Goal: Task Accomplishment & Management: Manage account settings

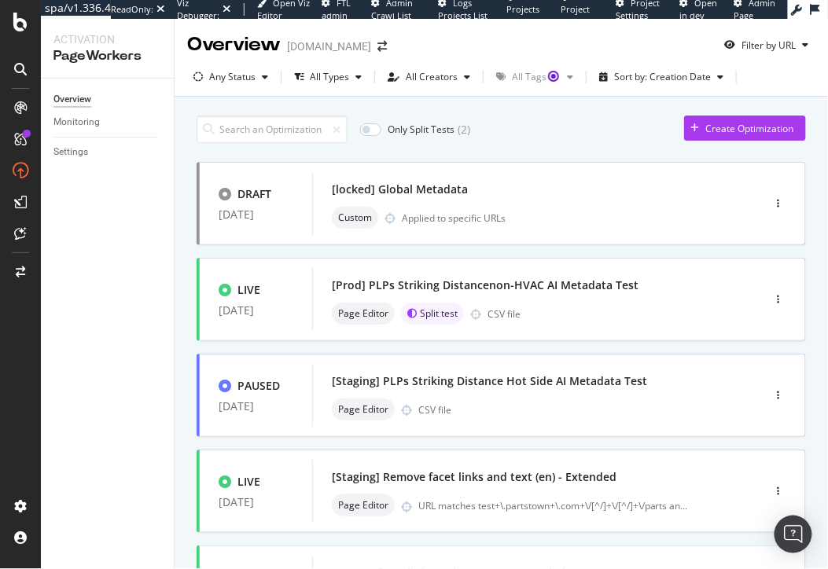
drag, startPoint x: 188, startPoint y: 182, endPoint x: 166, endPoint y: 179, distance: 22.2
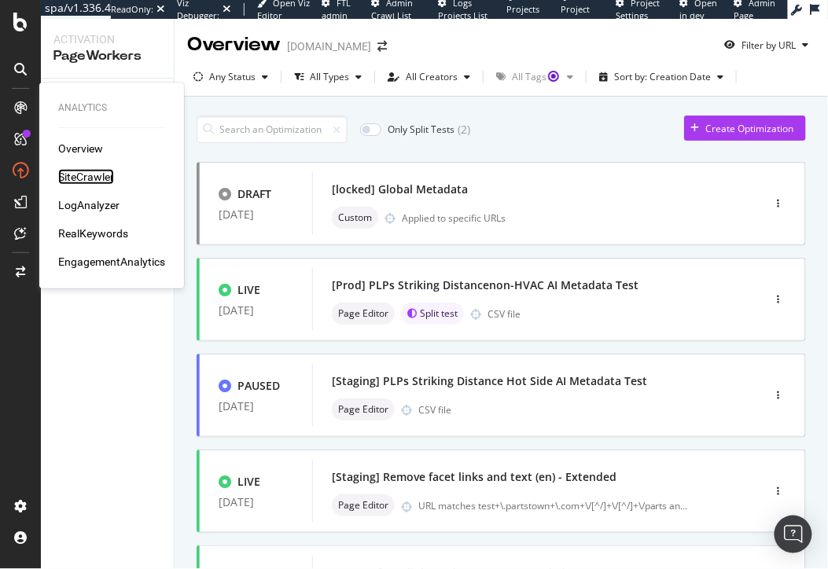
click at [71, 176] on div "SiteCrawler" at bounding box center [86, 177] width 56 height 16
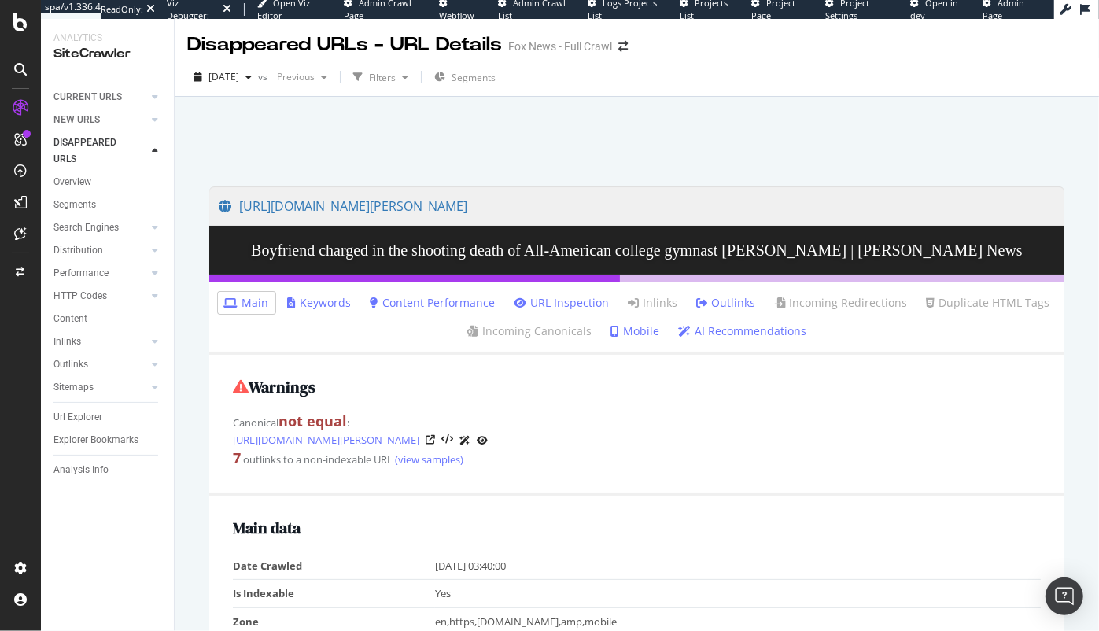
scroll to position [38, 0]
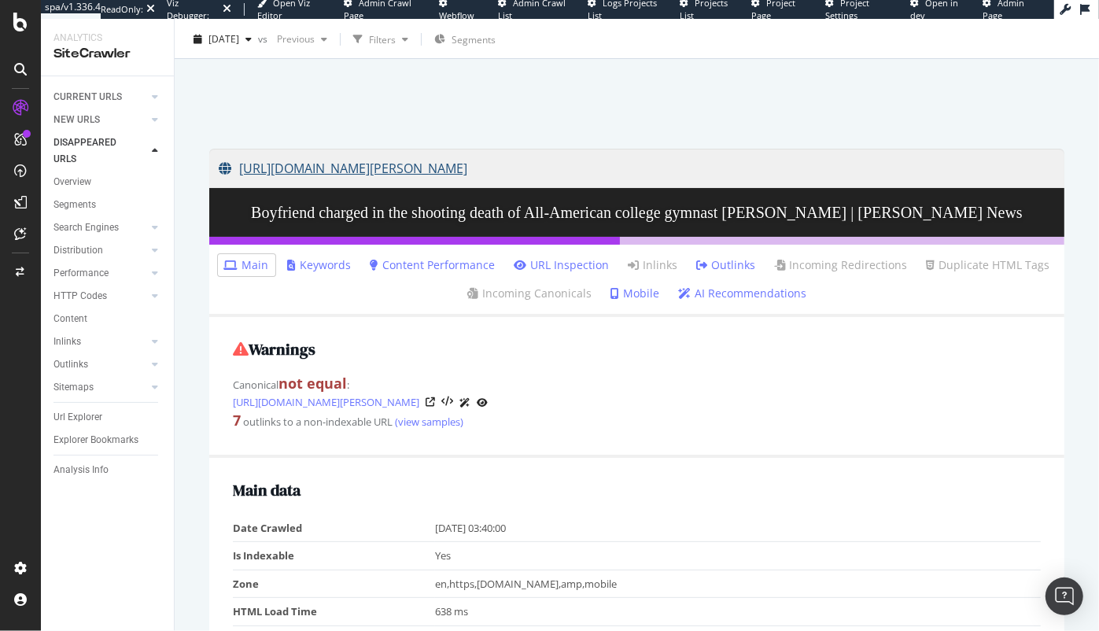
drag, startPoint x: 416, startPoint y: 127, endPoint x: 421, endPoint y: 157, distance: 31.0
click at [416, 127] on div at bounding box center [636, 99] width 886 height 67
click at [359, 130] on div at bounding box center [636, 99] width 886 height 67
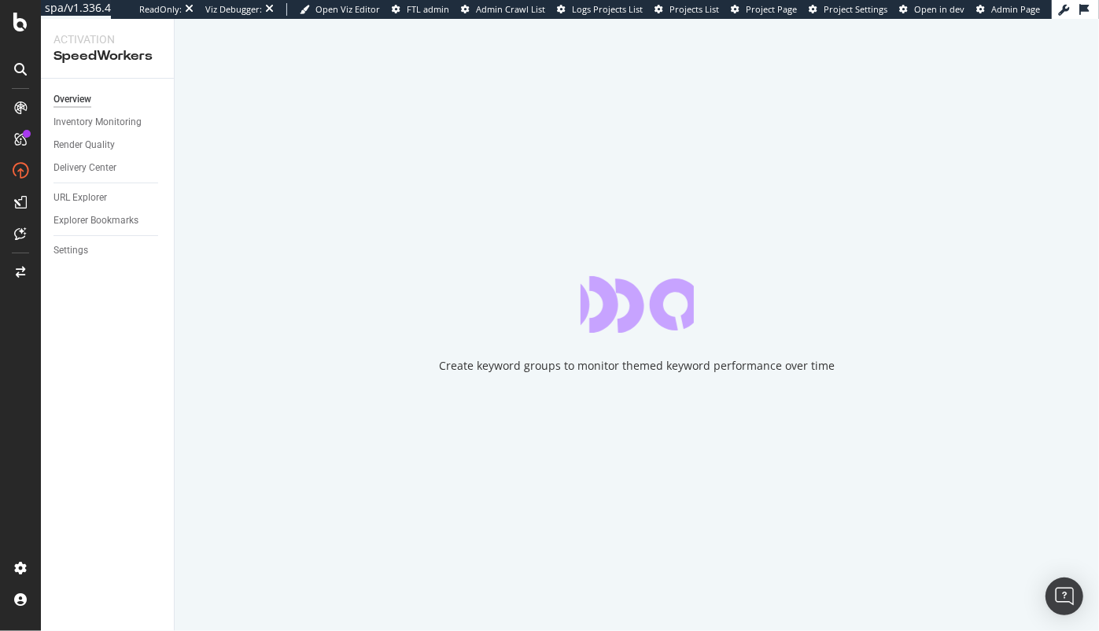
drag, startPoint x: 127, startPoint y: 355, endPoint x: 121, endPoint y: 339, distance: 17.4
click at [127, 355] on div "Overview Inventory Monitoring Render Quality Delivery Center URL Explorer Explo…" at bounding box center [107, 355] width 133 height 552
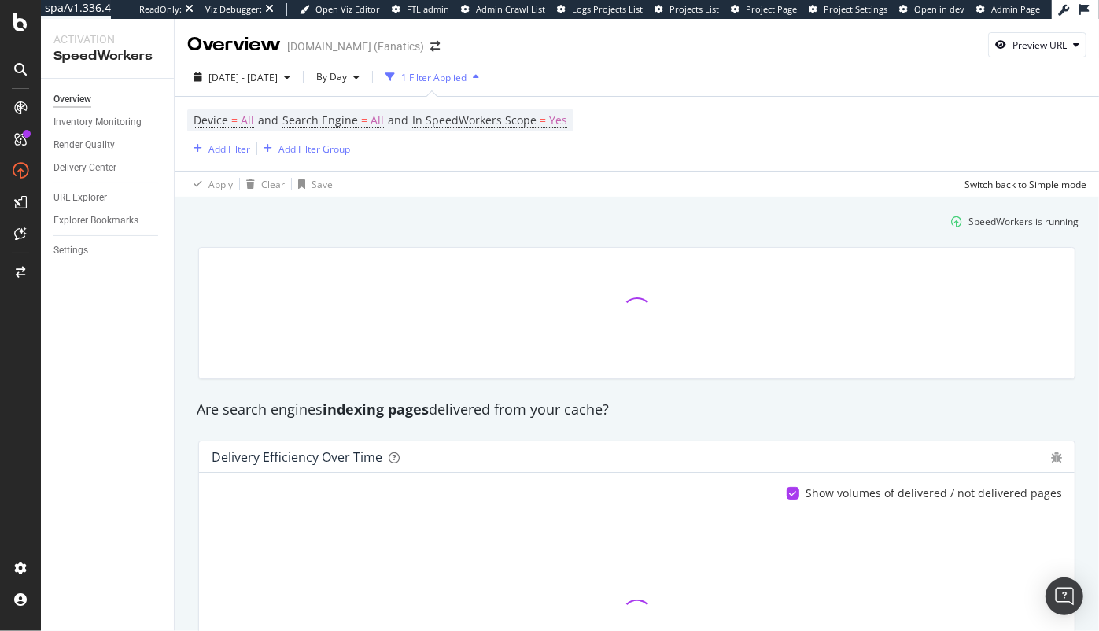
click at [98, 355] on div "Overview Inventory Monitoring Render Quality Delivery Center URL Explorer Explo…" at bounding box center [107, 355] width 133 height 552
click at [258, 224] on div "SpeedWorkers is running" at bounding box center [637, 221] width 896 height 26
click at [271, 74] on span "[DATE] - [DATE]" at bounding box center [242, 77] width 69 height 13
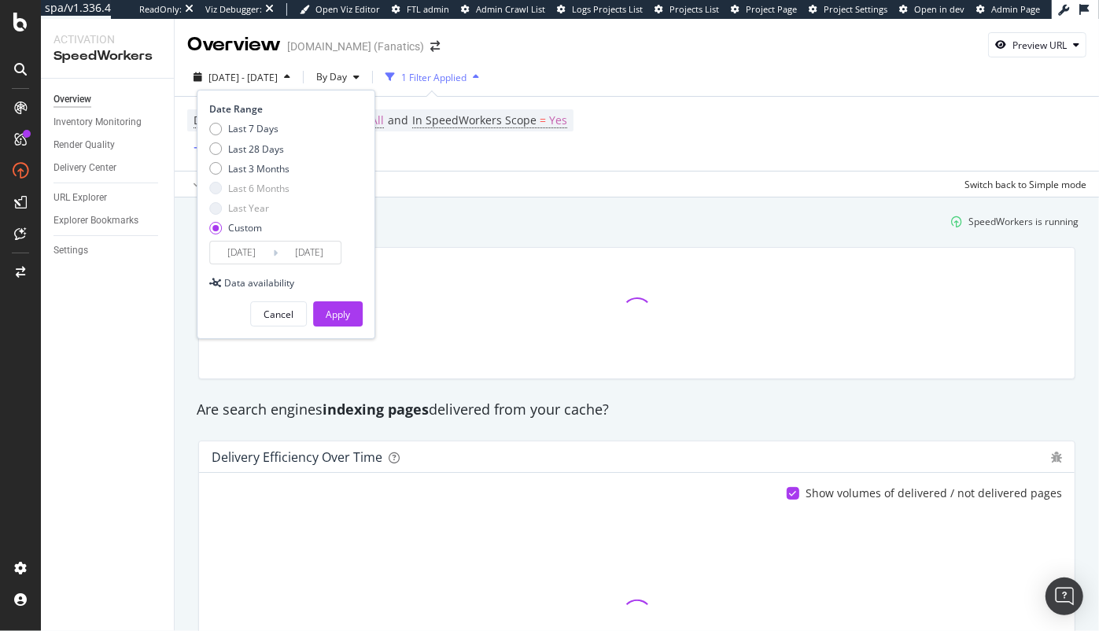
drag, startPoint x: 256, startPoint y: 145, endPoint x: 279, endPoint y: 201, distance: 60.6
click at [256, 145] on div "Last 28 Days" at bounding box center [256, 148] width 56 height 13
type input "[DATE]"
drag, startPoint x: 340, startPoint y: 317, endPoint x: 364, endPoint y: 141, distance: 177.8
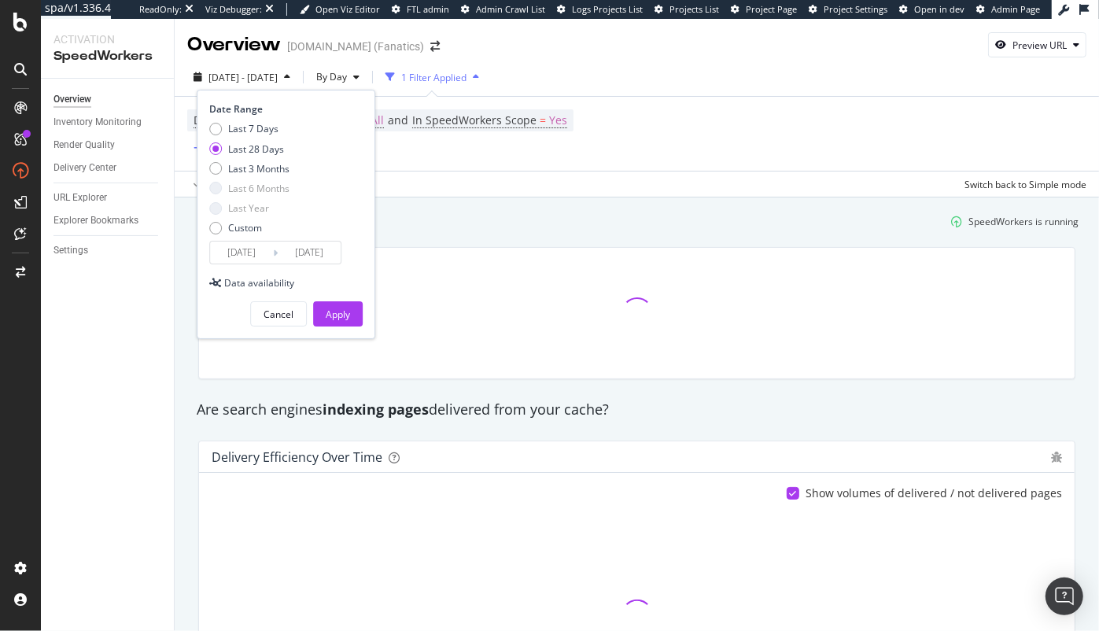
click at [339, 313] on div "Apply" at bounding box center [338, 313] width 24 height 13
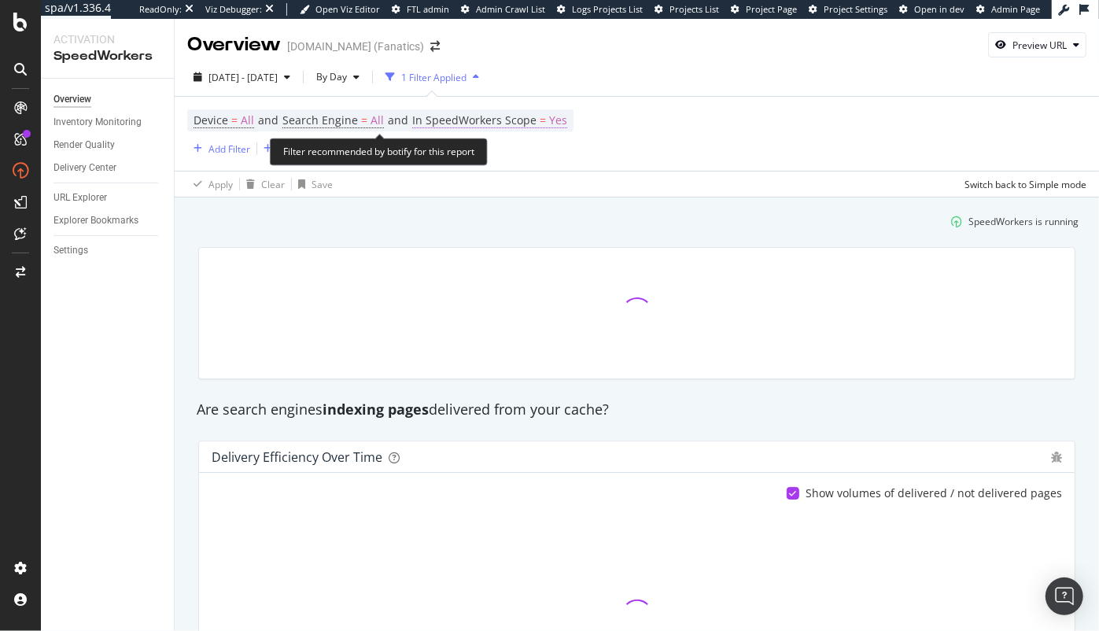
click at [525, 122] on span "In SpeedWorkers Scope" at bounding box center [474, 119] width 124 height 15
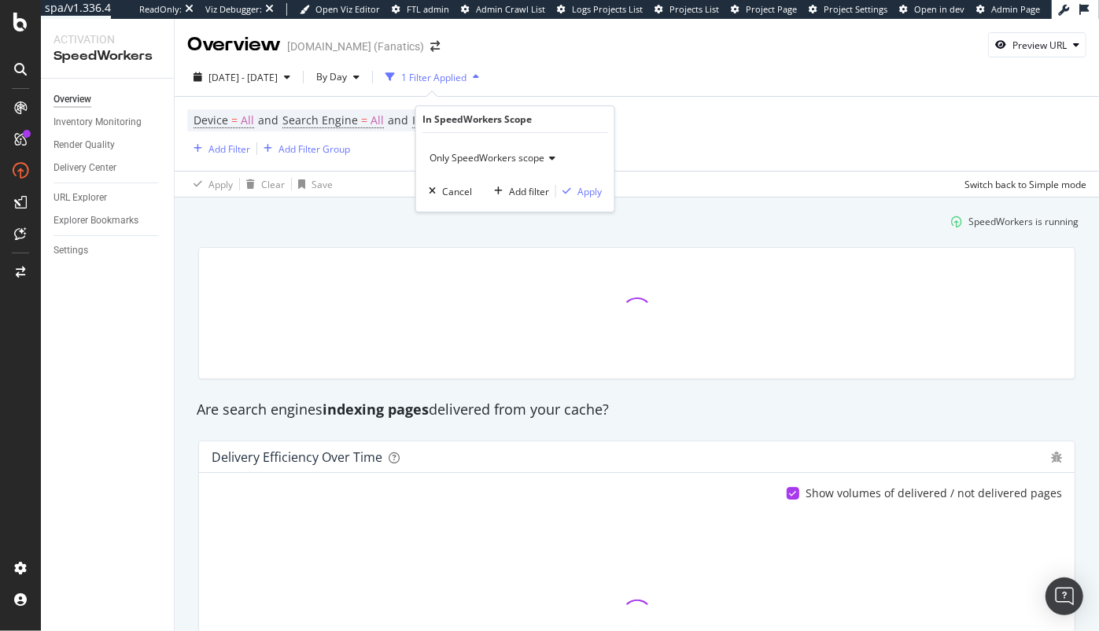
click at [480, 159] on span "Only SpeedWorkers scope" at bounding box center [486, 157] width 115 height 13
drag, startPoint x: 491, startPoint y: 192, endPoint x: 503, endPoint y: 192, distance: 12.6
click at [491, 192] on span "All requested pages" at bounding box center [479, 190] width 87 height 13
click at [593, 194] on div "Apply" at bounding box center [589, 191] width 24 height 13
click at [190, 260] on div at bounding box center [637, 312] width 896 height 157
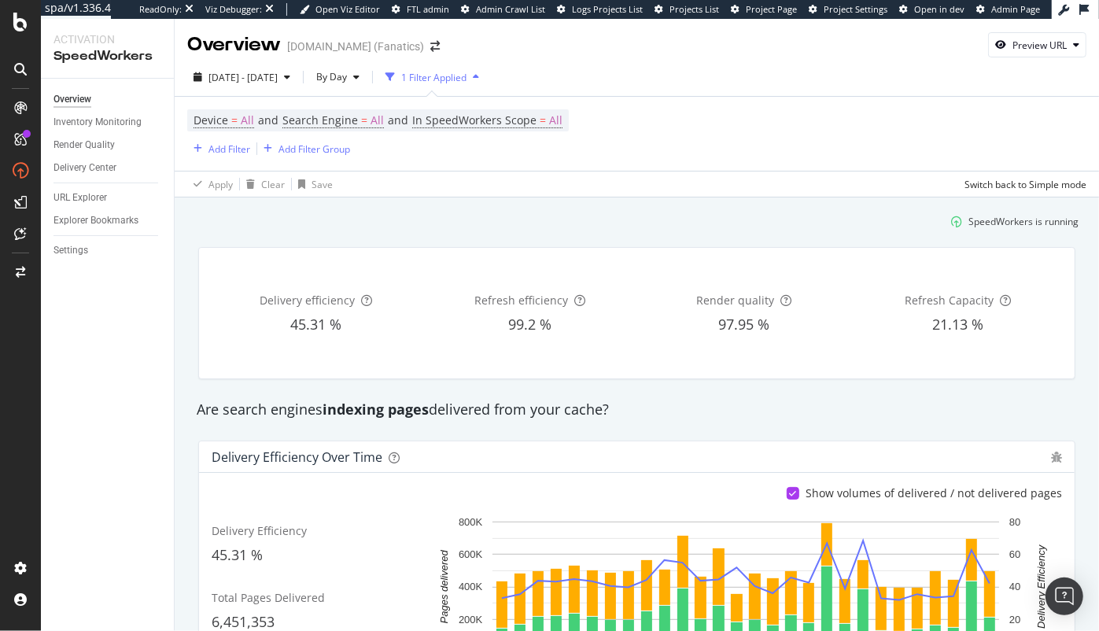
click at [254, 223] on div "SpeedWorkers is running" at bounding box center [637, 221] width 896 height 26
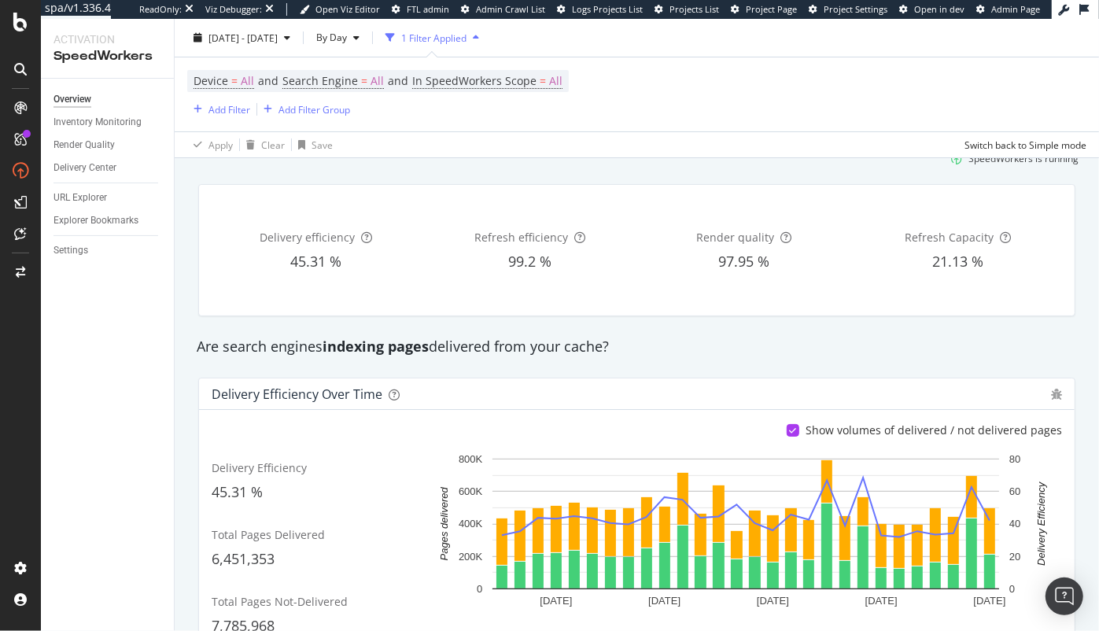
scroll to position [61, 0]
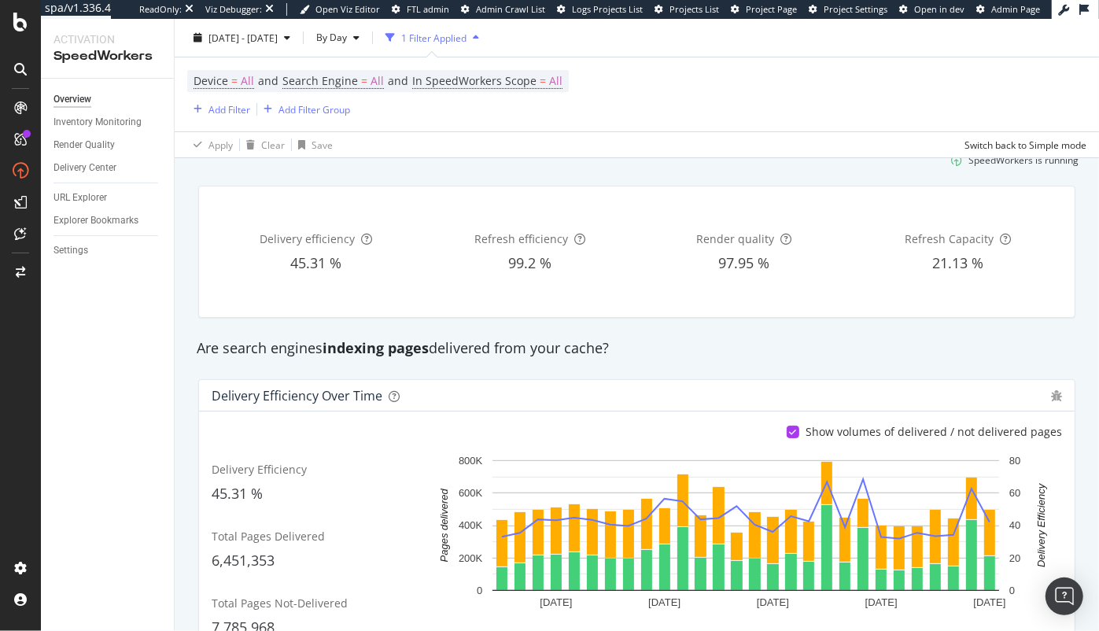
click at [483, 181] on div "Delivery efficiency 45.31 % Refresh efficiency 99.2 % Render quality 97.95 % Re…" at bounding box center [637, 251] width 896 height 157
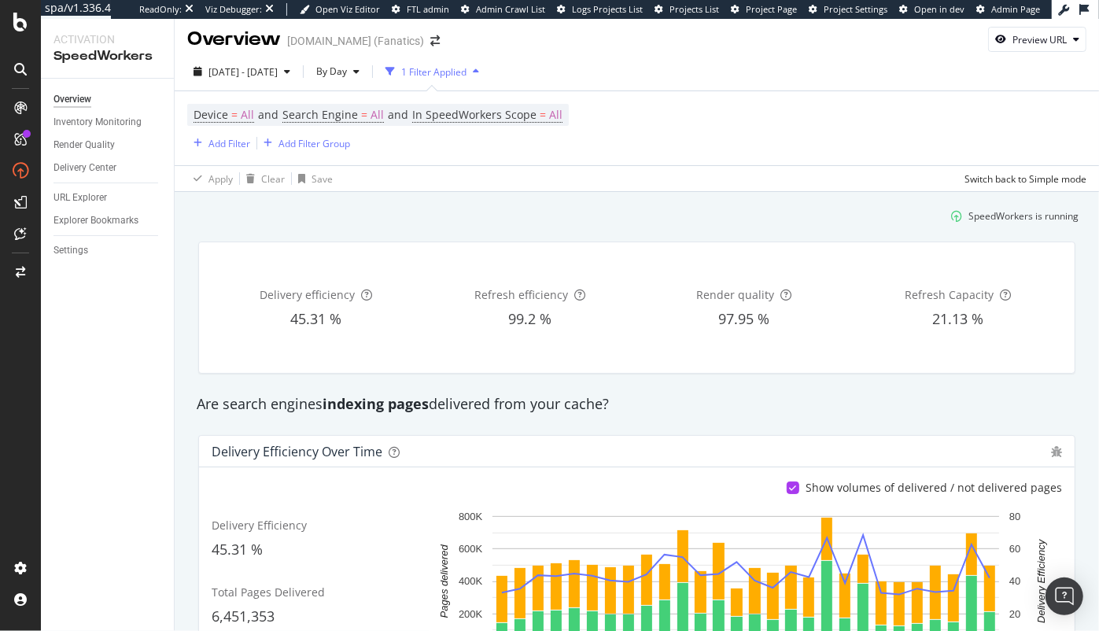
scroll to position [0, 0]
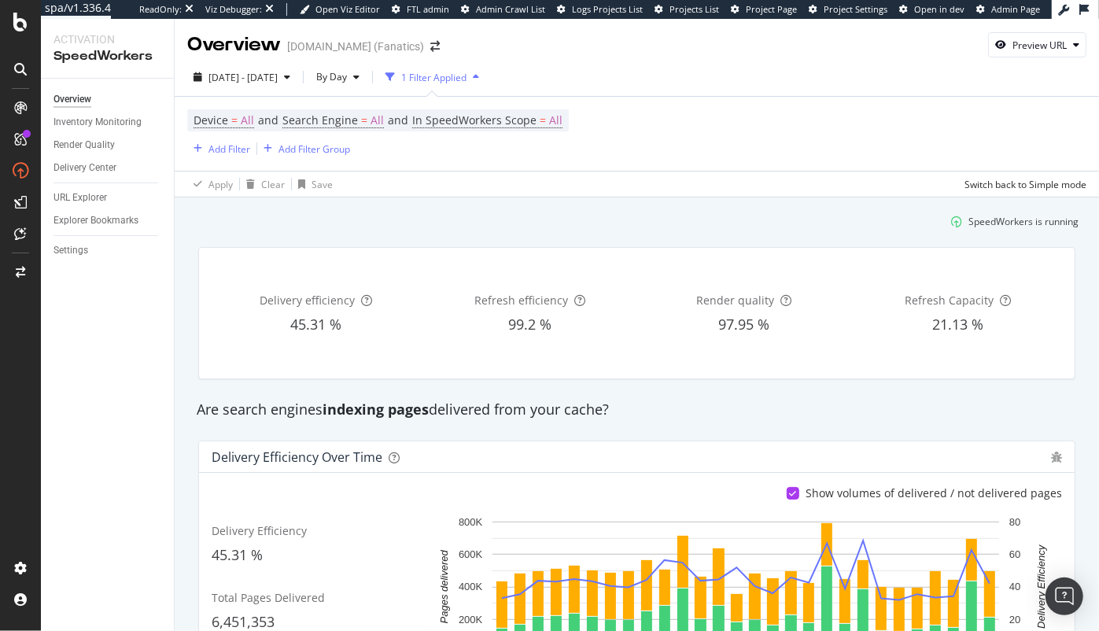
drag, startPoint x: 357, startPoint y: 233, endPoint x: 350, endPoint y: 237, distance: 8.1
click at [356, 233] on div "SpeedWorkers is running" at bounding box center [637, 221] width 896 height 26
click at [549, 119] on span "All" at bounding box center [555, 120] width 13 height 22
click at [491, 154] on span "All requested pages" at bounding box center [472, 157] width 87 height 13
click at [525, 208] on span "Only SpeedWorkers scope" at bounding box center [493, 210] width 115 height 13
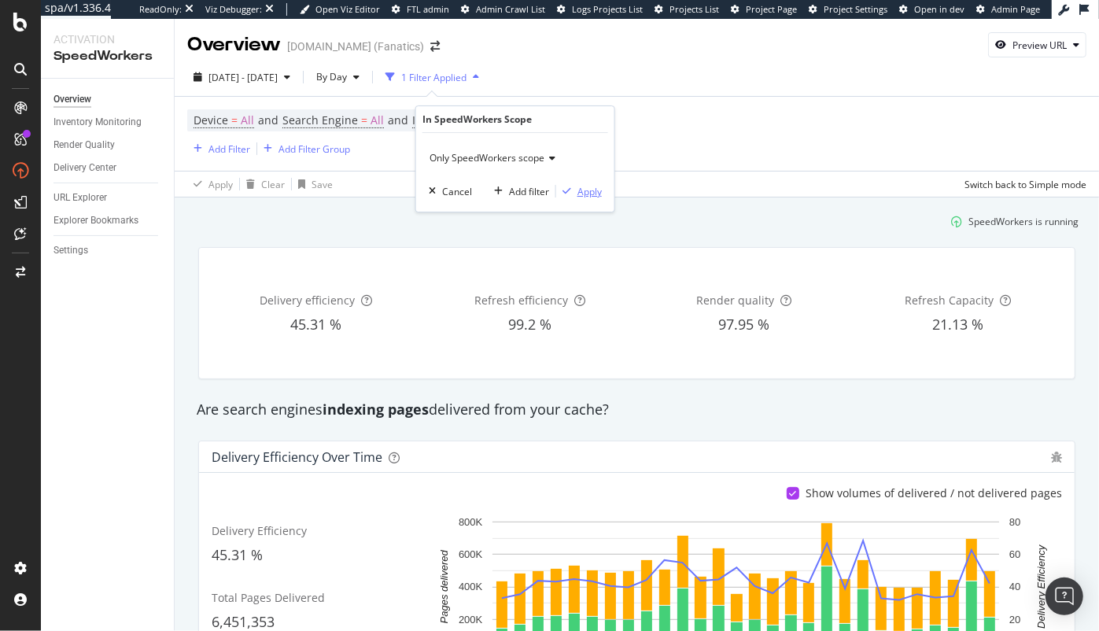
click at [592, 193] on div "Apply" at bounding box center [589, 191] width 24 height 13
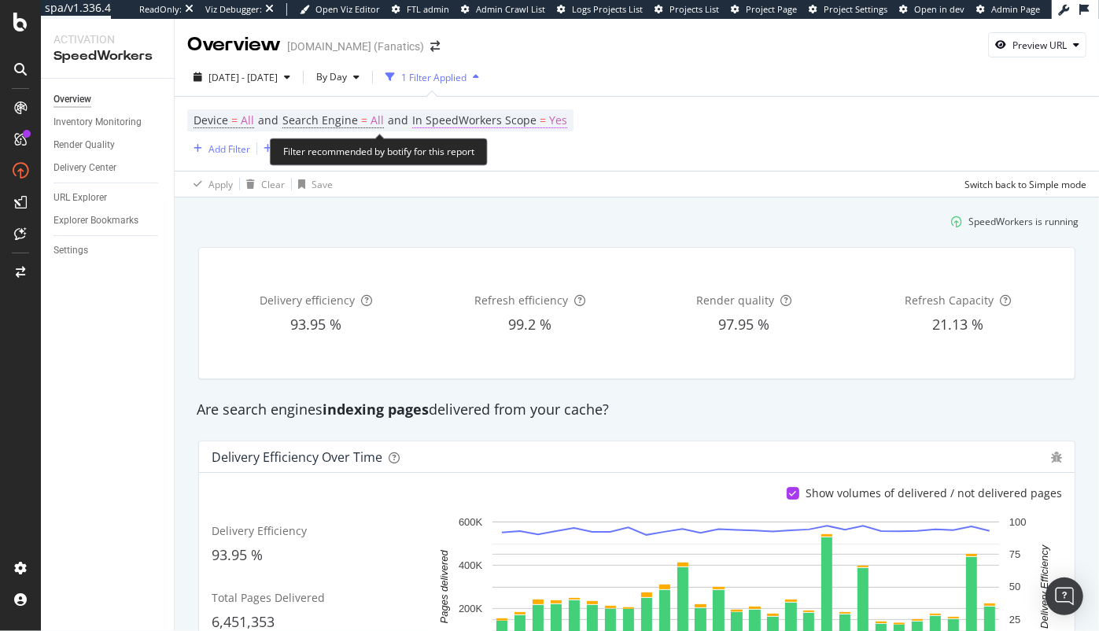
click at [556, 120] on span "Yes" at bounding box center [558, 120] width 18 height 22
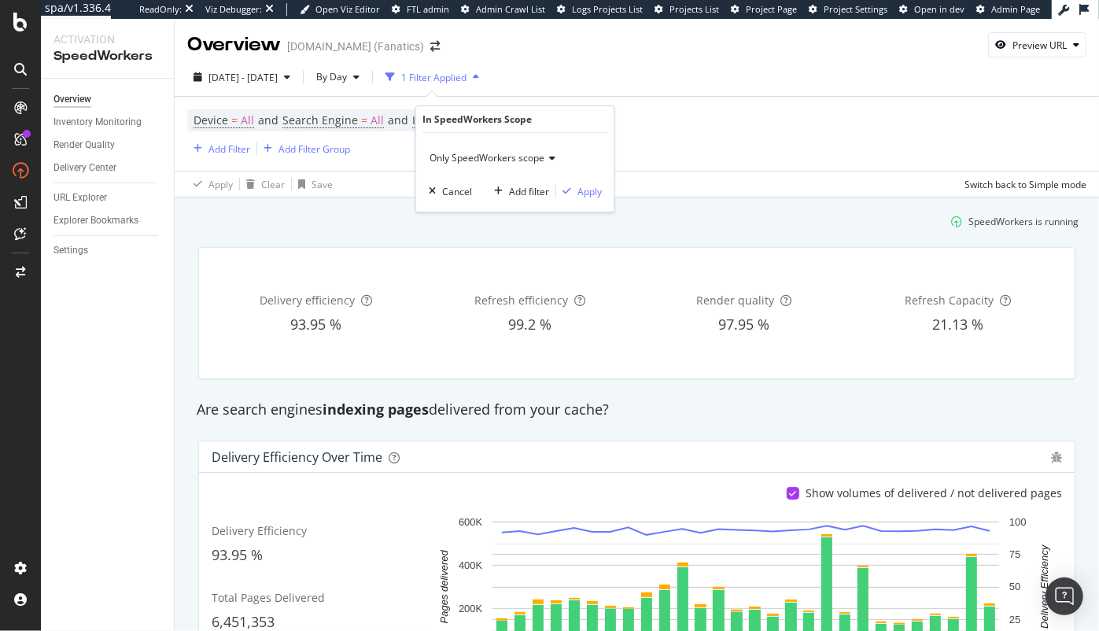
click at [513, 156] on span "Only SpeedWorkers scope" at bounding box center [486, 157] width 115 height 13
drag, startPoint x: 522, startPoint y: 188, endPoint x: 545, endPoint y: 191, distance: 23.0
click at [522, 188] on span "All requested pages" at bounding box center [479, 190] width 87 height 13
drag, startPoint x: 584, startPoint y: 196, endPoint x: 511, endPoint y: 223, distance: 77.9
click at [584, 195] on div "Apply" at bounding box center [589, 191] width 24 height 13
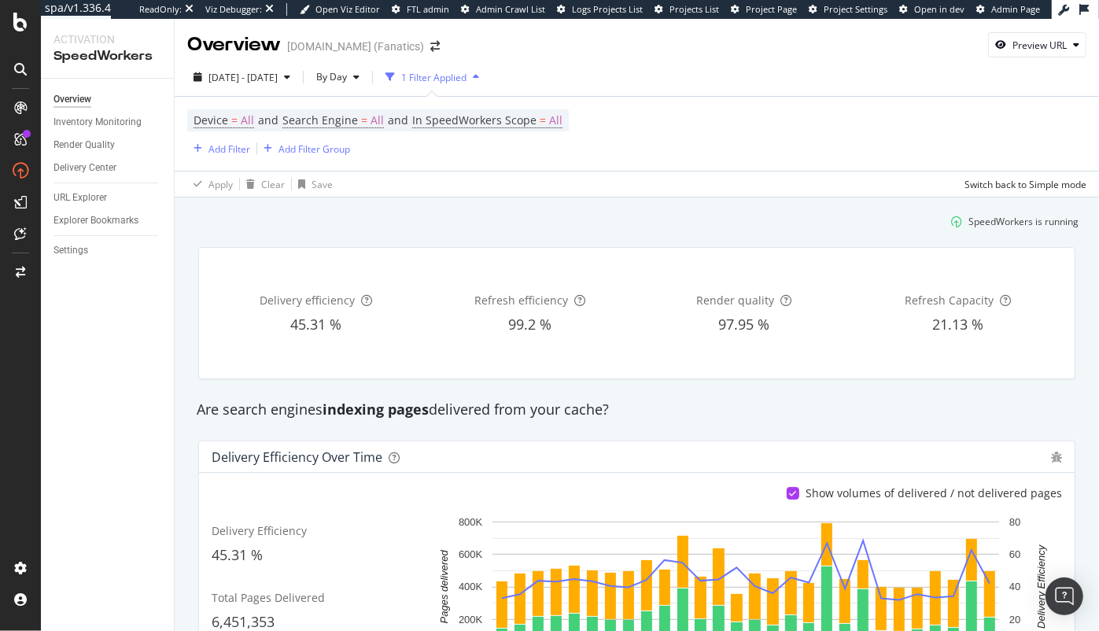
click at [502, 230] on div "SpeedWorkers is running" at bounding box center [637, 221] width 896 height 26
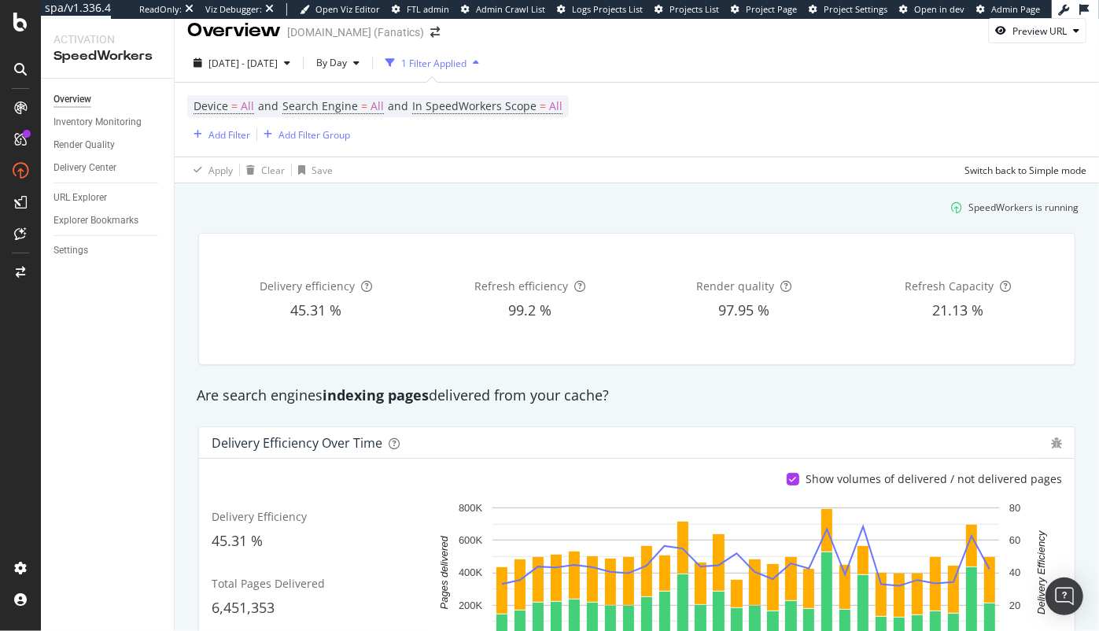
click at [586, 213] on div "SpeedWorkers is running" at bounding box center [637, 207] width 896 height 26
drag, startPoint x: 94, startPoint y: 297, endPoint x: 471, endPoint y: 32, distance: 460.5
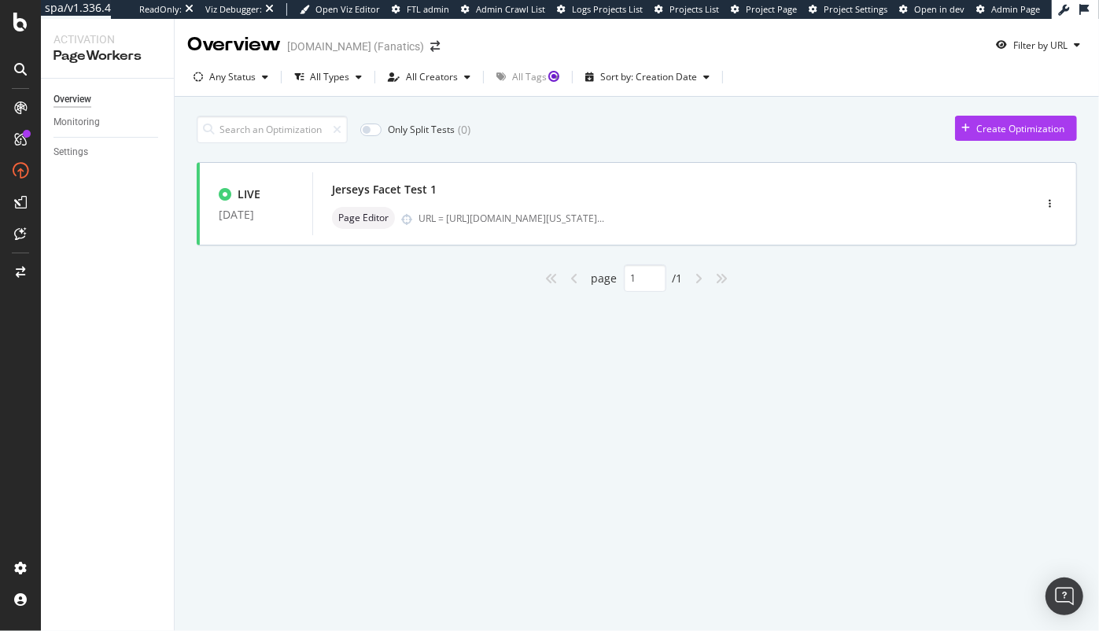
drag, startPoint x: 428, startPoint y: 410, endPoint x: 471, endPoint y: 274, distance: 143.5
click at [427, 410] on div "Overview [DOMAIN_NAME] (Fanatics) Filter by URL Any Status All Types All Creato…" at bounding box center [637, 325] width 924 height 612
click at [365, 363] on div "Overview MLBShop.com (Fanatics) Filter by URL Any Status All Types All Creators…" at bounding box center [637, 325] width 924 height 612
click at [605, 138] on div "Only Split Tests ( 0 ) Create Optimization" at bounding box center [637, 130] width 880 height 28
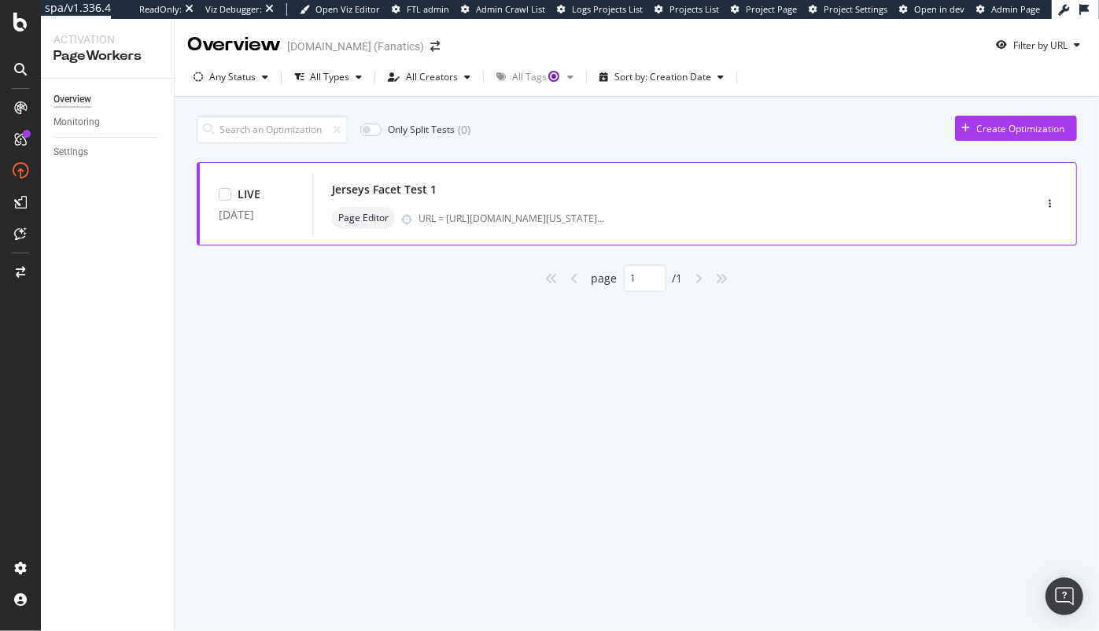
click at [584, 190] on div "Jerseys Facet Test 1" at bounding box center [649, 190] width 635 height 22
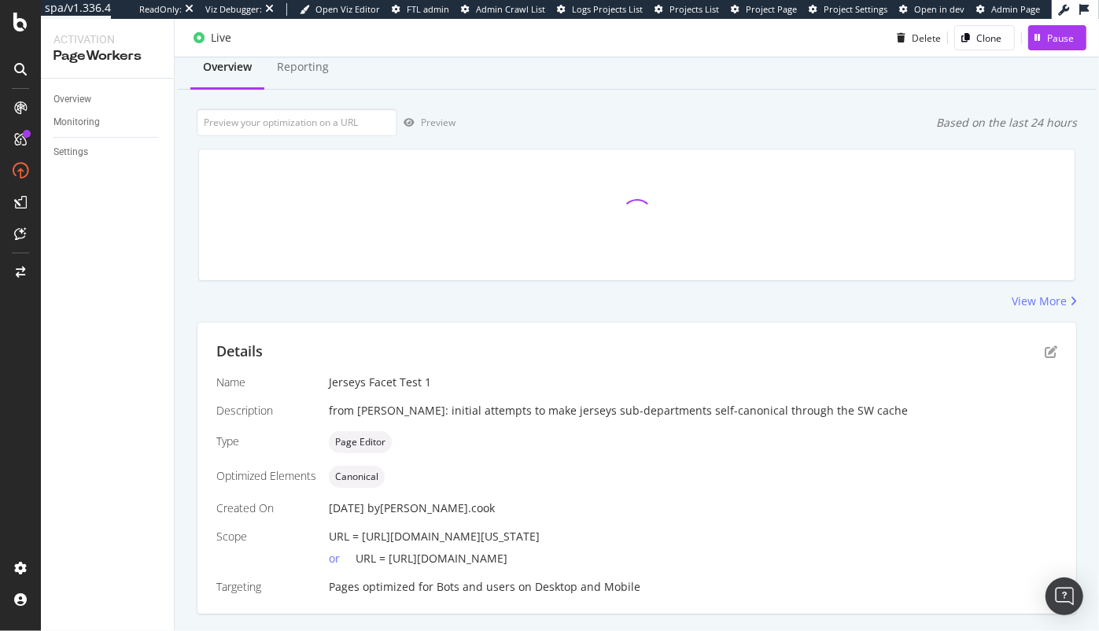
scroll to position [56, 0]
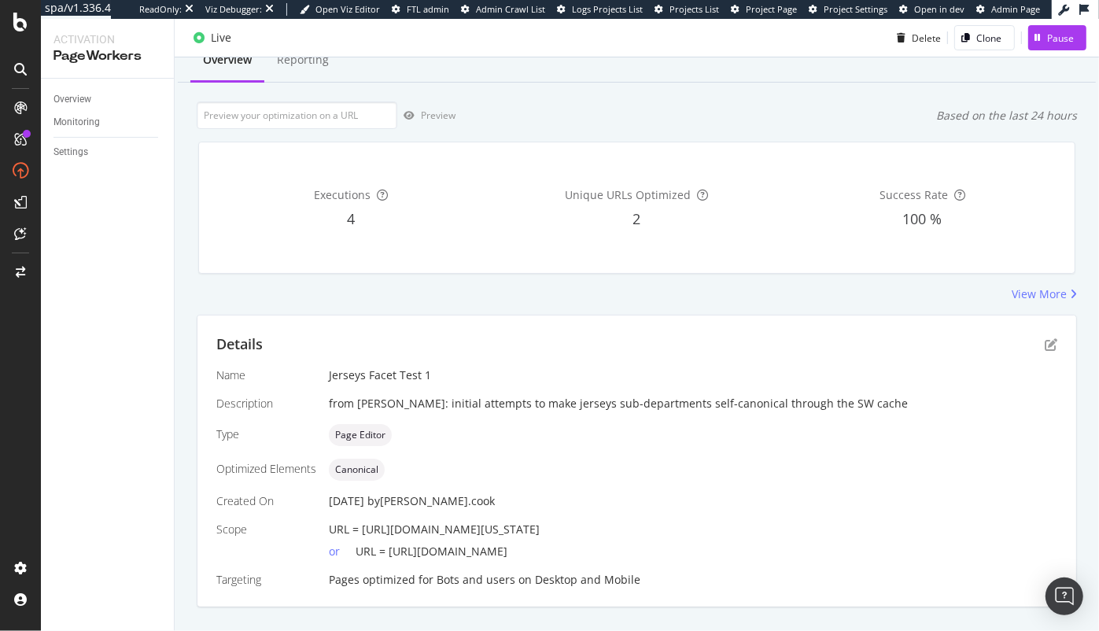
drag, startPoint x: 390, startPoint y: 529, endPoint x: 986, endPoint y: 531, distance: 596.1
click at [986, 531] on div "URL = https://www.mlbshop.com/arizona-diamondbacks/jerseys-replica/t-25336315+d…" at bounding box center [693, 529] width 728 height 16
copy span "https://www.mlbshop.com/arizona-diamondbacks/jerseys-replica/t-25336315+d-67617…"
click at [980, 530] on div "URL = https://www.mlbshop.com/arizona-diamondbacks/jerseys-replica/t-25336315+d…" at bounding box center [693, 529] width 728 height 16
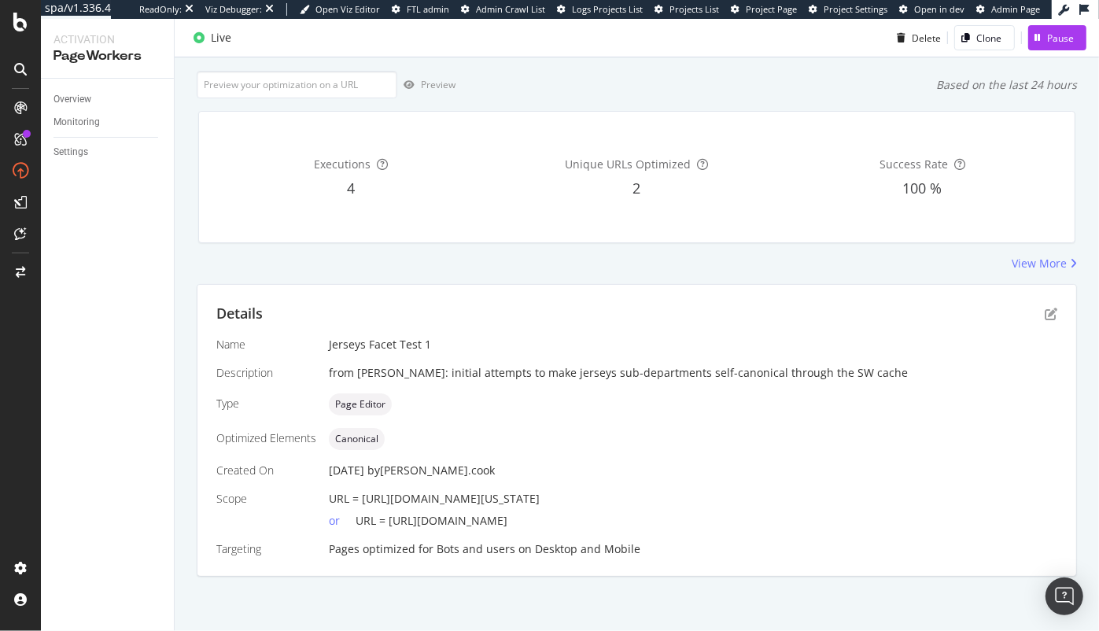
drag, startPoint x: 620, startPoint y: 498, endPoint x: 655, endPoint y: 495, distance: 34.7
click at [539, 495] on span "URL = https://www.mlbshop.com/arizona-diamondbacks/jerseys-replica/t-25336315+d…" at bounding box center [434, 498] width 211 height 15
click at [539, 497] on span "URL = https://www.mlbshop.com/arizona-diamondbacks/jerseys-replica/t-25336315+d…" at bounding box center [434, 498] width 211 height 15
drag, startPoint x: 639, startPoint y: 498, endPoint x: 653, endPoint y: 499, distance: 14.2
click at [539, 499] on span "URL = https://www.mlbshop.com/arizona-diamondbacks/jerseys-replica/t-25336315+d…" at bounding box center [434, 498] width 211 height 15
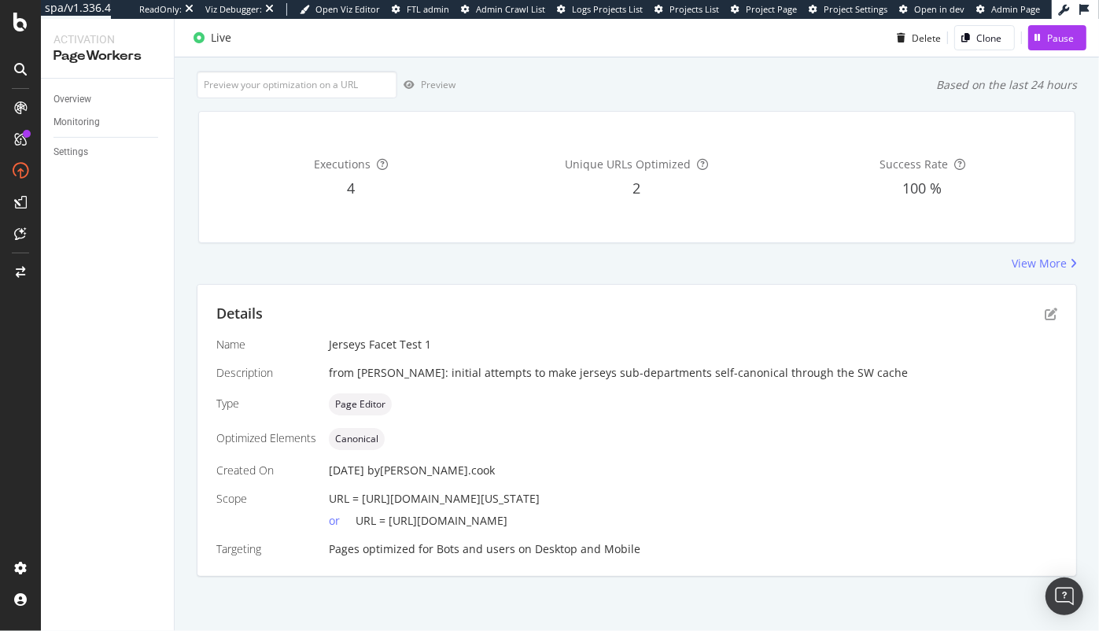
click at [507, 520] on span "URL = https://www.mlbshop.com/boston-red-sox/caps-knit/t-25338597+d-8905557725-…" at bounding box center [431, 520] width 152 height 15
drag, startPoint x: 604, startPoint y: 521, endPoint x: 634, endPoint y: 524, distance: 30.0
click at [507, 524] on span "URL = https://www.mlbshop.com/boston-red-sox/caps-knit/t-25338597+d-8905557725-…" at bounding box center [431, 520] width 152 height 15
click at [635, 589] on div "Overview Reporting Preview Based on the last 24 hours Executions 4 Unique URLs …" at bounding box center [637, 320] width 924 height 624
click at [548, 57] on div "Live Delete Clone Pause" at bounding box center [637, 38] width 924 height 39
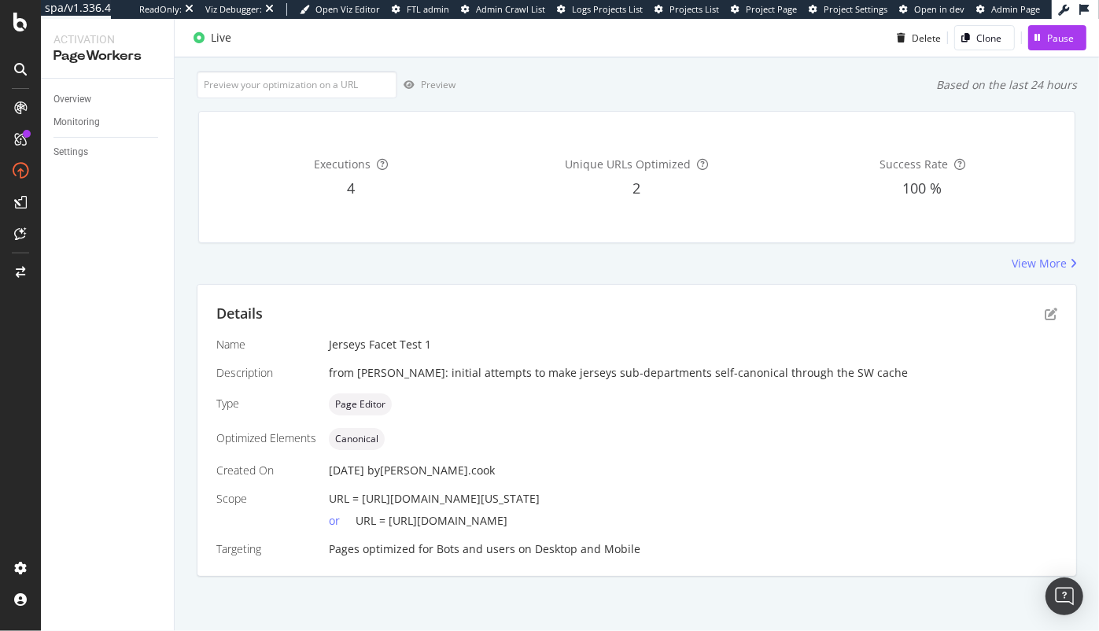
click at [186, 84] on div "Overview Reporting Preview Based on the last 24 hours Executions 4 Unique URLs …" at bounding box center [637, 320] width 924 height 624
click at [184, 81] on div "Overview Reporting Preview Based on the last 24 hours Executions 4 Unique URLs …" at bounding box center [637, 320] width 924 height 624
click at [515, 101] on div "Executions 4 Unique URLs Optimized 2 Success Rate 100 %" at bounding box center [637, 176] width 896 height 157
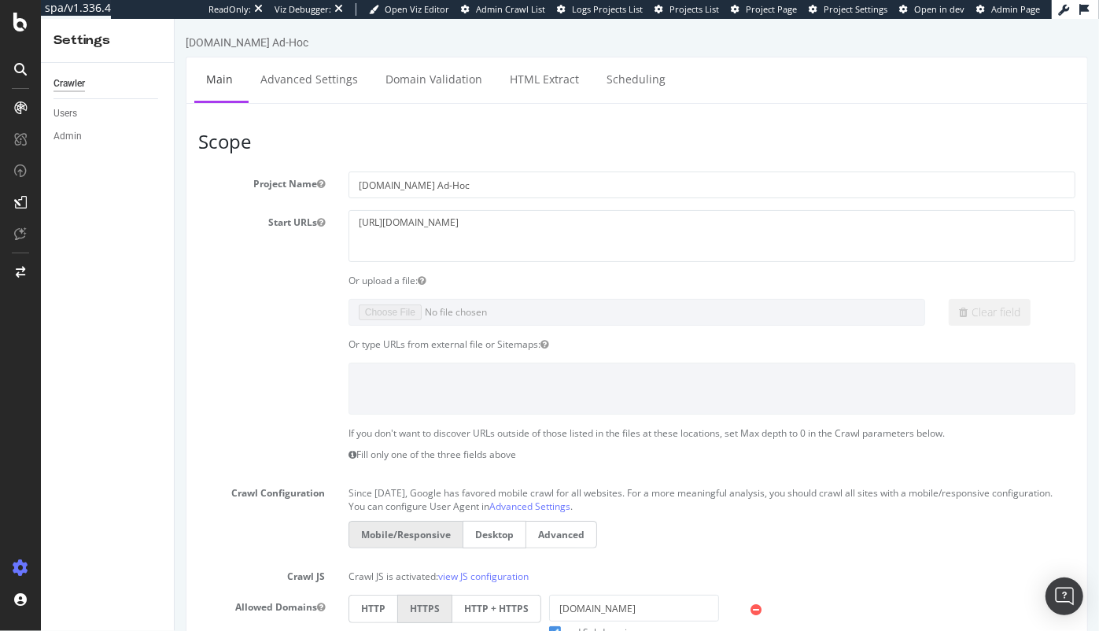
click at [279, 260] on div "Start URLs [URL][DOMAIN_NAME]" at bounding box center [636, 235] width 900 height 51
click at [79, 149] on div "SiteCrawler" at bounding box center [86, 149] width 56 height 16
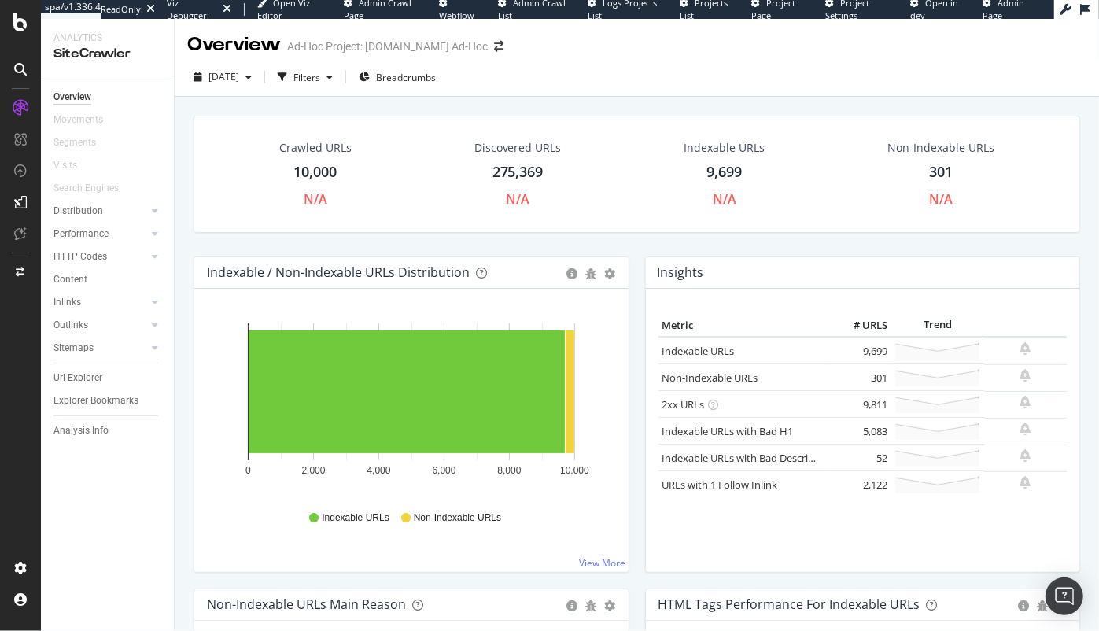
click at [184, 249] on div "Crawled URLs 10,000 N/A Discovered URLs 275,369 N/A Indexable URLs 9,699 N/A No…" at bounding box center [637, 403] width 924 height 612
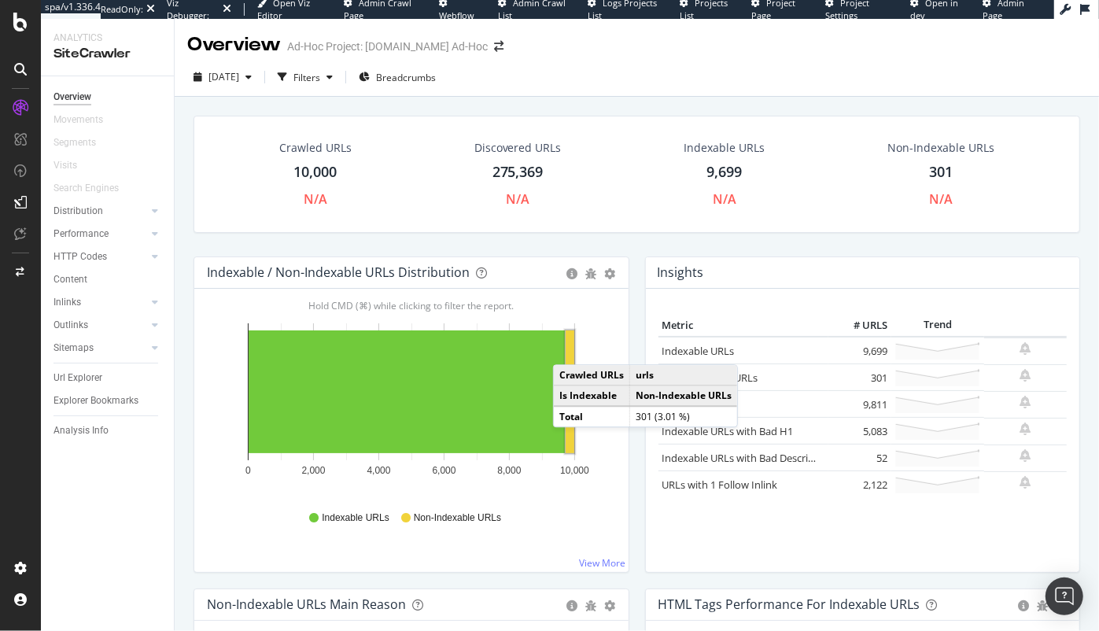
drag, startPoint x: 572, startPoint y: 344, endPoint x: 455, endPoint y: 332, distance: 118.6
click at [569, 348] on rect "A chart." at bounding box center [569, 391] width 9 height 123
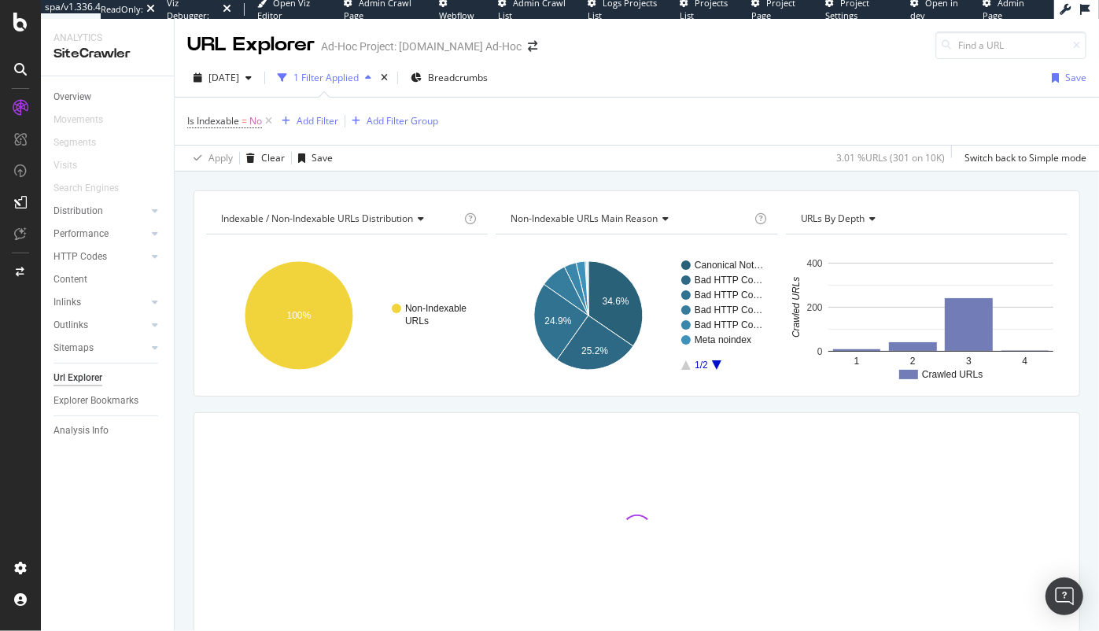
click at [183, 346] on div "Indexable / Non-Indexable URLs distribution Chart (by Value) Table Expand Expor…" at bounding box center [637, 446] width 924 height 513
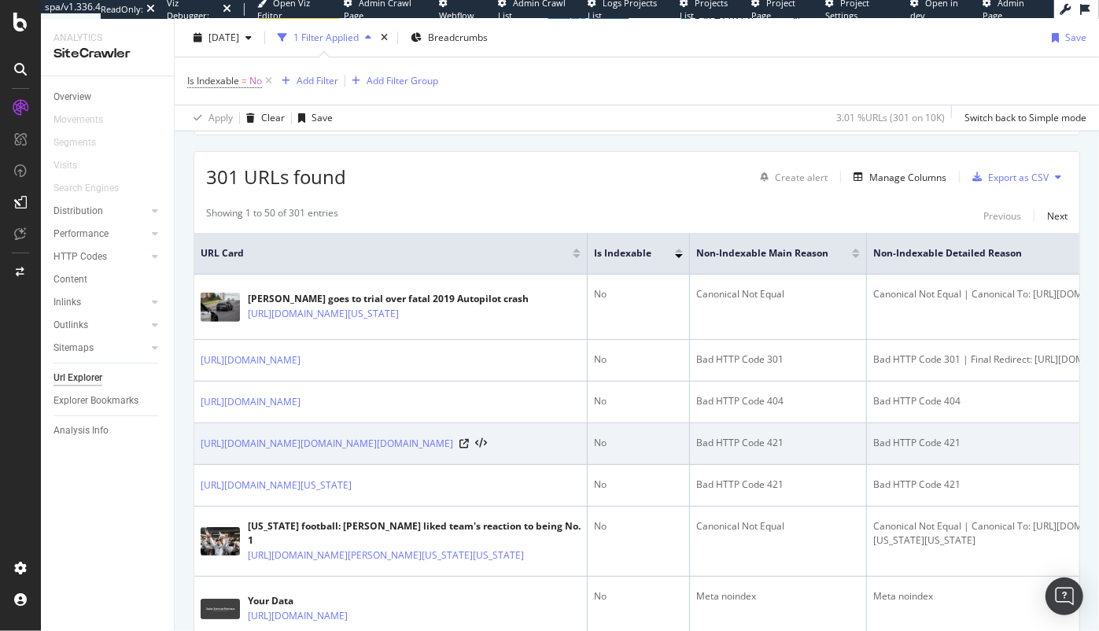
scroll to position [263, 0]
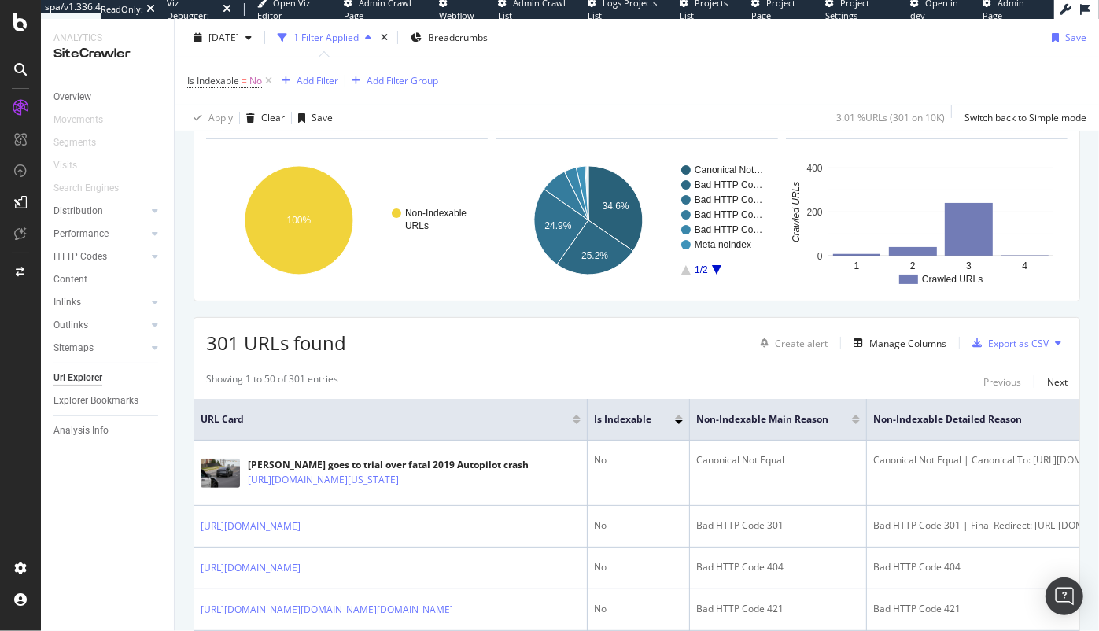
scroll to position [0, 0]
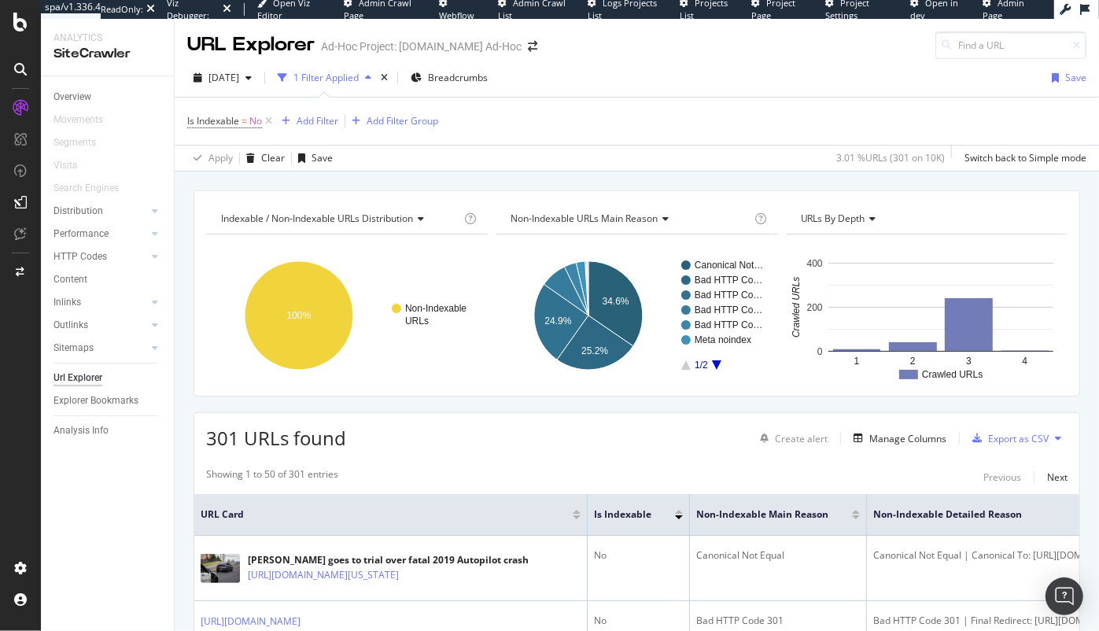
drag, startPoint x: 180, startPoint y: 251, endPoint x: 179, endPoint y: 243, distance: 8.0
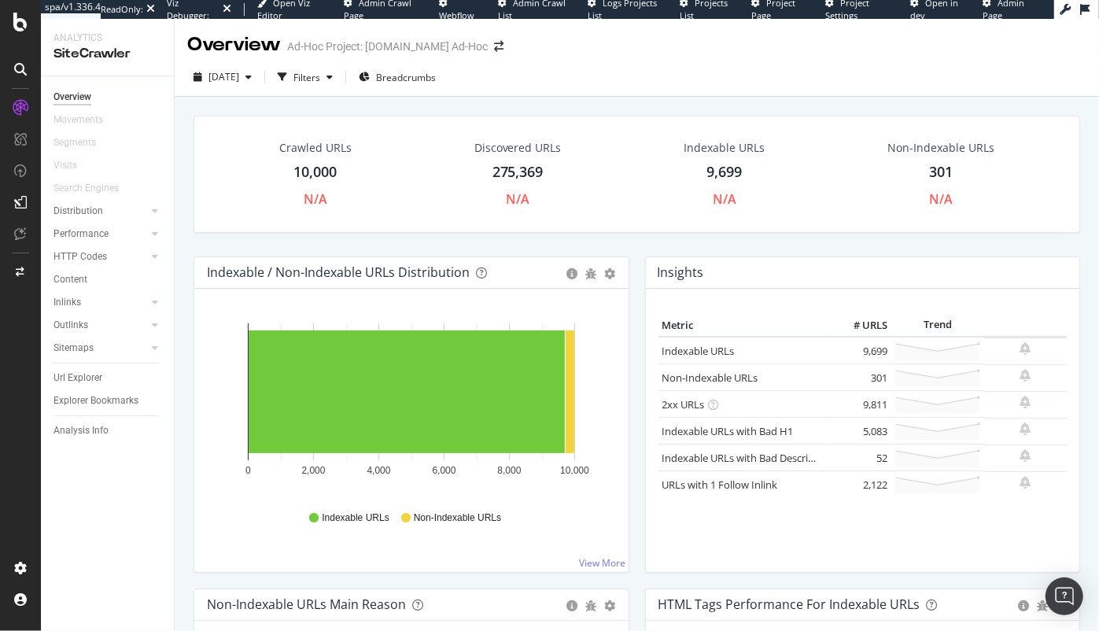
click at [182, 267] on div "Crawled URLs 10,000 N/A Discovered URLs 275,369 N/A Indexable URLs 9,699 N/A No…" at bounding box center [637, 403] width 924 height 612
click at [649, 245] on div "Crawled URLs 10,000 N/A Discovered URLs 275,369 N/A Indexable URLs 9,699 N/A No…" at bounding box center [637, 186] width 902 height 141
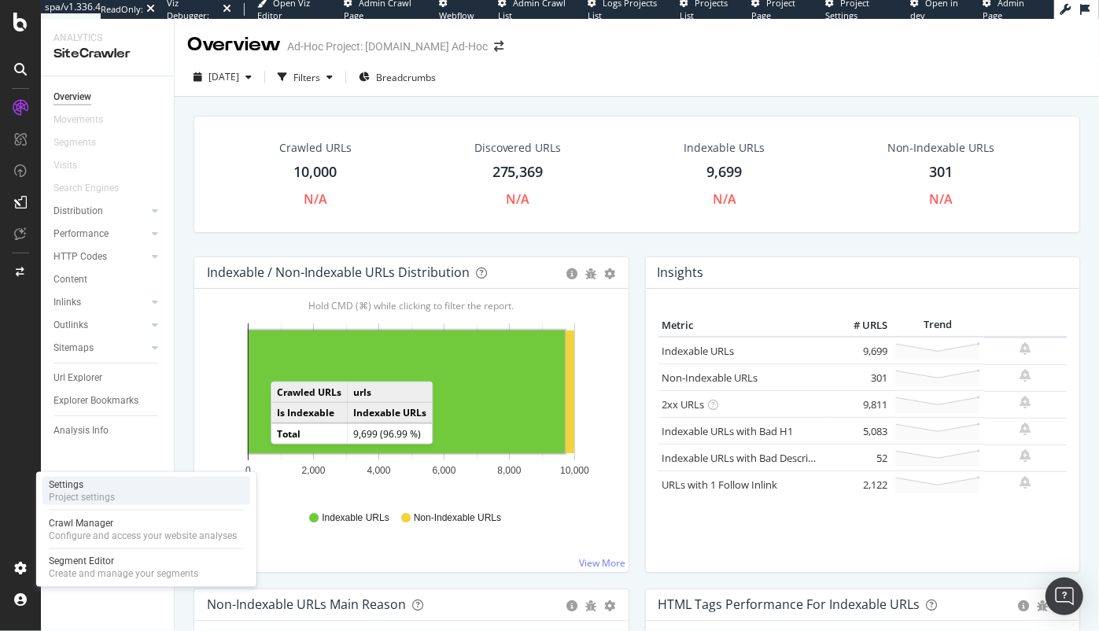
click at [145, 491] on div "Settings Project settings" at bounding box center [146, 491] width 208 height 28
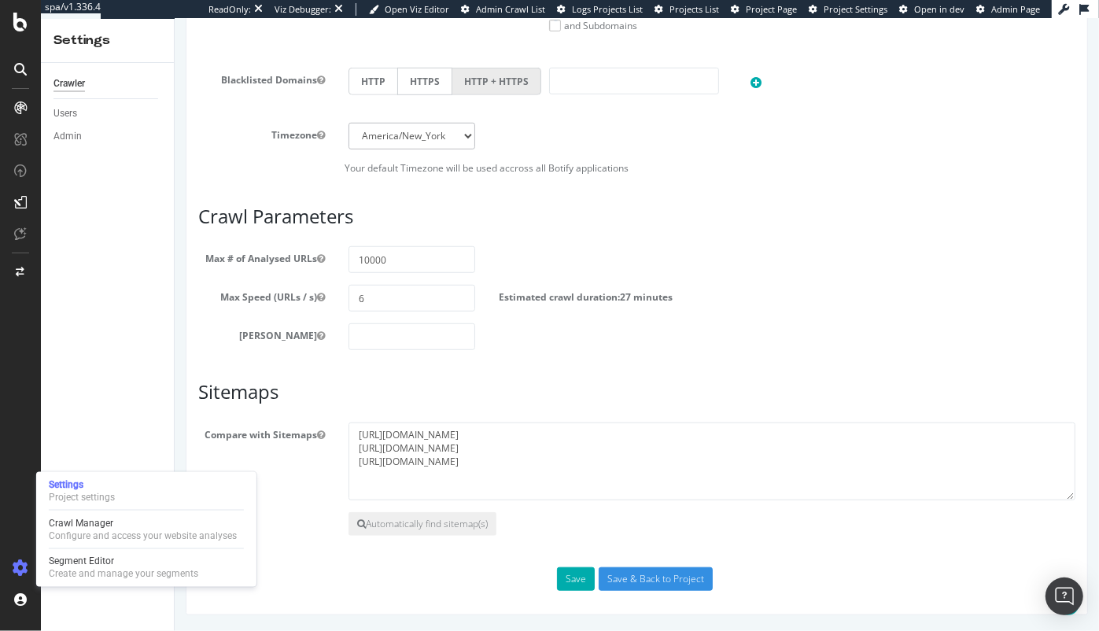
scroll to position [686, 0]
drag, startPoint x: 196, startPoint y: 329, endPoint x: 242, endPoint y: 307, distance: 51.7
click at [196, 329] on label "Max Depth" at bounding box center [261, 332] width 150 height 19
click at [316, 329] on button "Max Depth" at bounding box center [320, 335] width 8 height 13
click at [390, 259] on input "10000" at bounding box center [411, 259] width 127 height 27
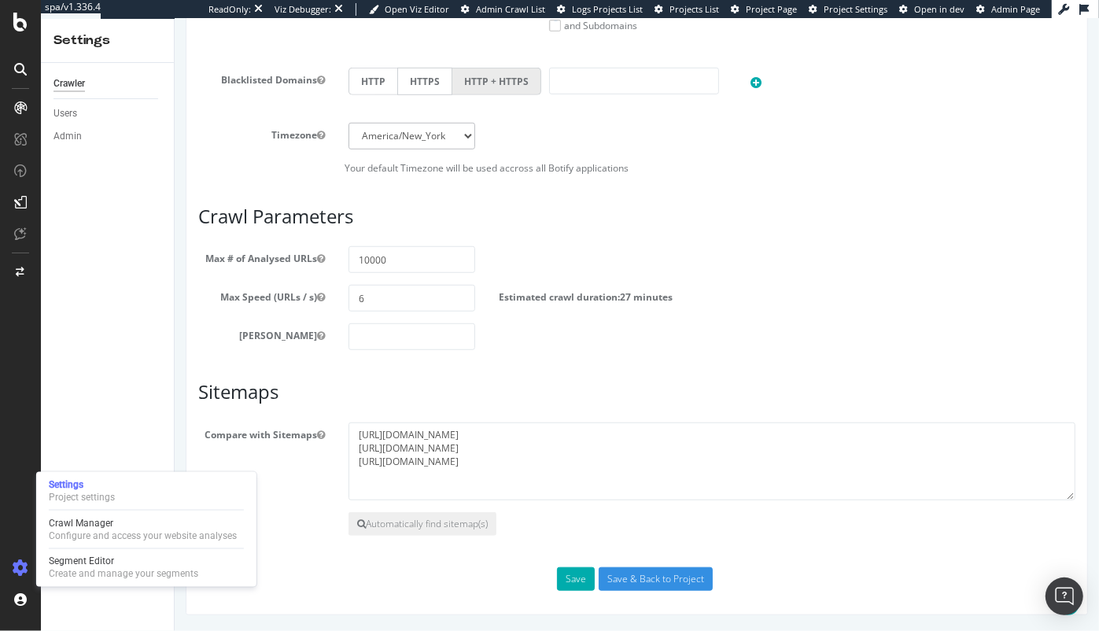
click at [220, 312] on section "Max # of Analysed URLs 10000 Max Speed (URLs / s) 6 Estimated crawl duration: 2…" at bounding box center [635, 298] width 877 height 104
click at [486, 371] on div "Scope Project Name Statesman.com Ad-Hoc Start URLs https://www.statesman.com/ O…" at bounding box center [635, 24] width 877 height 1134
click at [407, 388] on h3 "Sitemaps" at bounding box center [635, 391] width 877 height 20
click at [398, 393] on h3 "Sitemaps" at bounding box center [635, 391] width 877 height 20
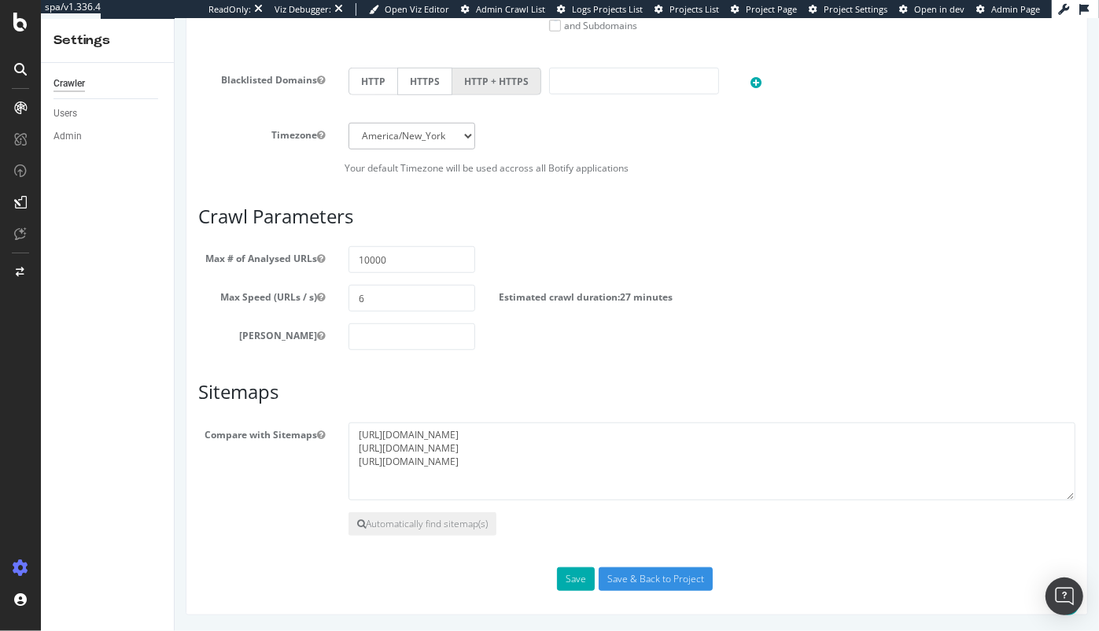
drag, startPoint x: 20, startPoint y: 25, endPoint x: 243, endPoint y: 6, distance: 224.2
click at [0, 0] on div at bounding box center [20, 315] width 41 height 631
click at [441, 366] on div "Scope Project Name Statesman.com Ad-Hoc Start URLs https://www.statesman.com/ O…" at bounding box center [635, 24] width 877 height 1134
drag, startPoint x: 357, startPoint y: 259, endPoint x: 317, endPoint y: 256, distance: 40.2
click at [317, 256] on div "Max # of Analysed URLs 10000" at bounding box center [636, 259] width 900 height 27
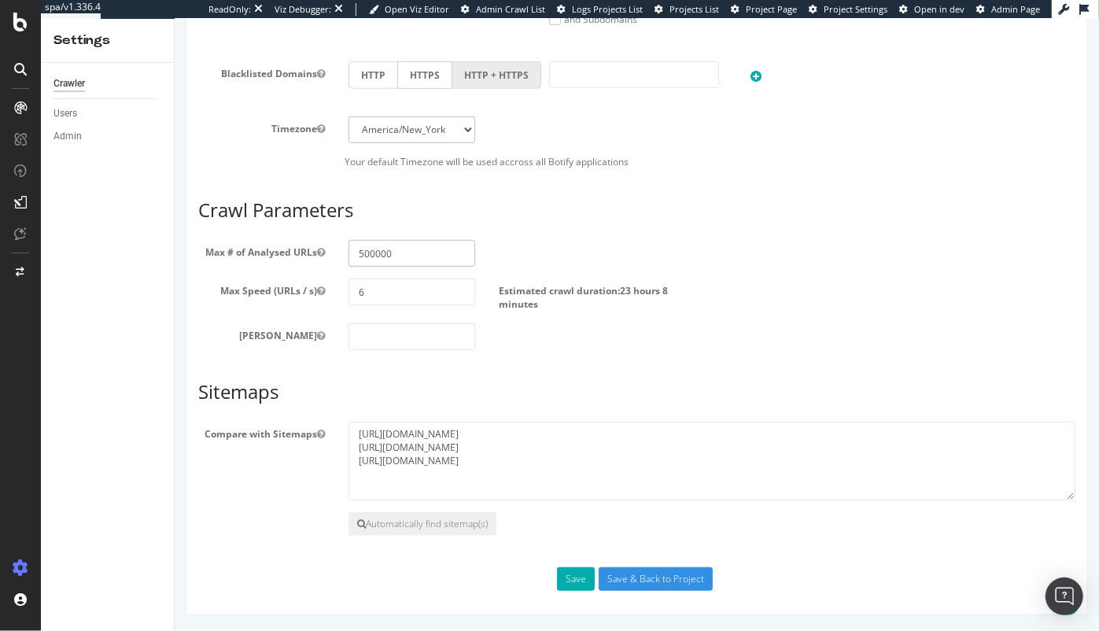
scroll to position [690, 0]
type input "500000"
click at [569, 578] on button "Save" at bounding box center [575, 579] width 38 height 24
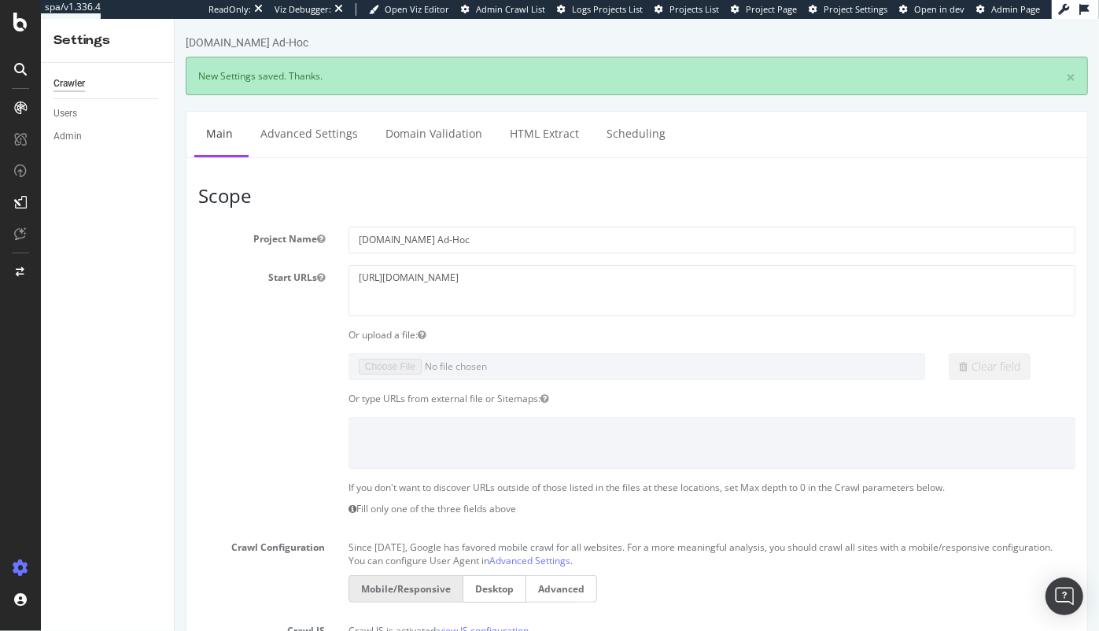
scroll to position [0, 0]
click at [95, 151] on div "SiteCrawler" at bounding box center [86, 149] width 56 height 16
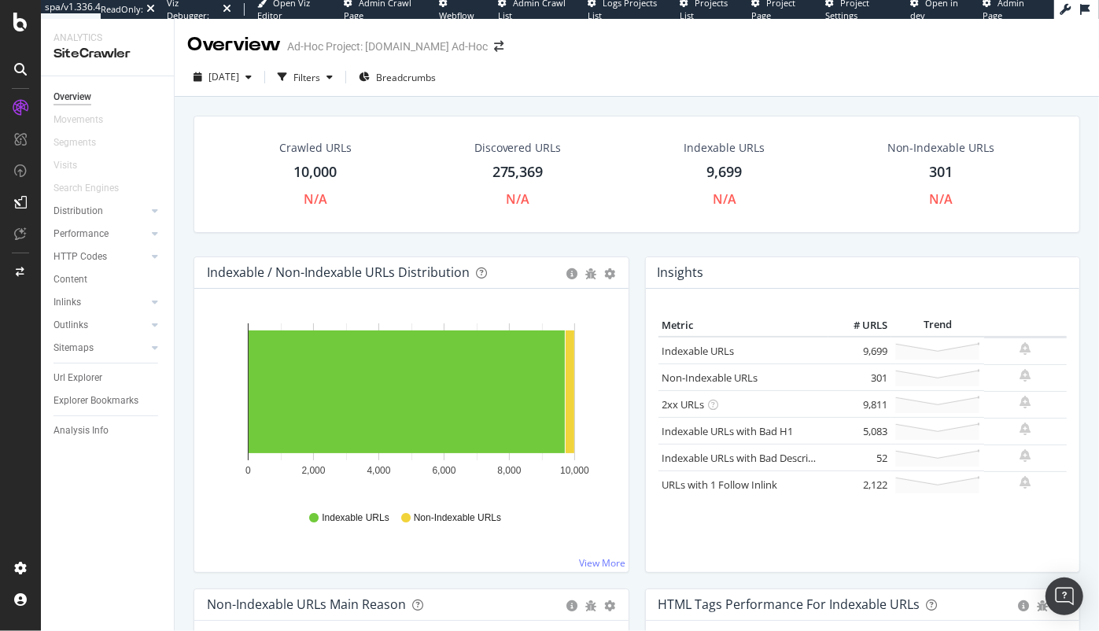
click at [511, 238] on div "Crawled URLs 10,000 N/A Discovered URLs 275,369 N/A Indexable URLs 9,699 N/A No…" at bounding box center [637, 186] width 902 height 141
click at [554, 248] on div "Crawled URLs 10,000 N/A Discovered URLs 275,369 N/A Indexable URLs 9,699 N/A No…" at bounding box center [637, 186] width 902 height 141
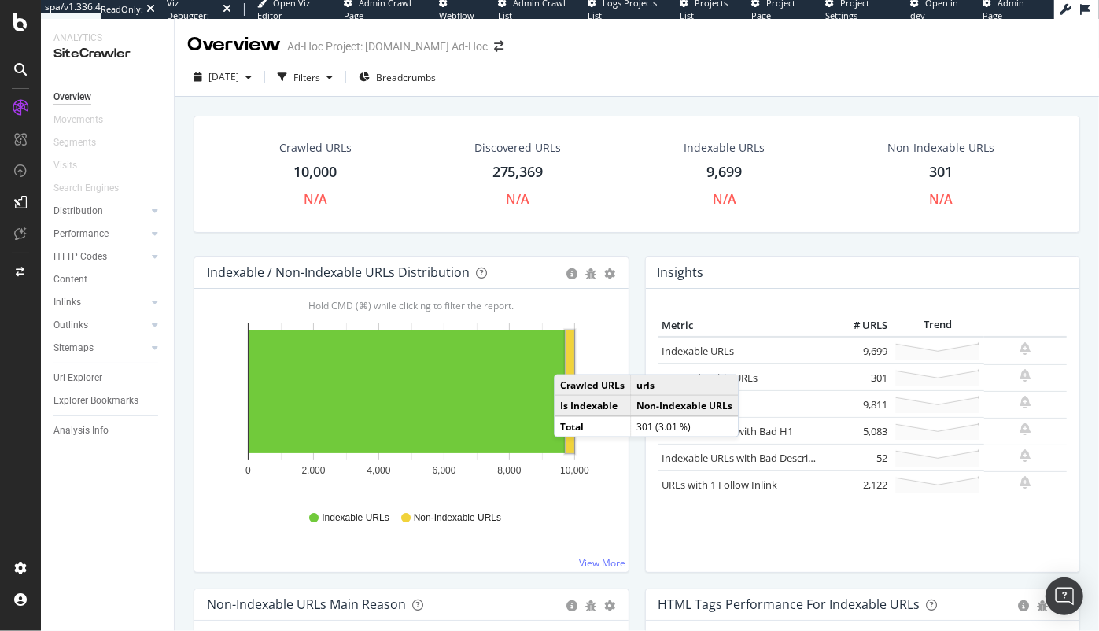
click at [569, 358] on rect "A chart." at bounding box center [569, 391] width 9 height 123
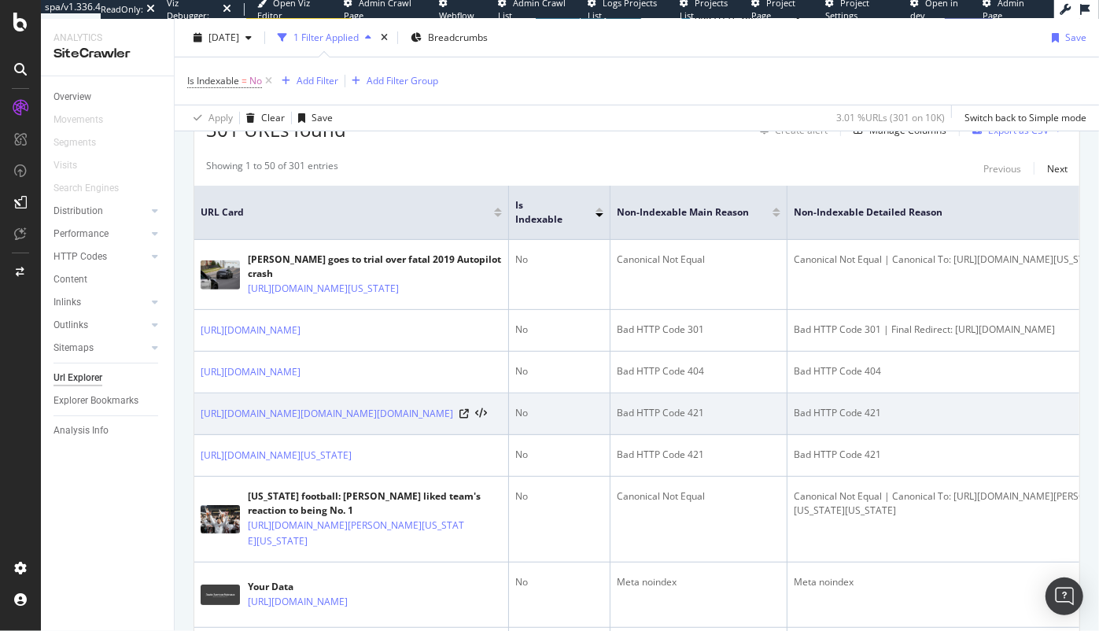
scroll to position [301, 0]
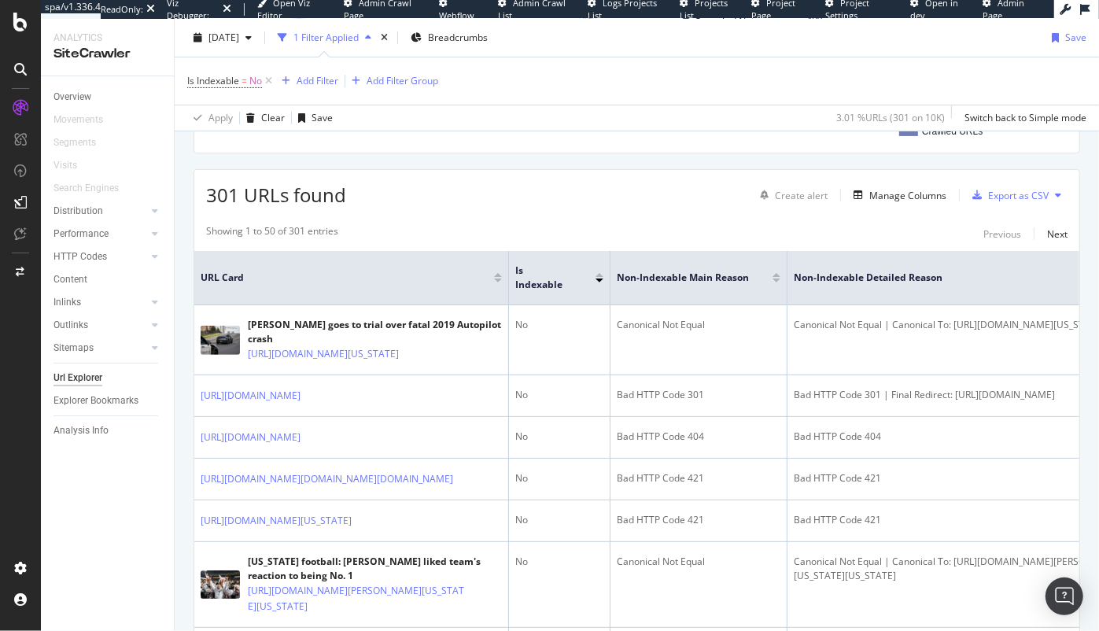
scroll to position [0, 0]
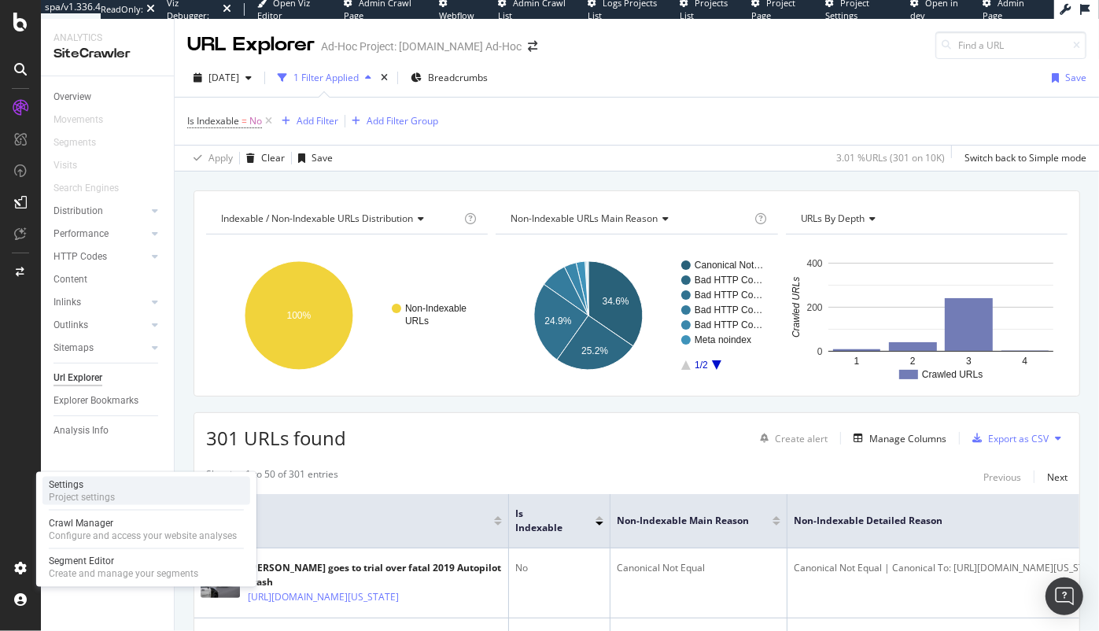
click at [116, 493] on div "Settings Project settings" at bounding box center [146, 491] width 208 height 28
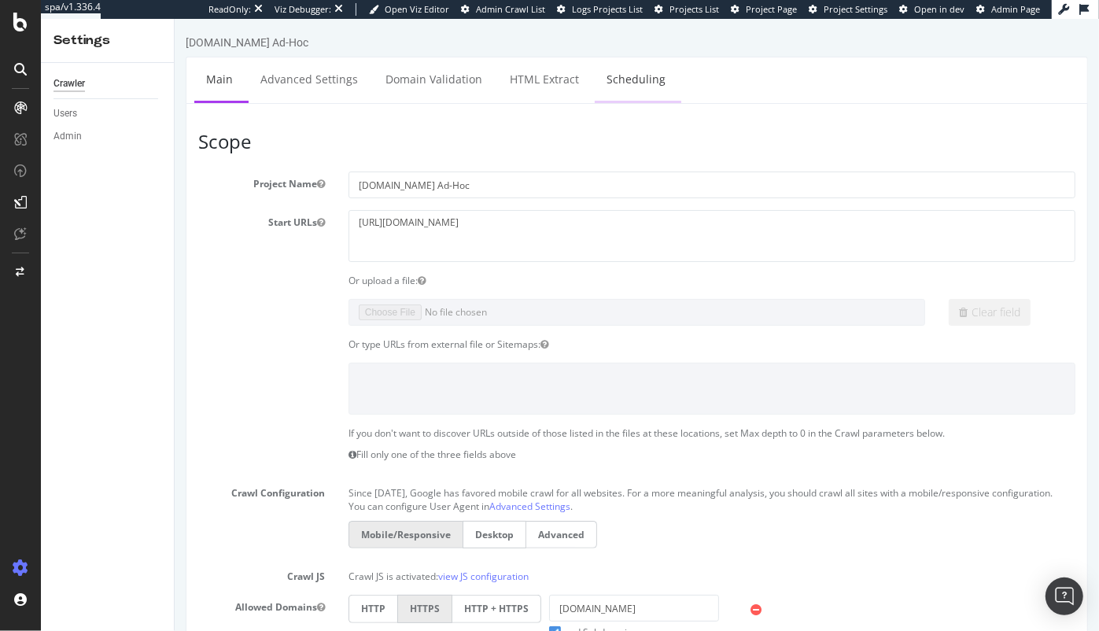
click at [628, 79] on link "Scheduling" at bounding box center [635, 78] width 83 height 43
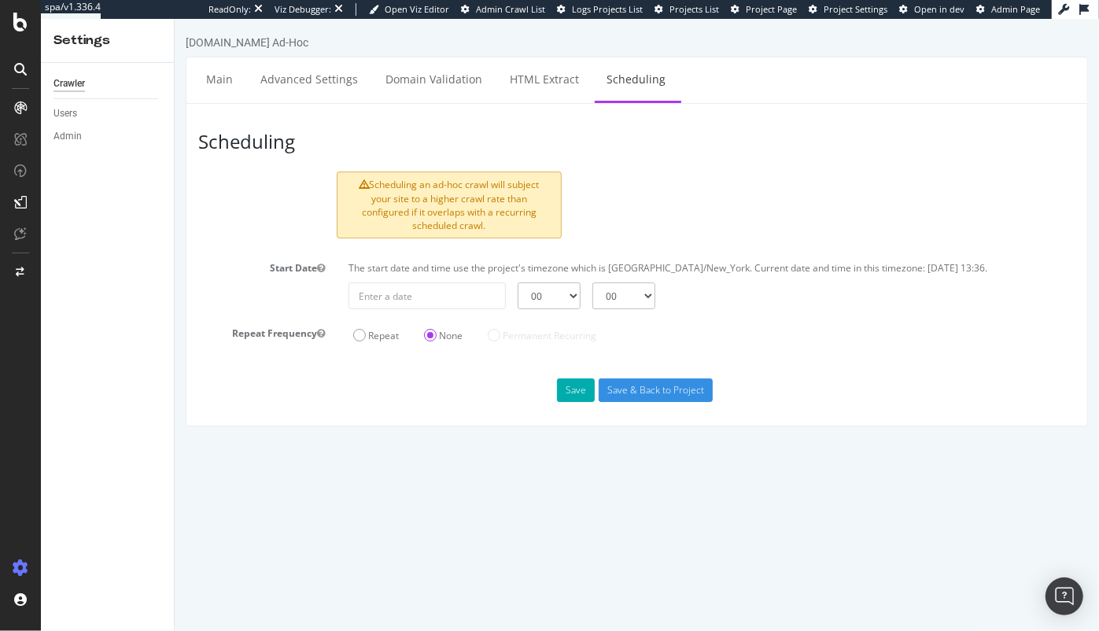
click at [223, 224] on div "Scheduling an ad-hoc crawl will subject your site to a higher crawl rate than c…" at bounding box center [636, 207] width 900 height 72
click at [175, 442] on html "Statesman.com Ad-Hoc Main Advanced Settings Domain Validation HTML Extract Sche…" at bounding box center [636, 230] width 924 height 423
click at [208, 315] on section "Scheduling an ad-hoc crawl will subject your site to a higher crawl rate than c…" at bounding box center [635, 258] width 877 height 175
click at [287, 437] on html "Statesman.com Ad-Hoc Main Advanced Settings Domain Validation HTML Extract Sche…" at bounding box center [636, 230] width 924 height 423
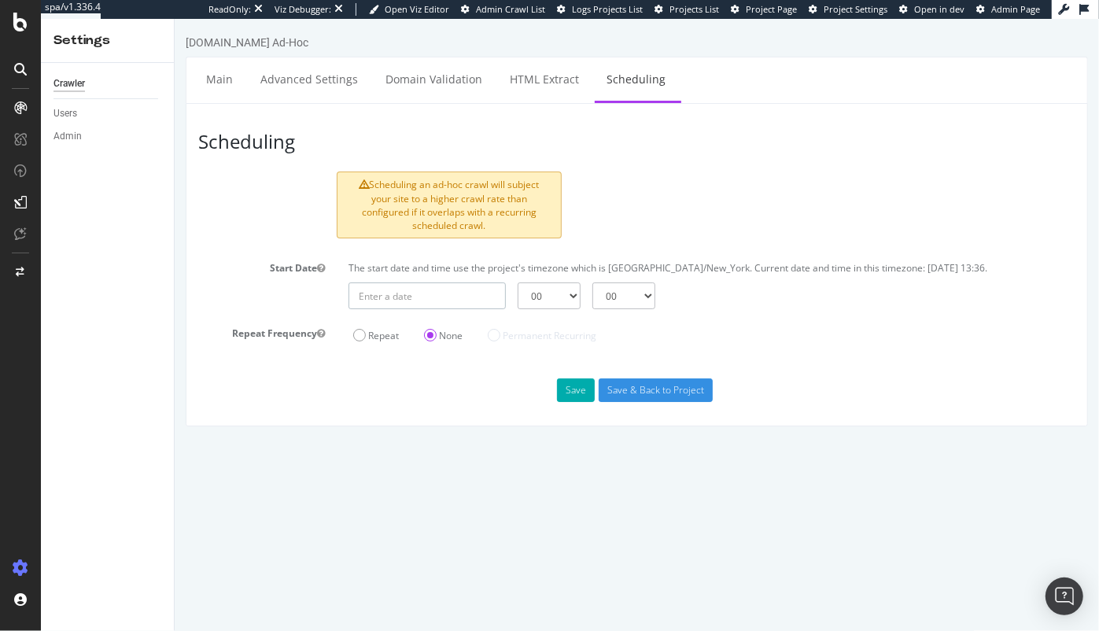
type input "2025-08-19"
click at [399, 293] on input "2025-08-19" at bounding box center [426, 295] width 157 height 27
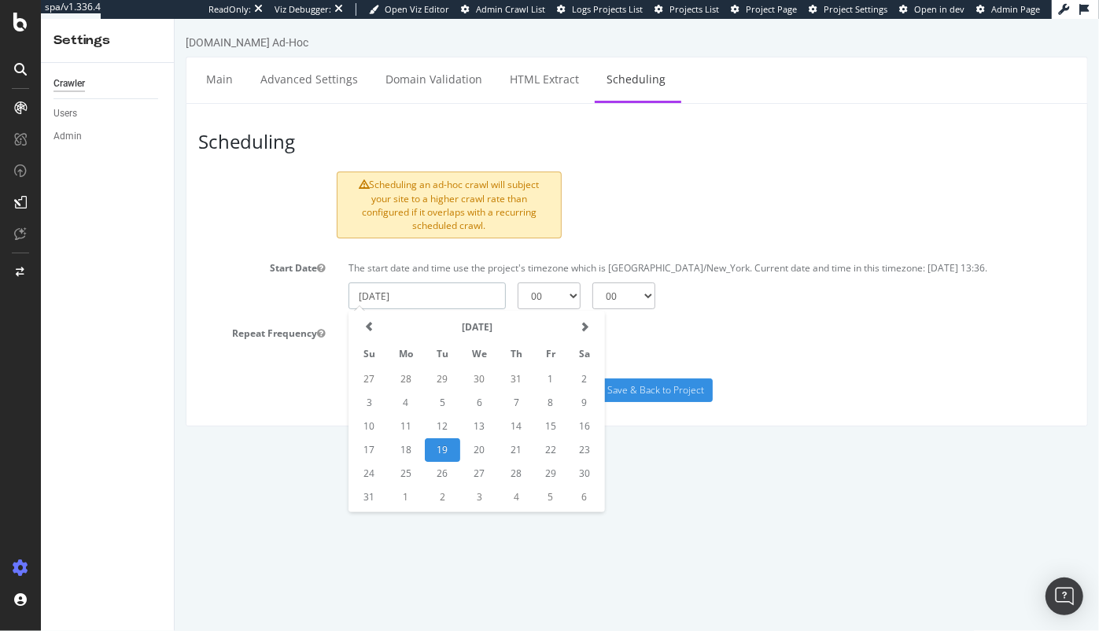
click at [440, 450] on td "19" at bounding box center [441, 450] width 35 height 24
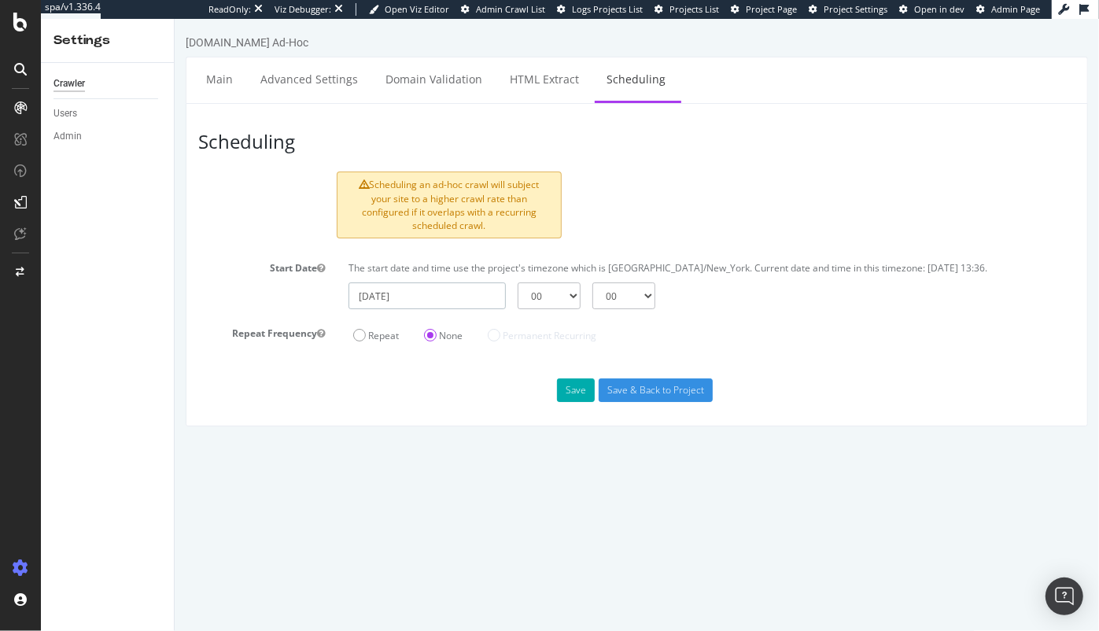
click at [424, 292] on input "2025-08-19" at bounding box center [426, 295] width 157 height 27
click at [396, 289] on input "2025-08-19" at bounding box center [426, 295] width 157 height 27
click at [448, 302] on input "2025-08-19" at bounding box center [426, 295] width 157 height 27
click at [432, 293] on input "2025-08-19" at bounding box center [426, 295] width 157 height 27
click at [537, 301] on select "00 01 02 03 04 05 06 07 08 09 10 11 12 13 14 15 16 17 18 19 20 21 22 23" at bounding box center [548, 295] width 63 height 27
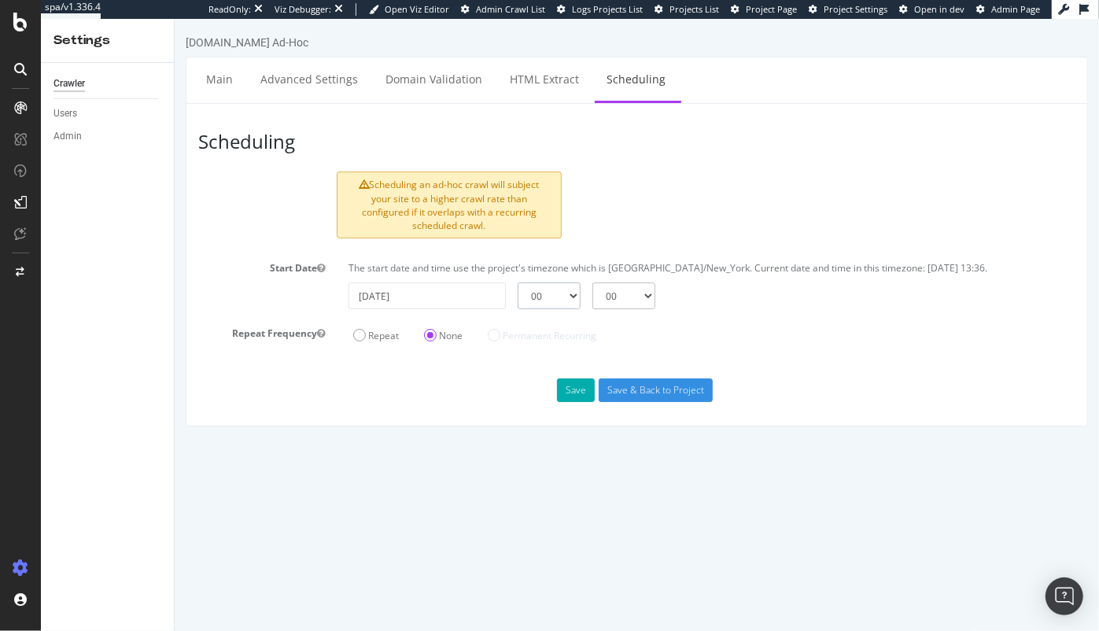
click at [517, 282] on select "00 01 02 03 04 05 06 07 08 09 10 11 12 13 14 15 16 17 18 19 20 21 22 23" at bounding box center [548, 295] width 63 height 27
click at [484, 432] on html "Statesman.com Ad-Hoc Main Advanced Settings Domain Validation HTML Extract Sche…" at bounding box center [636, 230] width 924 height 423
drag, startPoint x: 547, startPoint y: 265, endPoint x: 731, endPoint y: 263, distance: 184.0
click at [731, 263] on p "The start date and time use the project's timezone which is America/New_York. C…" at bounding box center [711, 267] width 727 height 13
click at [696, 268] on p "The start date and time use the project's timezone which is America/New_York. C…" at bounding box center [711, 267] width 727 height 13
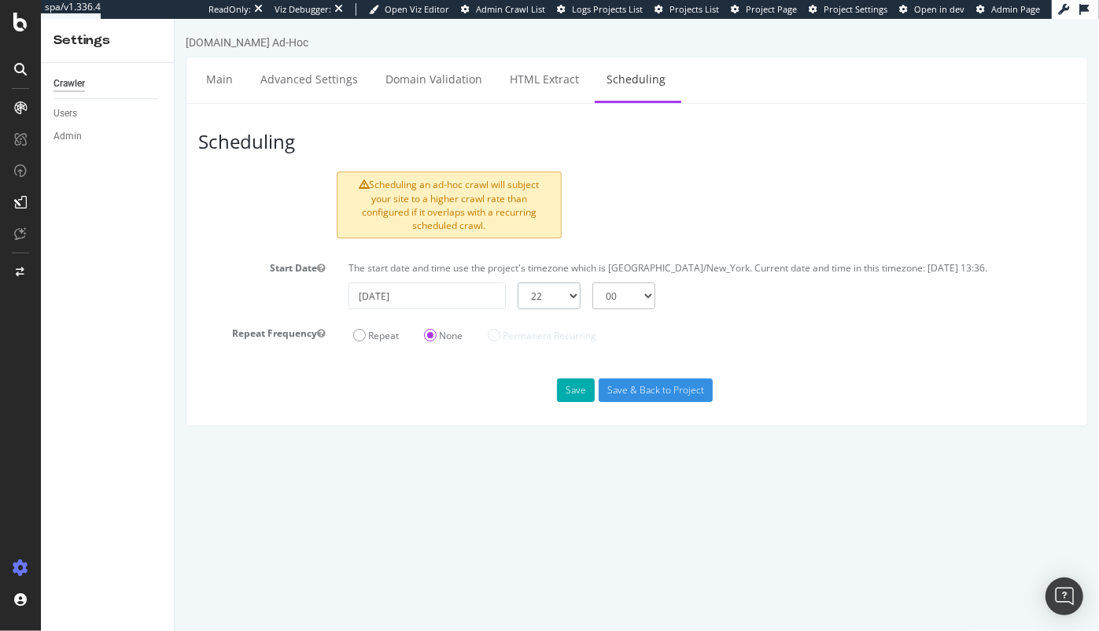
click at [565, 289] on select "00 01 02 03 04 05 06 07 08 09 10 11 12 13 14 15 16 17 18 19 20 21 22 23" at bounding box center [548, 295] width 63 height 27
select select "23"
click at [517, 282] on select "00 01 02 03 04 05 06 07 08 09 10 11 12 13 14 15 16 17 18 19 20 21 22 23" at bounding box center [548, 295] width 63 height 27
click at [450, 442] on html "Statesman.com Ad-Hoc Main Advanced Settings Domain Validation HTML Extract Sche…" at bounding box center [636, 230] width 924 height 423
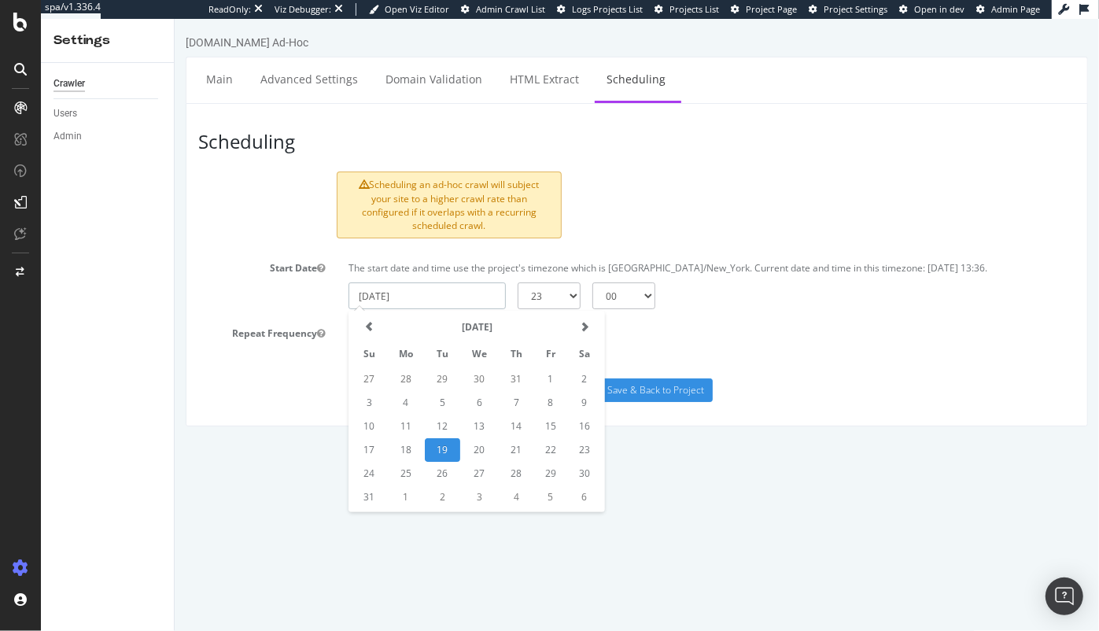
click at [425, 295] on input "2025-08-19" at bounding box center [426, 295] width 157 height 27
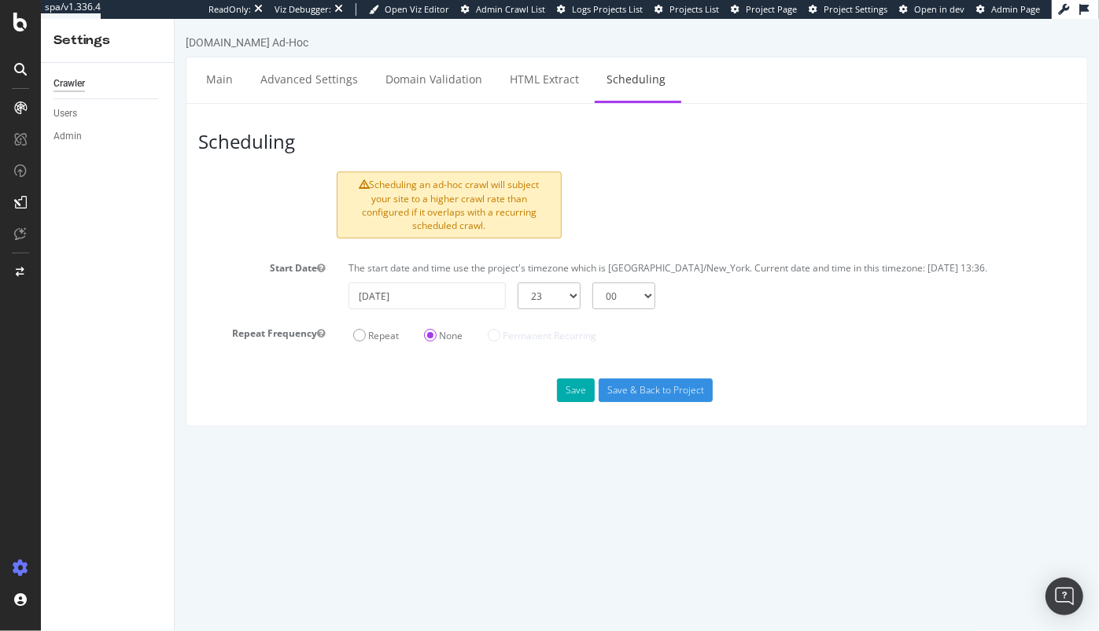
click at [247, 383] on div "Save Save & Back to Project" at bounding box center [636, 390] width 900 height 24
click at [581, 390] on button "Save" at bounding box center [575, 390] width 38 height 24
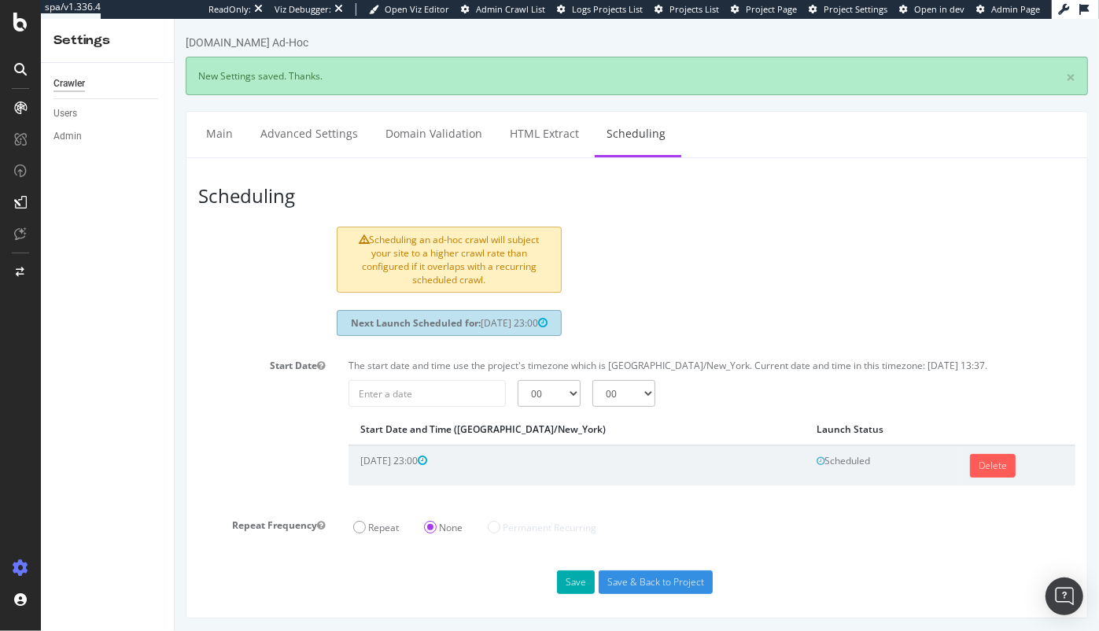
scroll to position [14, 0]
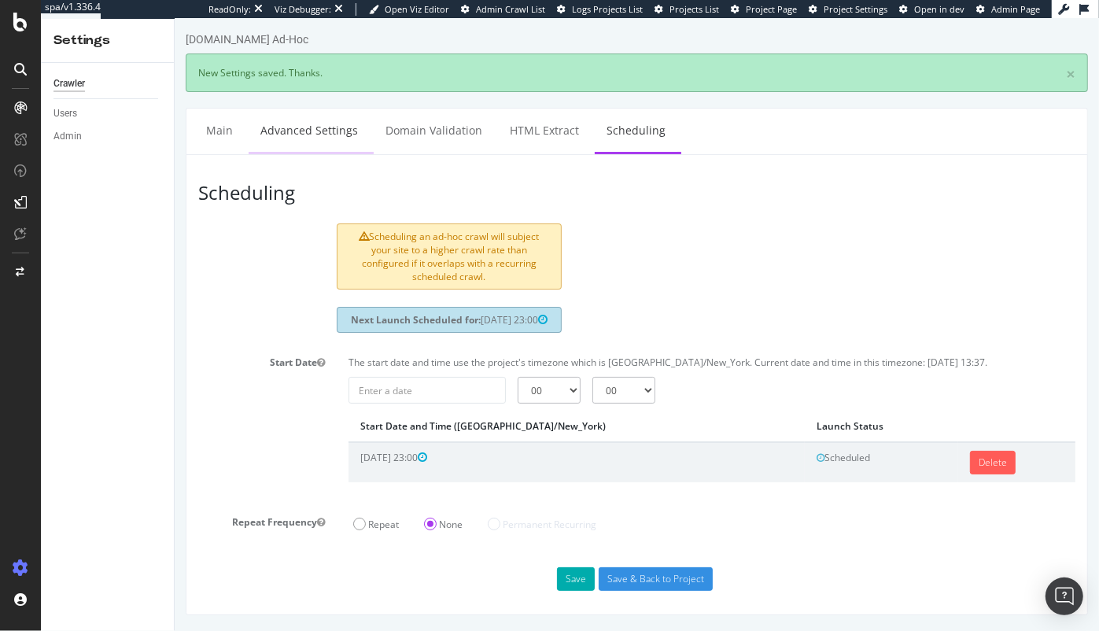
click at [275, 120] on link "Advanced Settings" at bounding box center [308, 130] width 121 height 43
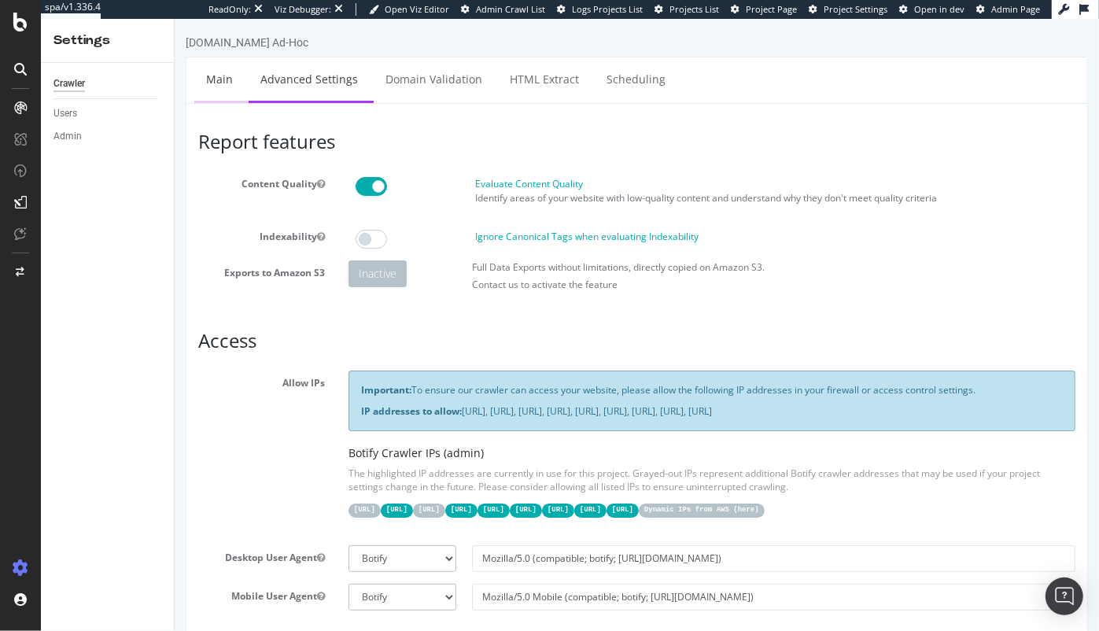
type input "steven.cook@botify.com"
click at [219, 80] on link "Main" at bounding box center [218, 78] width 50 height 43
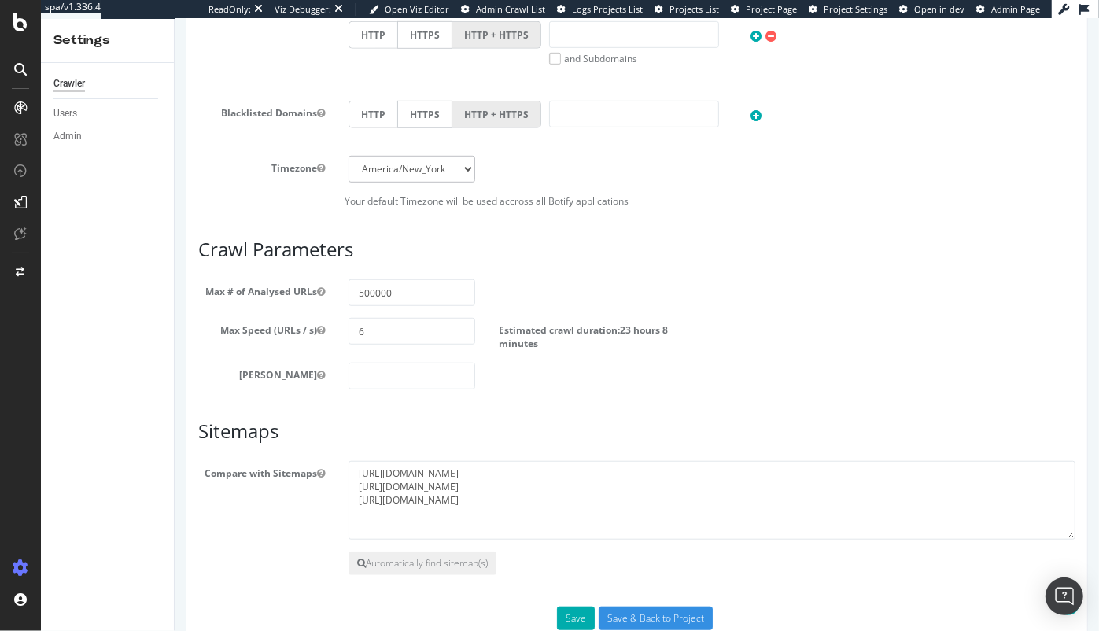
scroll to position [633, 0]
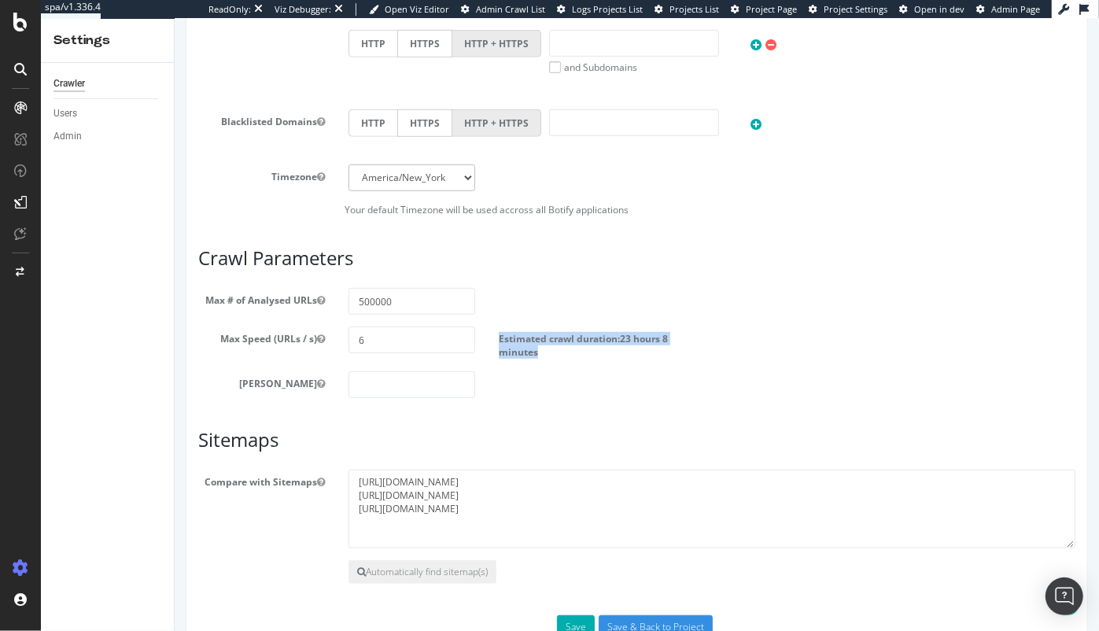
drag, startPoint x: 497, startPoint y: 352, endPoint x: 559, endPoint y: 363, distance: 63.1
click at [559, 359] on div "Estimated crawl duration: 23 hours 8 minutes" at bounding box center [598, 342] width 225 height 32
click at [559, 359] on label "Estimated crawl duration: 23 hours 8 minutes" at bounding box center [598, 342] width 201 height 32
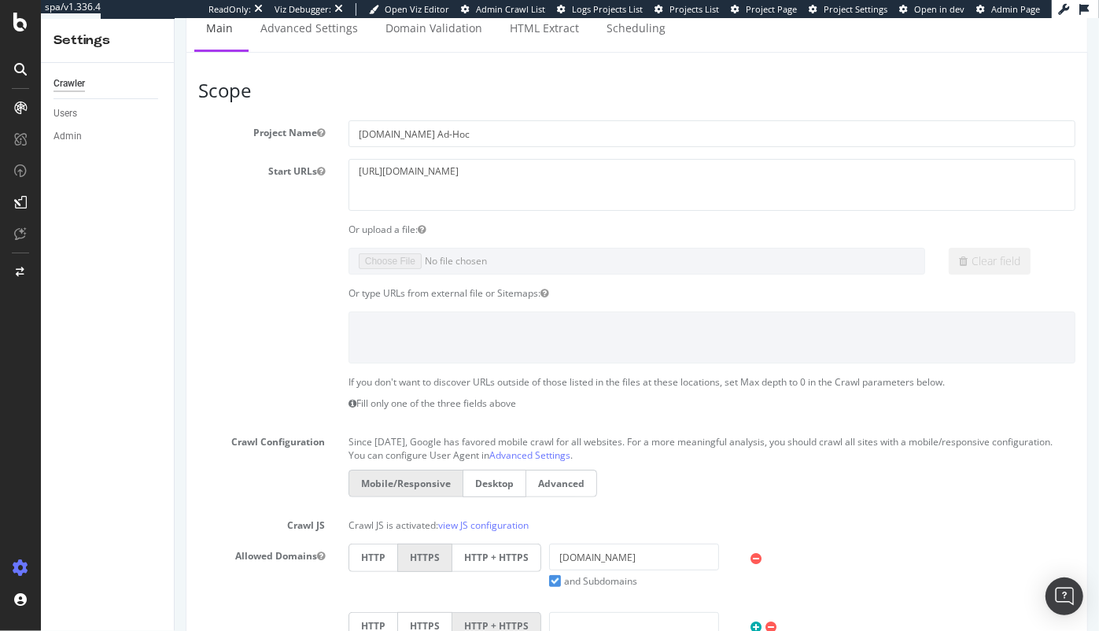
scroll to position [0, 0]
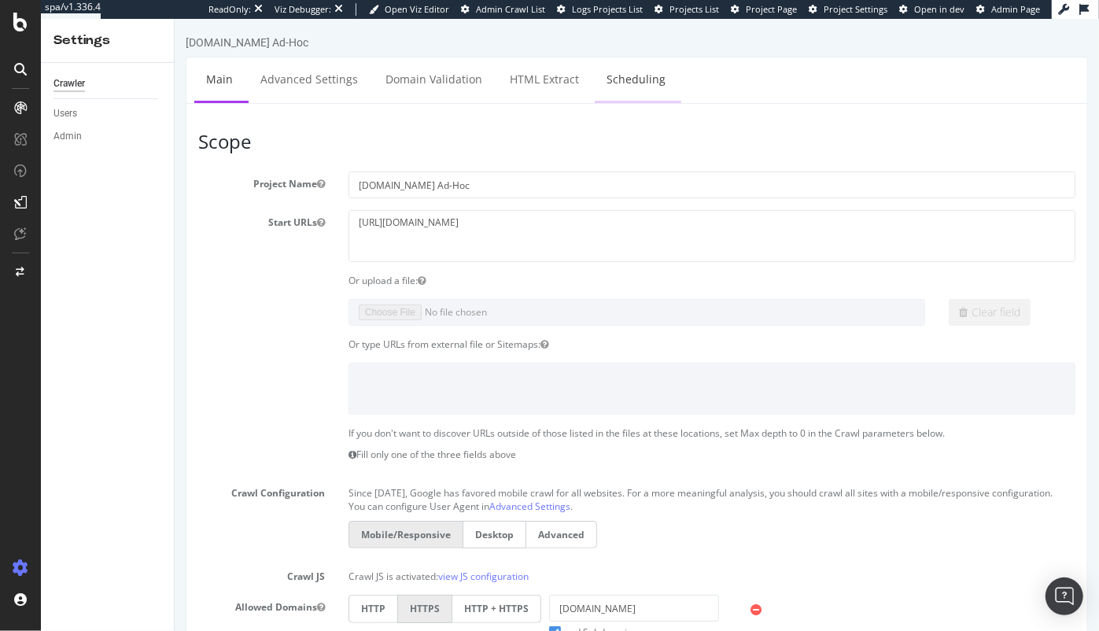
click at [629, 82] on link "Scheduling" at bounding box center [635, 78] width 83 height 43
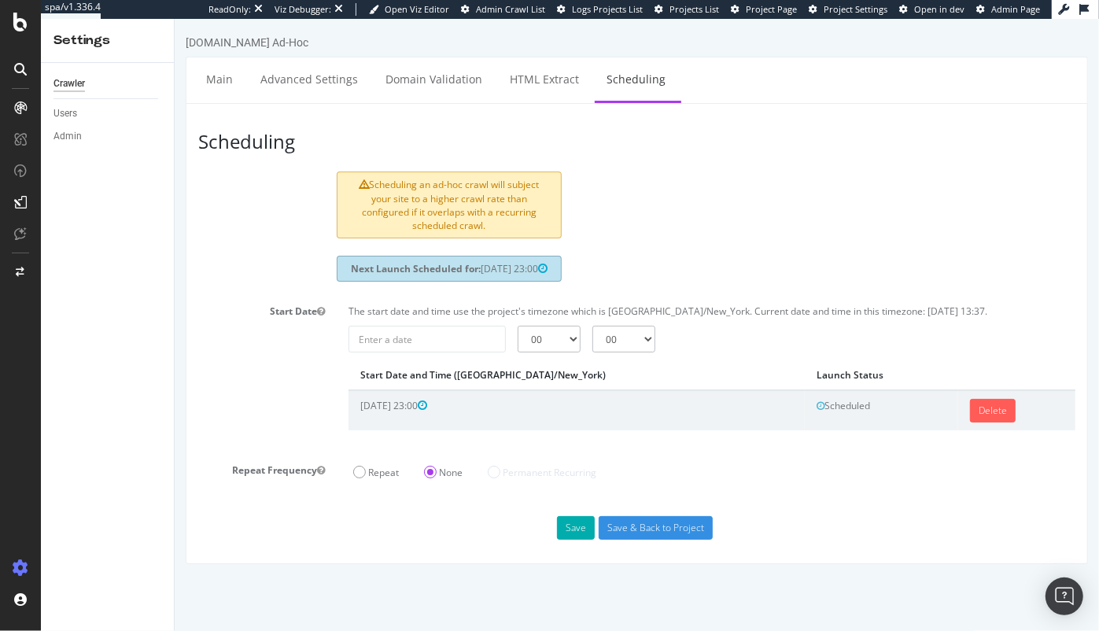
click at [259, 318] on label "Start Date" at bounding box center [261, 308] width 150 height 19
click at [316, 318] on button "Start Date" at bounding box center [320, 310] width 8 height 13
click at [86, 150] on div "SiteCrawler" at bounding box center [86, 149] width 56 height 16
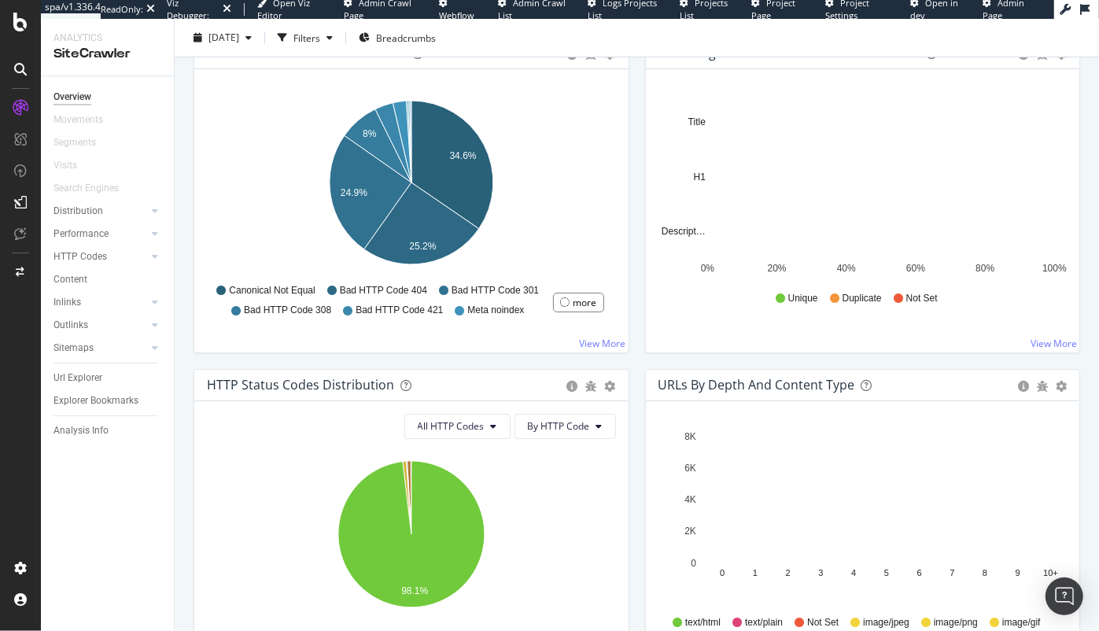
scroll to position [667, 0]
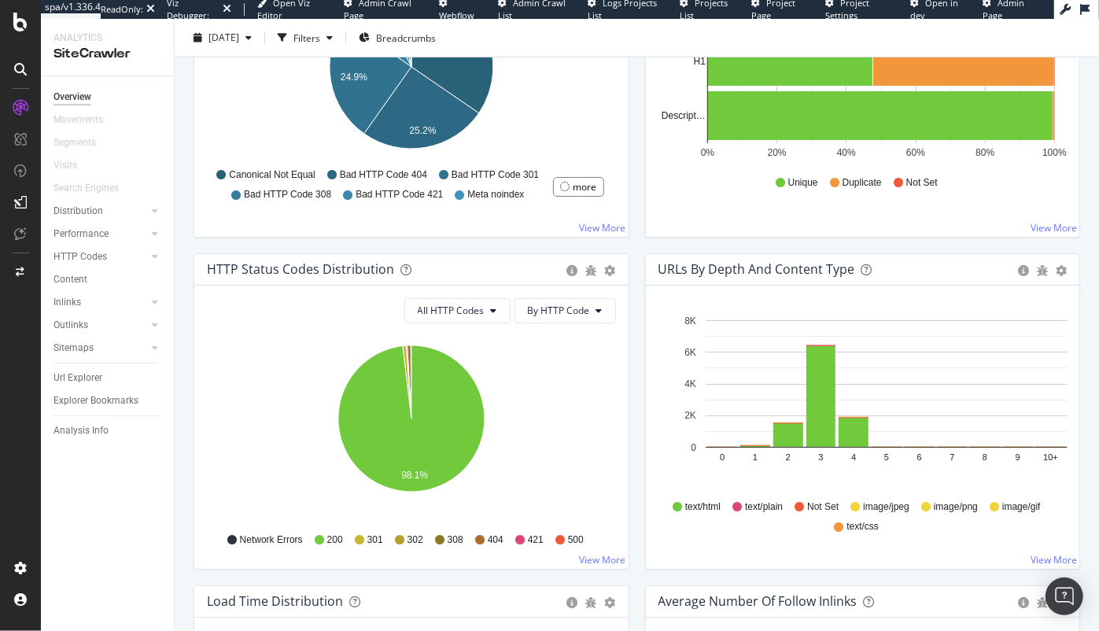
click at [177, 463] on div "Overview Ad-Hoc Project: Statesman.com Ad-Hoc 2025 Aug. 13th Filters Breadcrumb…" at bounding box center [637, 325] width 924 height 612
click at [184, 318] on div "Overview Ad-Hoc Project: Statesman.com Ad-Hoc 2025 Aug. 13th Filters Breadcrumb…" at bounding box center [637, 325] width 924 height 612
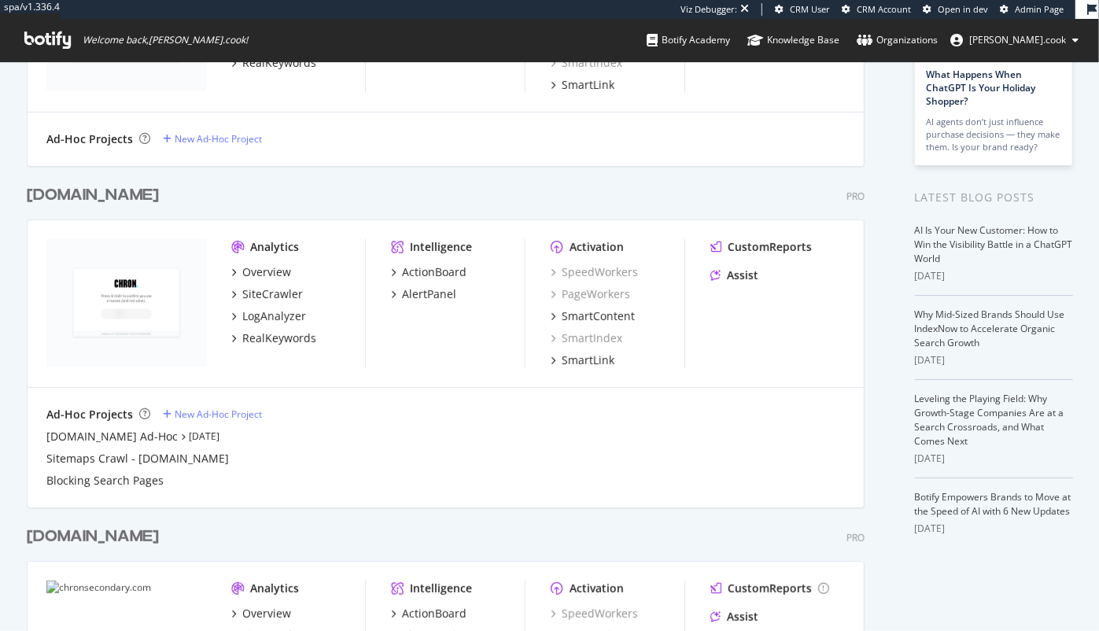
scroll to position [272, 0]
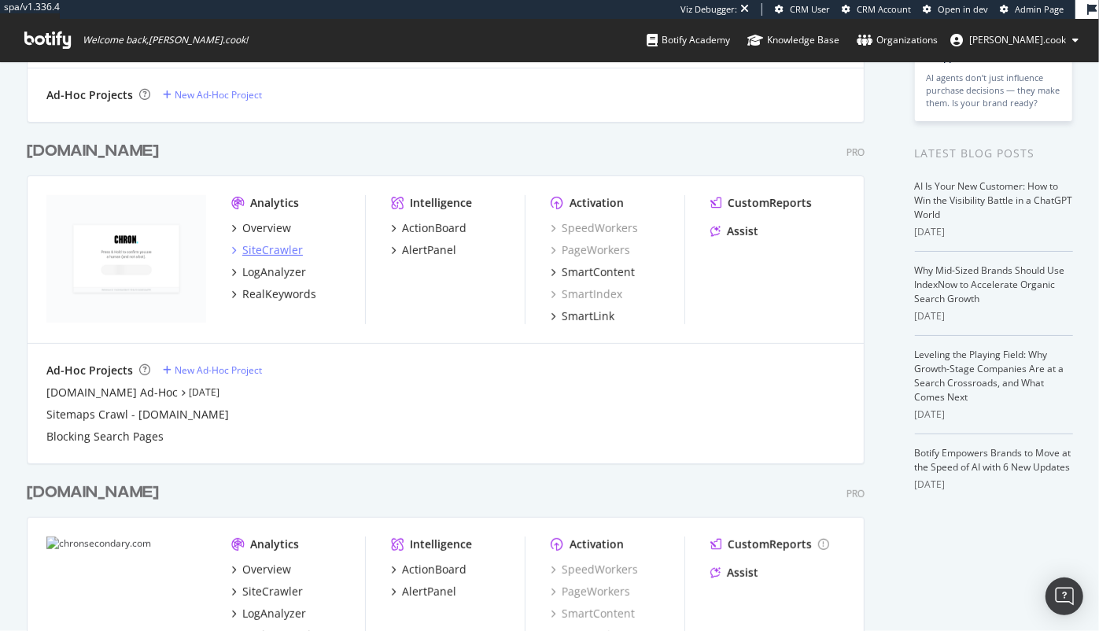
click at [279, 249] on div "SiteCrawler" at bounding box center [272, 250] width 61 height 16
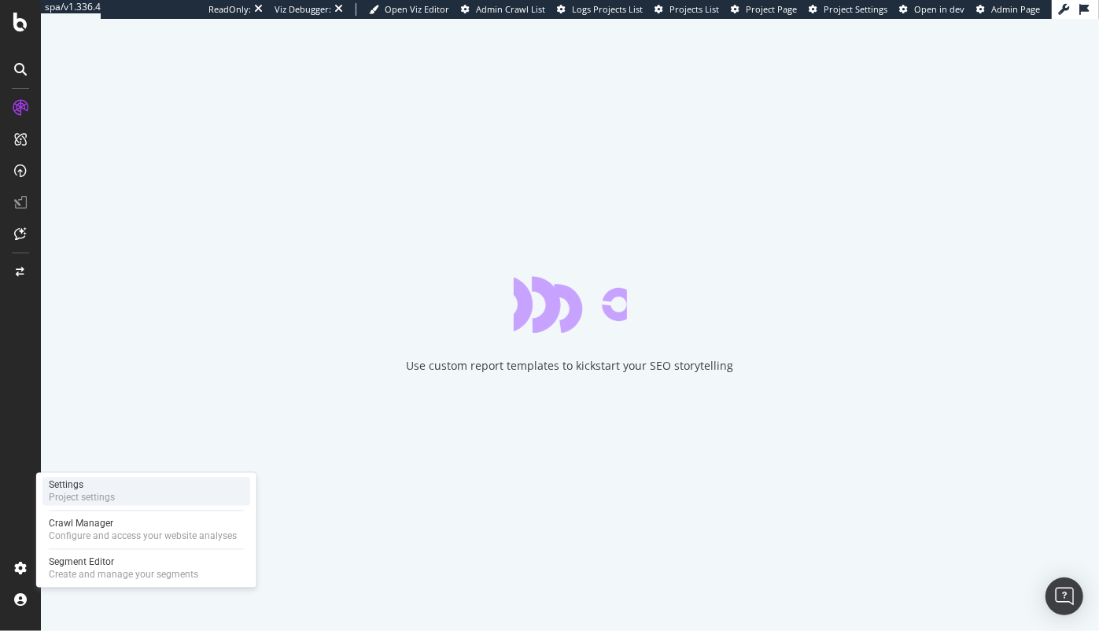
click at [122, 491] on div "Settings Project settings" at bounding box center [146, 491] width 208 height 28
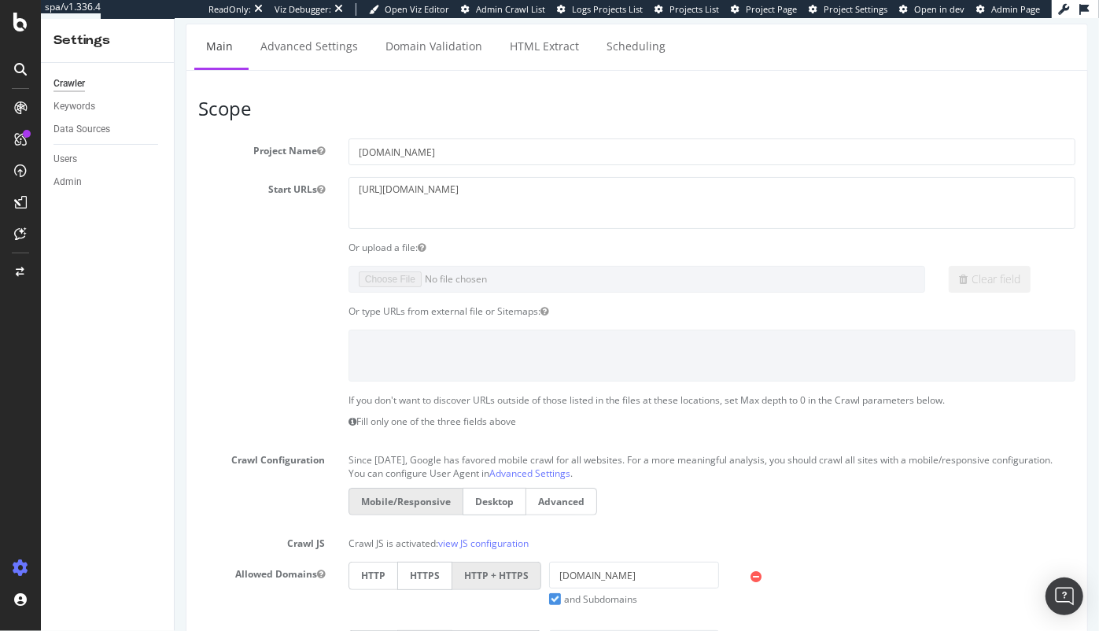
scroll to position [802, 0]
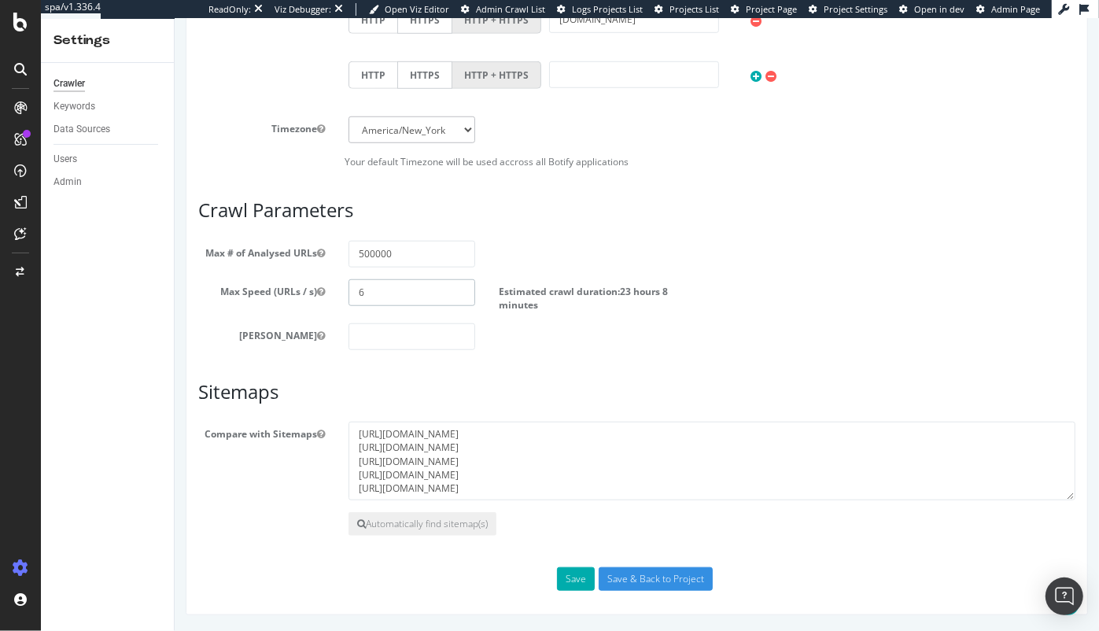
click at [407, 293] on input "6" at bounding box center [411, 292] width 127 height 27
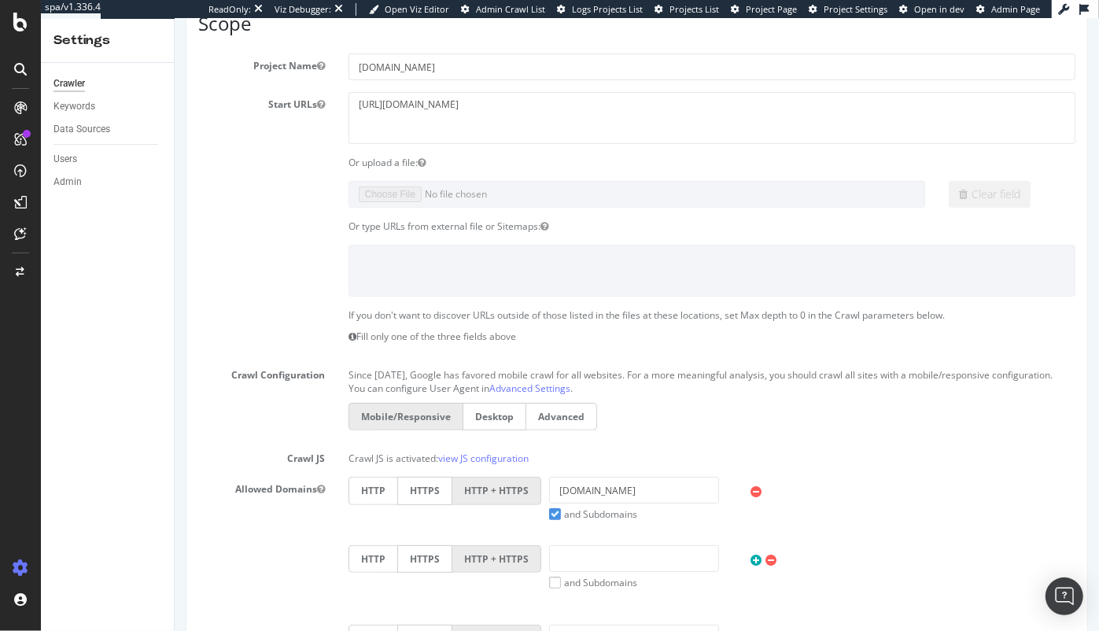
scroll to position [0, 0]
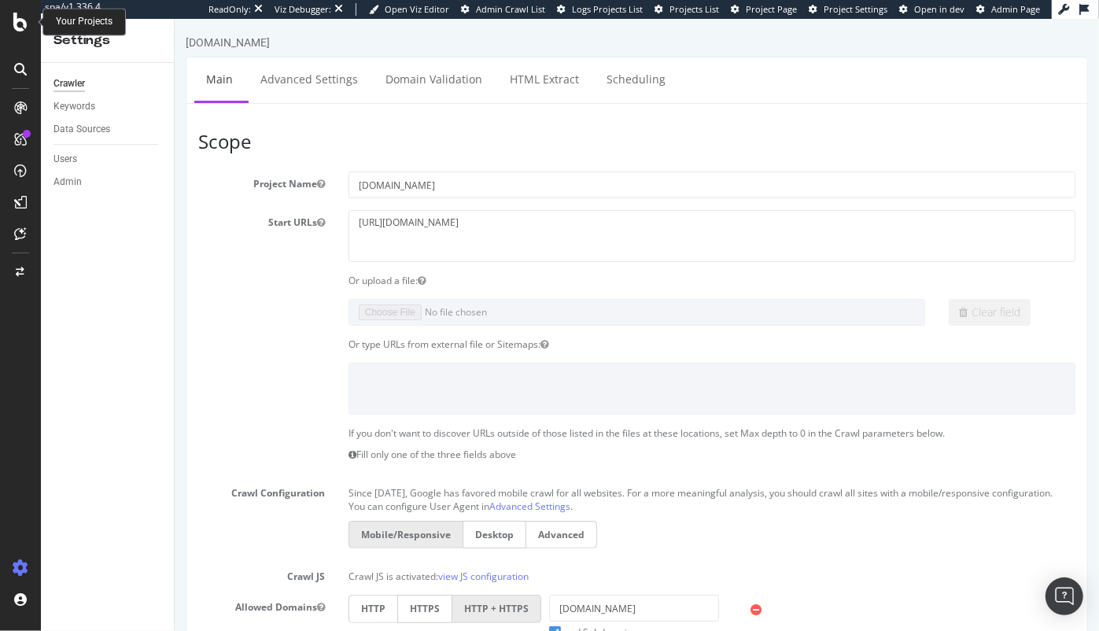
click at [14, 28] on icon at bounding box center [20, 22] width 14 height 19
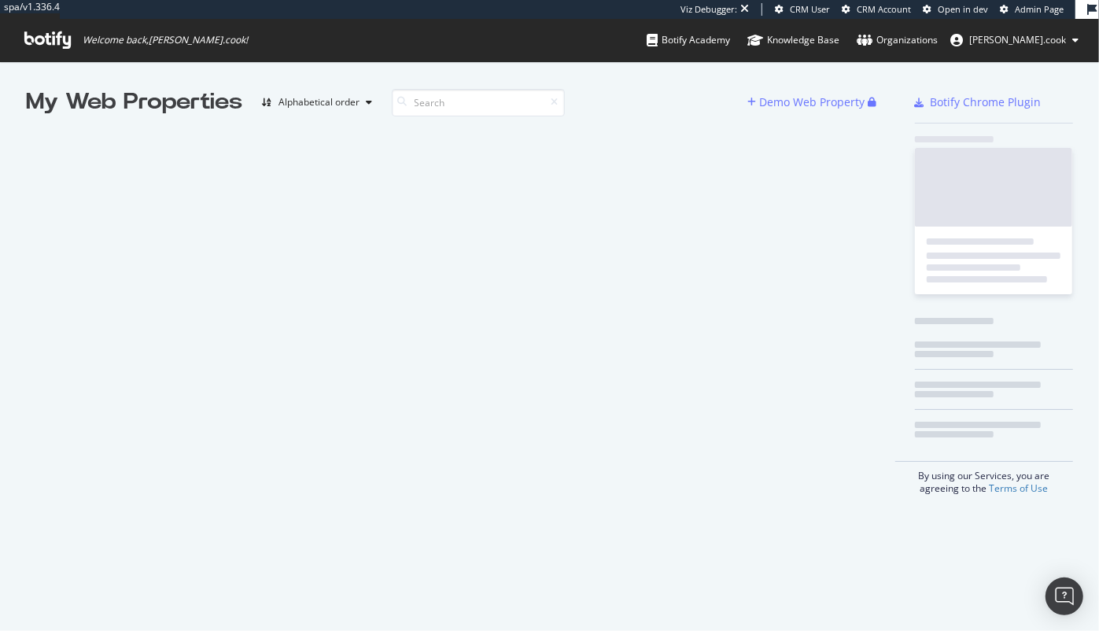
scroll to position [631, 1099]
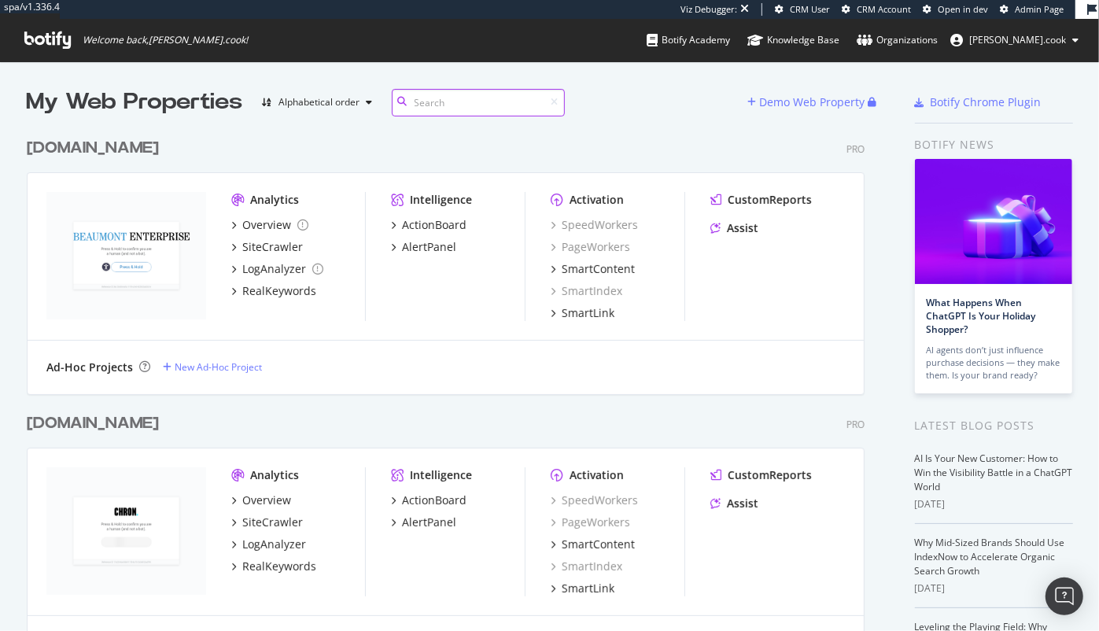
scroll to position [4045, 849]
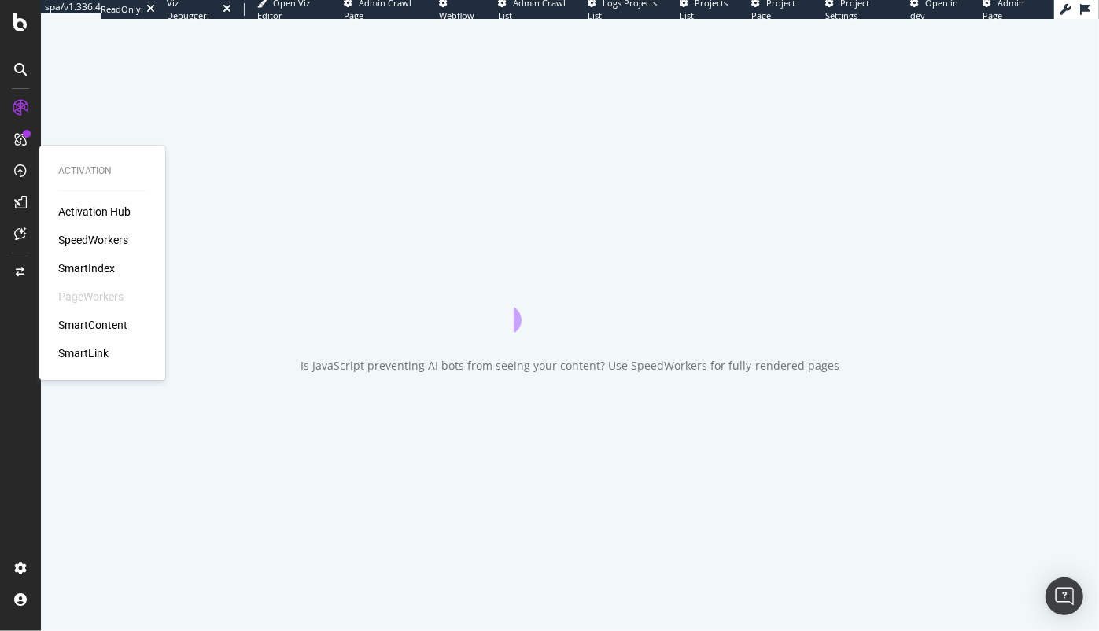
click at [87, 269] on div "SmartIndex" at bounding box center [86, 268] width 57 height 16
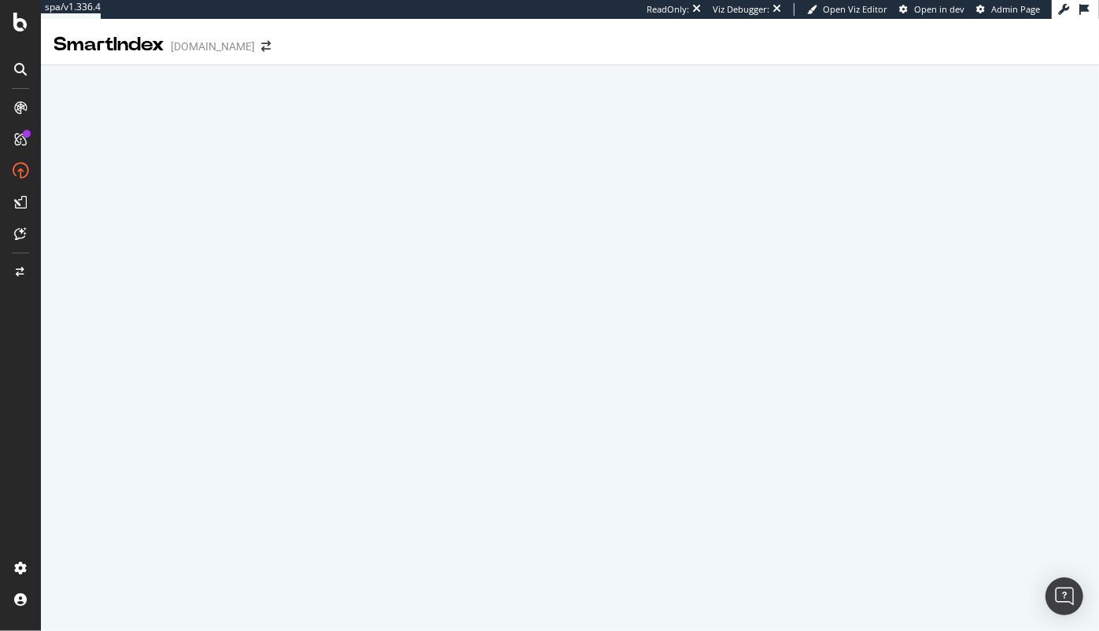
drag, startPoint x: 113, startPoint y: 491, endPoint x: 13, endPoint y: 421, distance: 122.4
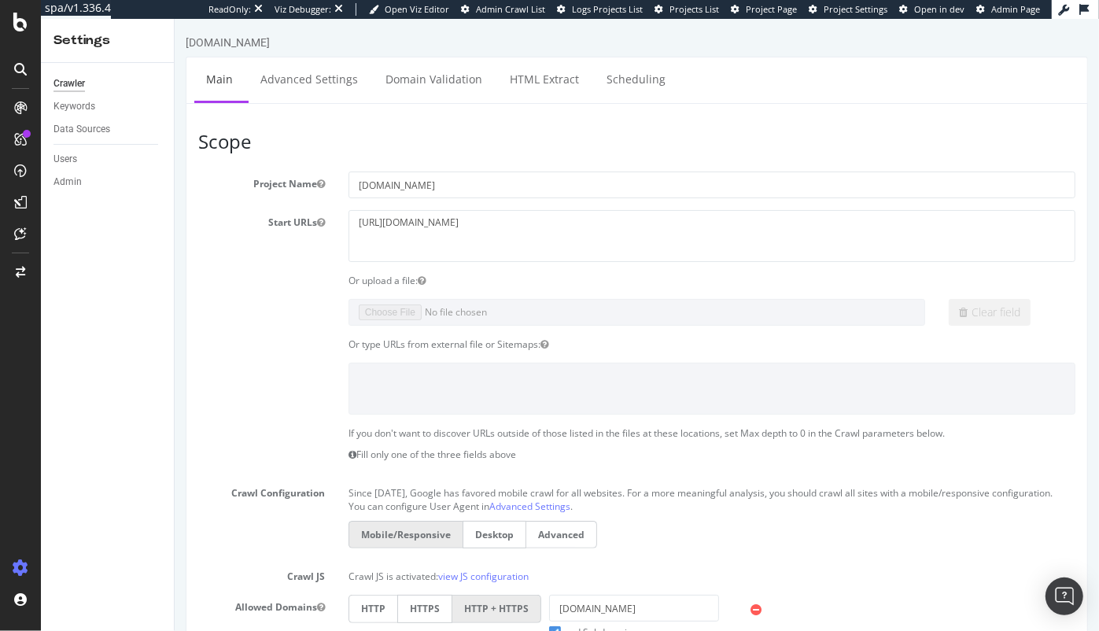
click at [437, 145] on h3 "Scope" at bounding box center [635, 141] width 877 height 20
click at [522, 78] on link "HTML Extract" at bounding box center [543, 78] width 93 height 43
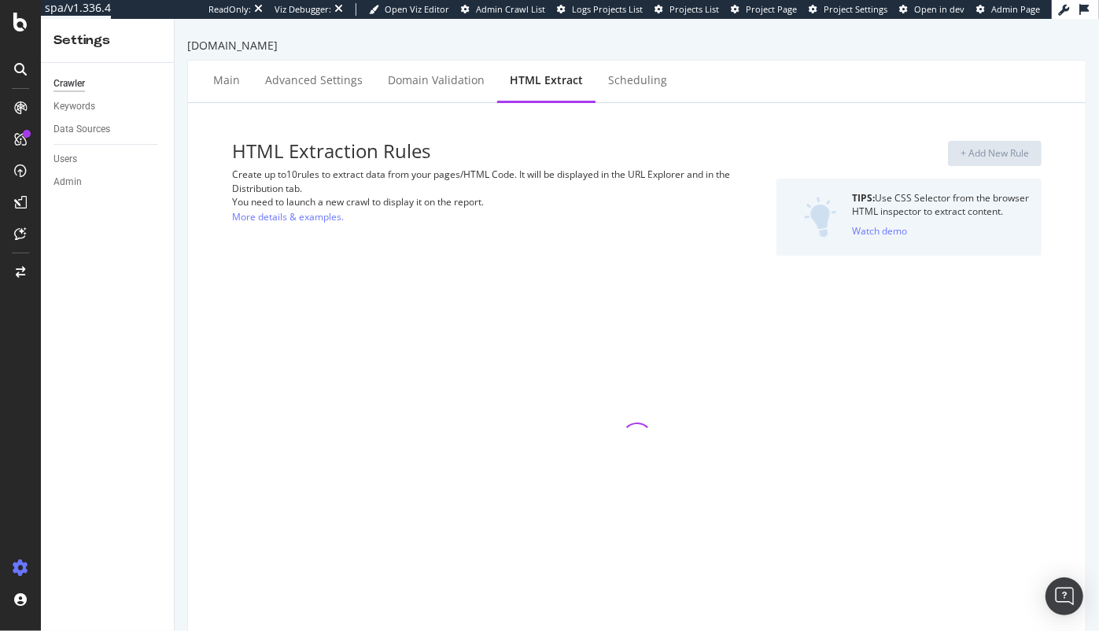
select select "exist"
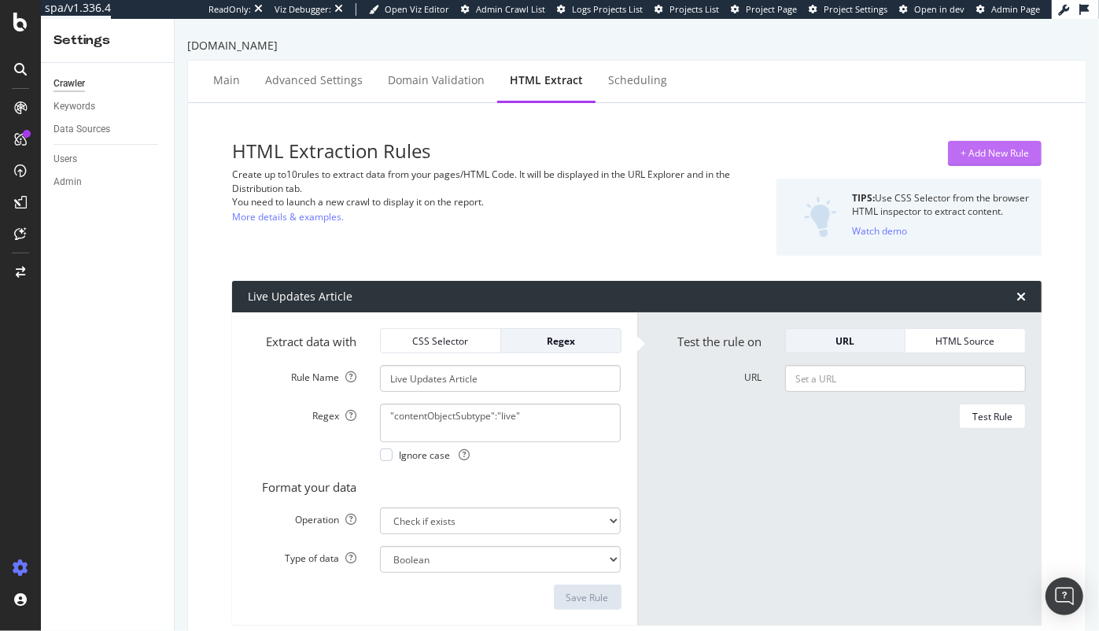
click at [1016, 152] on div "+ Add New Rule" at bounding box center [994, 152] width 68 height 13
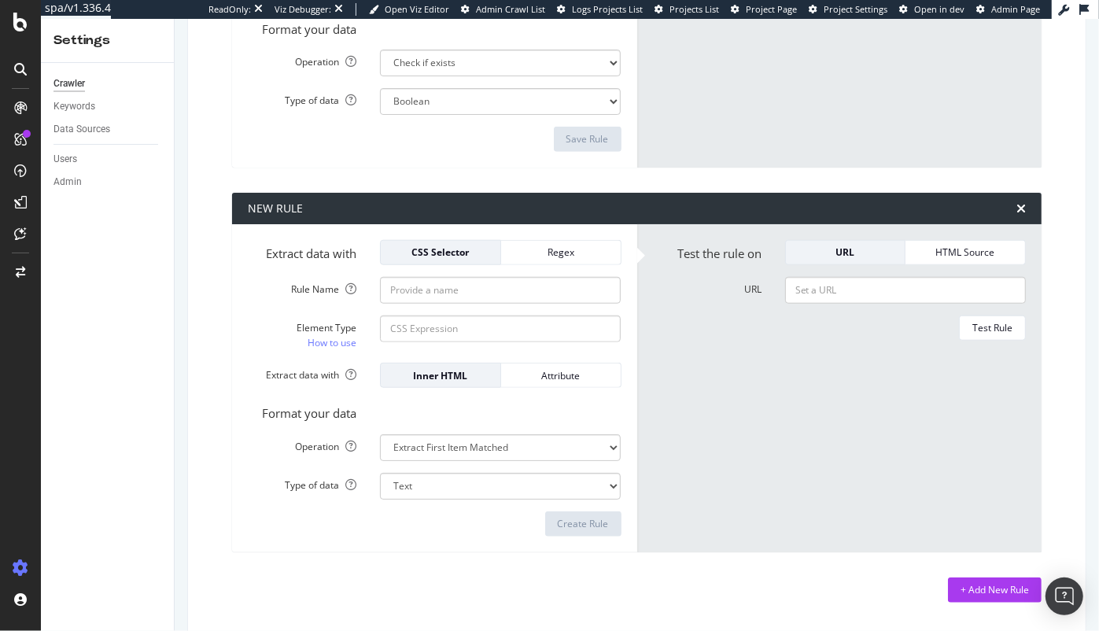
scroll to position [836, 0]
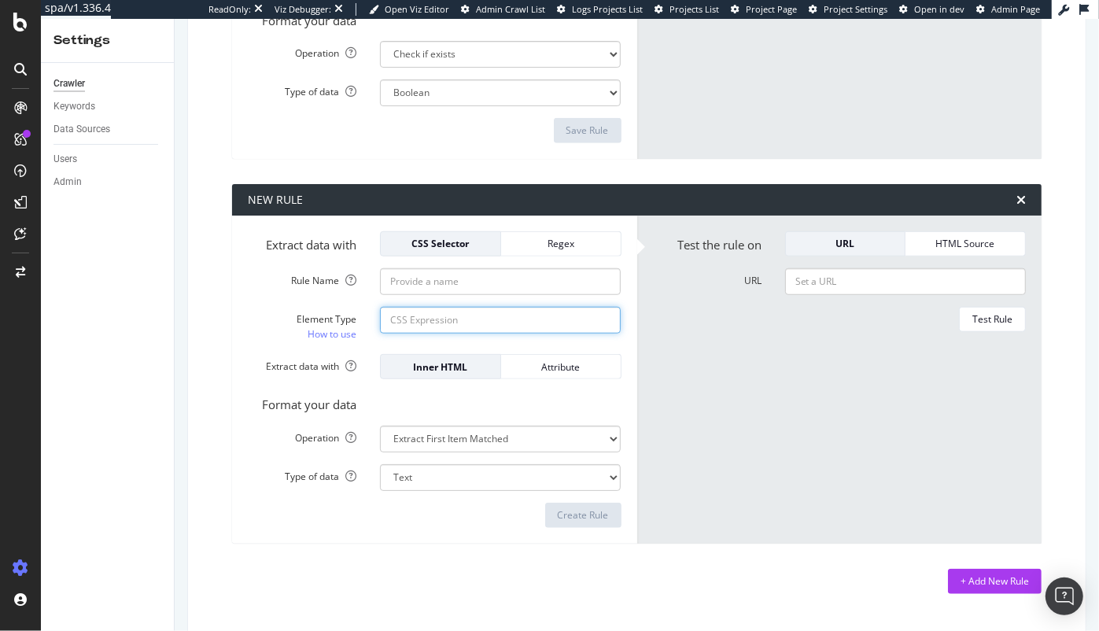
click at [423, 333] on input "Element Type How to use" at bounding box center [500, 320] width 241 height 27
paste input "head > meta:nth-child(56)"
type input "head > meta:nth-child(56)"
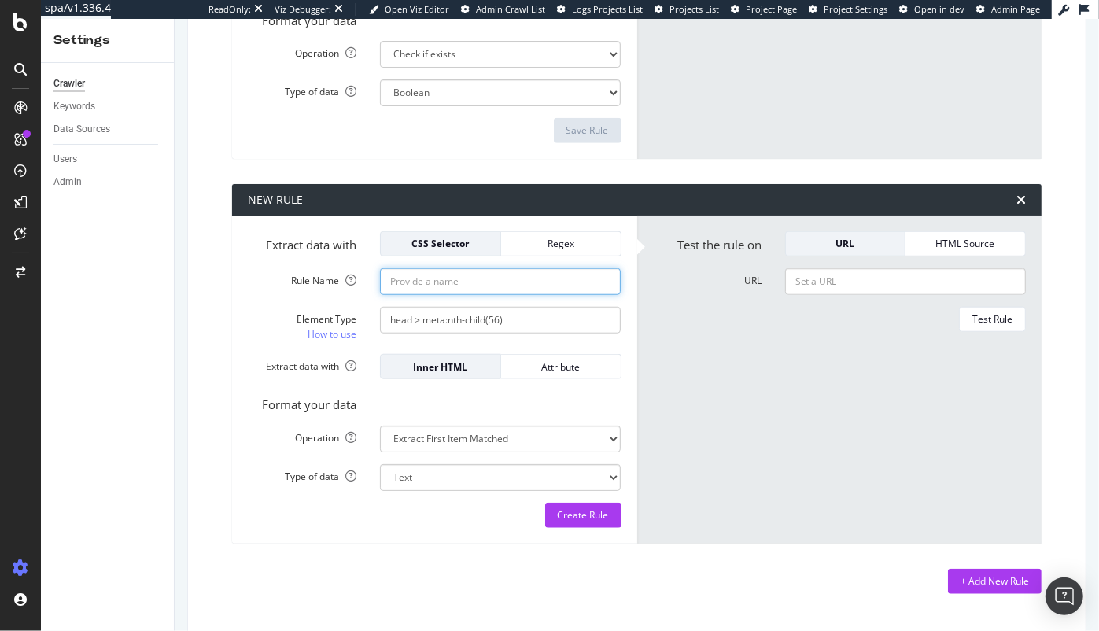
drag, startPoint x: 668, startPoint y: 397, endPoint x: 580, endPoint y: 398, distance: 88.9
click at [657, 399] on form "Test the rule on URL HTML Source URL Test Rule" at bounding box center [840, 379] width 374 height 296
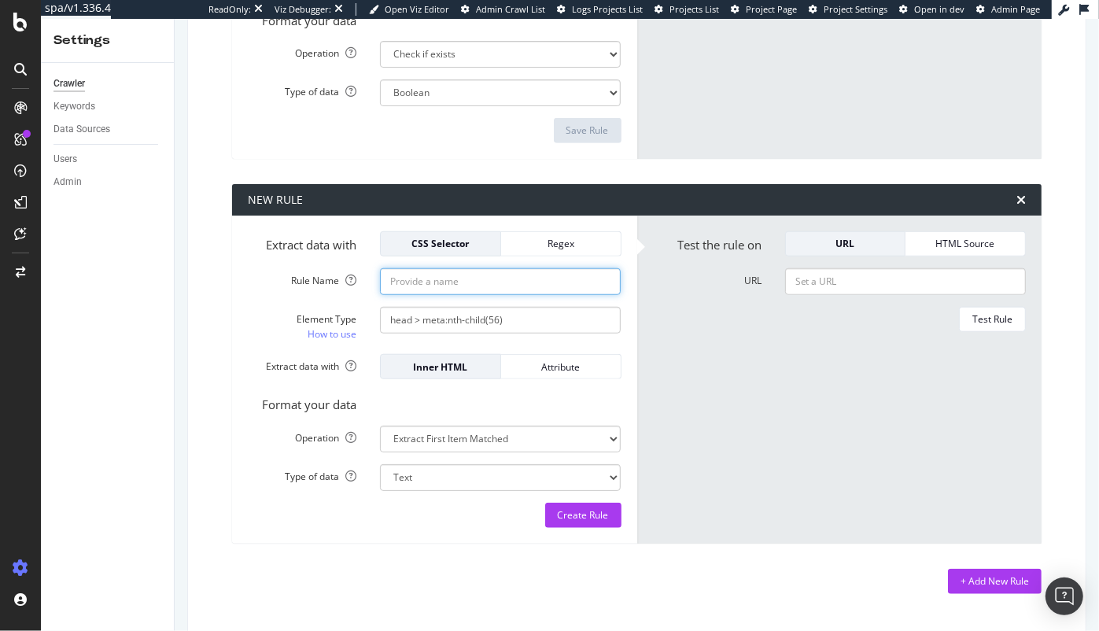
type input "Date Published"
drag, startPoint x: 763, startPoint y: 410, endPoint x: 736, endPoint y: 285, distance: 127.9
click at [762, 410] on form "Test the rule on URL HTML Source URL Test Rule" at bounding box center [840, 379] width 374 height 296
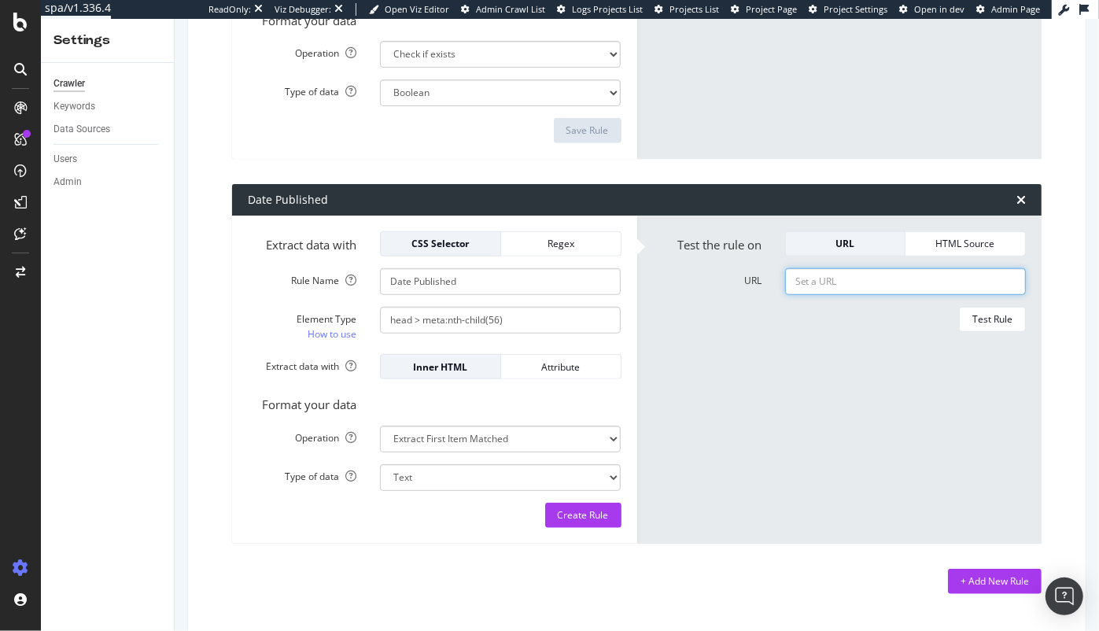
paste input "https://www.sfgate.com/centralcalifornia/article/unexpected-calif-city-stars-ma…"
type input "https://www.sfgate.com/centralcalifornia/article/unexpected-calif-city-stars-ma…"
click at [990, 326] on div "Test Rule" at bounding box center [992, 318] width 40 height 13
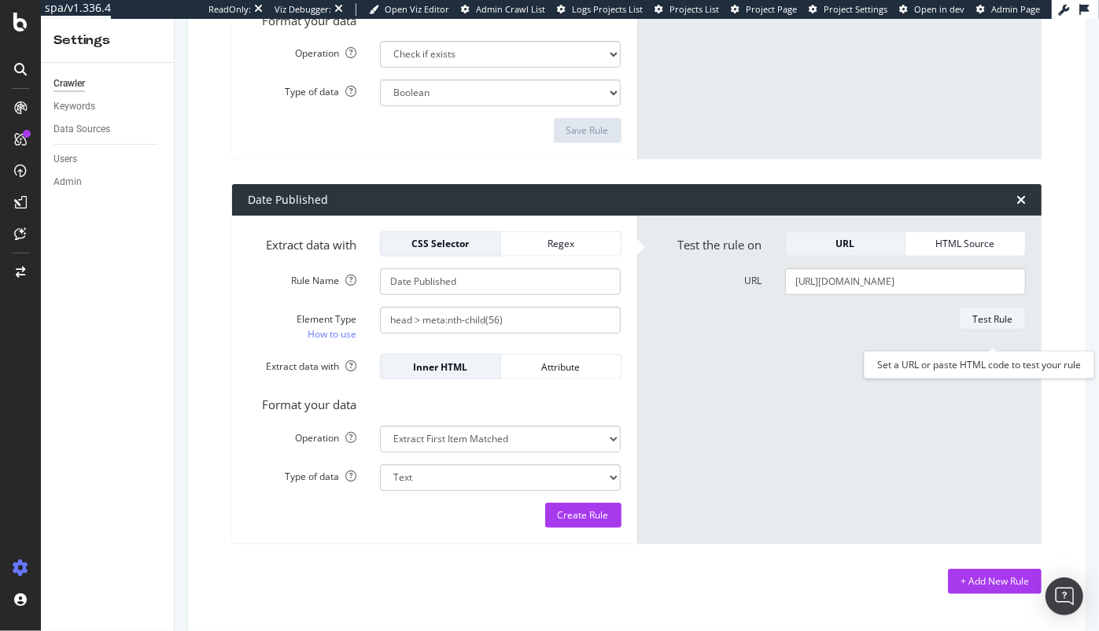
scroll to position [0, 0]
click at [756, 427] on form "Test the rule on URL HTML Source URL https://www.sfgate.com/centralcalifornia/a…" at bounding box center [840, 379] width 374 height 296
drag, startPoint x: 799, startPoint y: 374, endPoint x: 919, endPoint y: 315, distance: 134.0
click at [798, 374] on form "Test the rule on URL HTML Source URL https://www.sfgate.com/centralcalifornia/a…" at bounding box center [840, 379] width 374 height 296
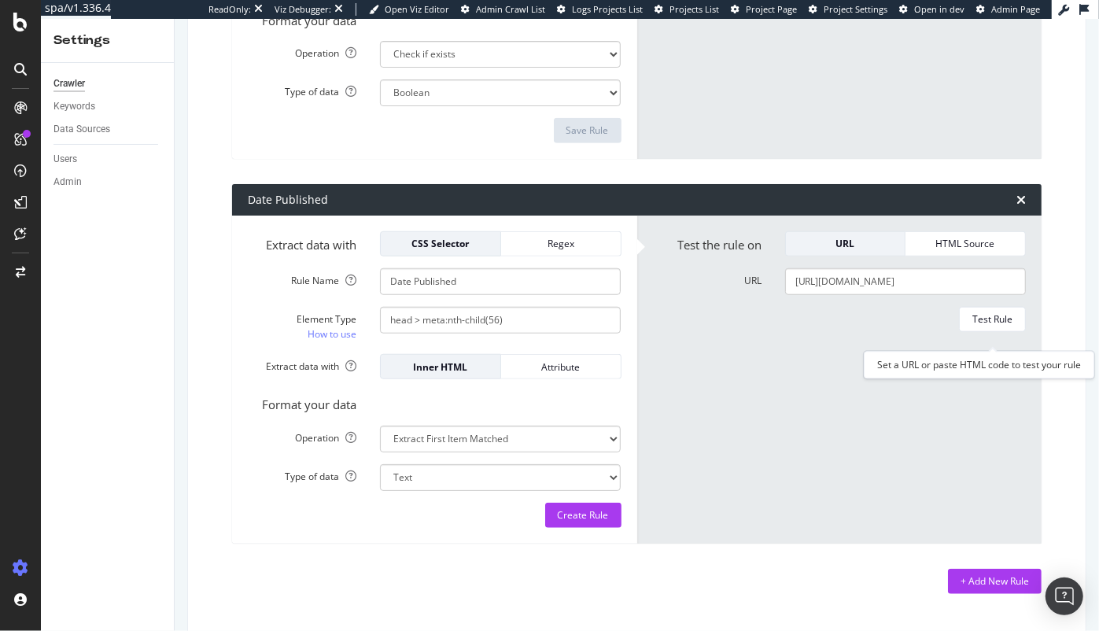
drag, startPoint x: 991, startPoint y: 341, endPoint x: 965, endPoint y: 348, distance: 26.9
click at [991, 330] on div "Test Rule" at bounding box center [992, 319] width 40 height 22
click at [726, 355] on form "Test the rule on URL HTML Source URL https://www.sfgate.com/centralcalifornia/a…" at bounding box center [840, 379] width 374 height 296
drag, startPoint x: 838, startPoint y: 345, endPoint x: 845, endPoint y: 336, distance: 11.3
click at [839, 343] on form "Test the rule on URL HTML Source URL https://www.sfgate.com/centralcalifornia/a…" at bounding box center [840, 379] width 374 height 296
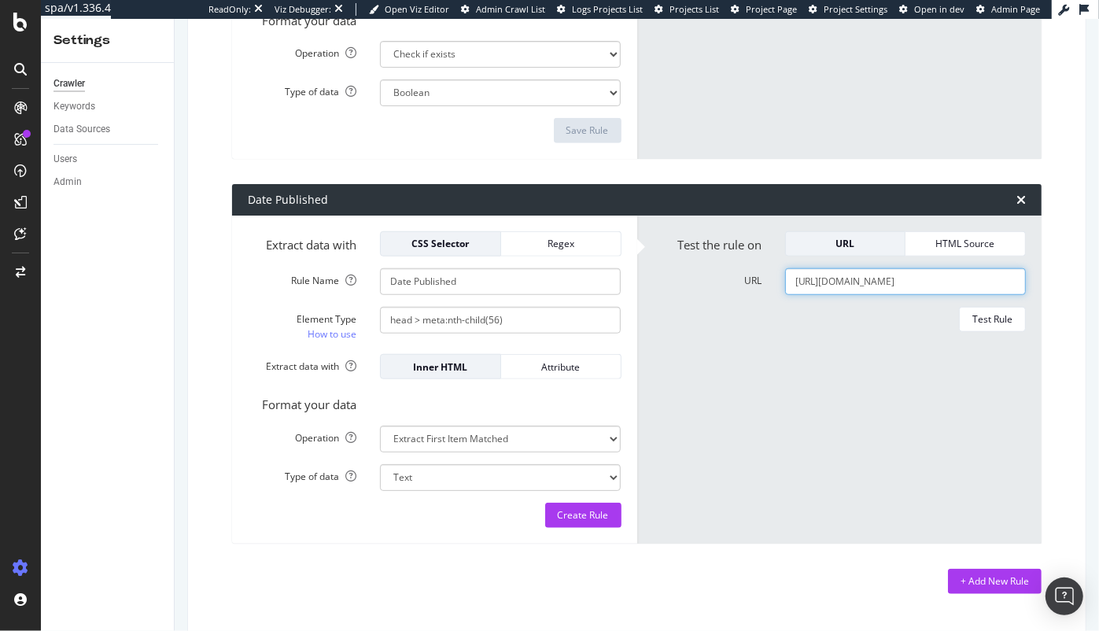
drag, startPoint x: 752, startPoint y: 425, endPoint x: 765, endPoint y: 318, distance: 107.8
click at [752, 417] on form "Test the rule on URL HTML Source URL https://www.sfgate.com/centralcalifornia/a…" at bounding box center [840, 379] width 374 height 296
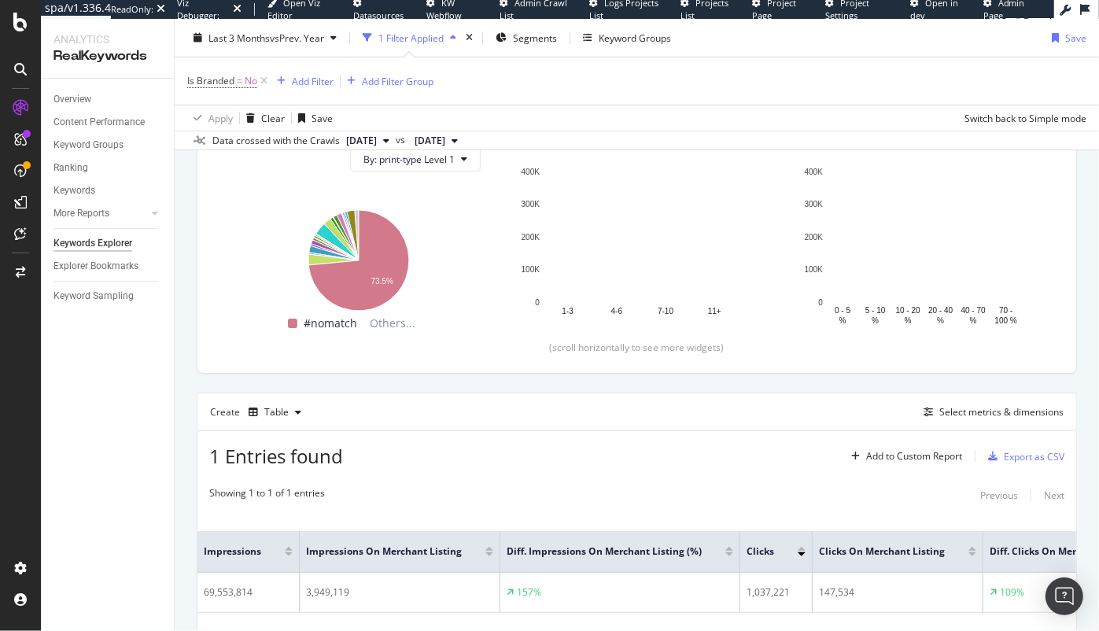
scroll to position [244, 0]
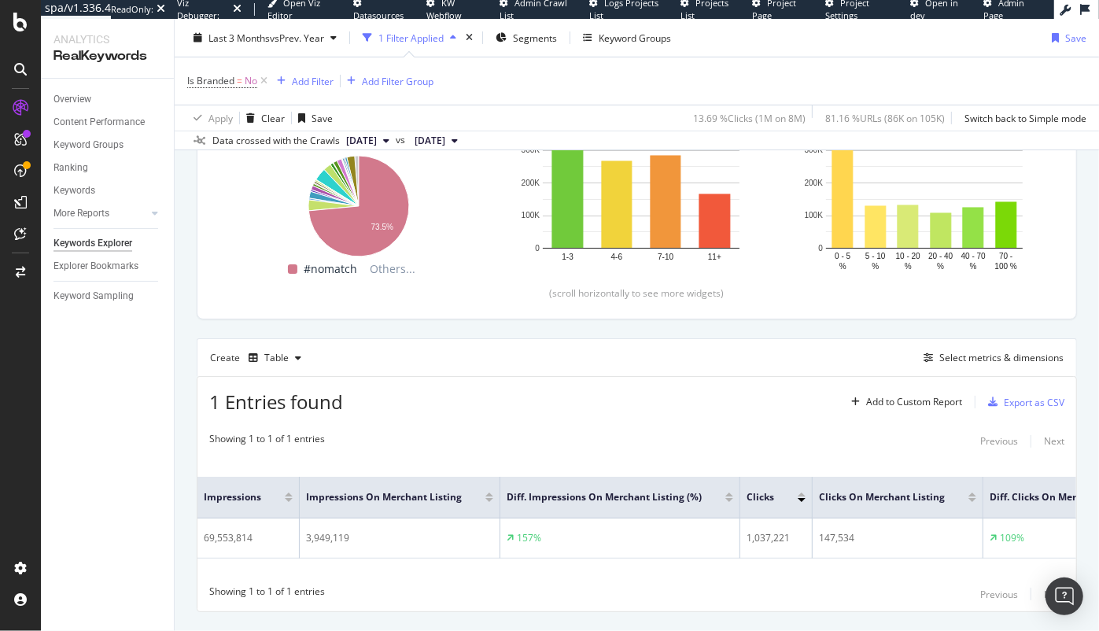
drag, startPoint x: 687, startPoint y: 399, endPoint x: 893, endPoint y: 357, distance: 210.4
click at [688, 399] on div "1 Entries found Add to Custom Report Export as CSV" at bounding box center [636, 396] width 878 height 39
click at [1003, 355] on div "Select metrics & dimensions" at bounding box center [1001, 357] width 124 height 13
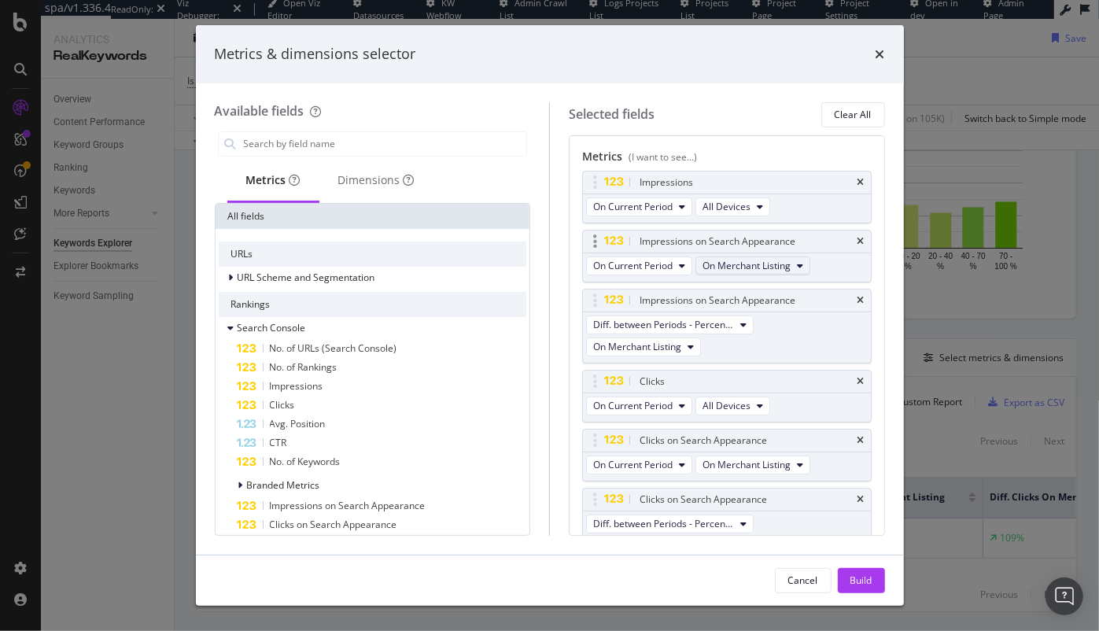
click at [753, 268] on span "On Merchant Listing" at bounding box center [746, 265] width 88 height 13
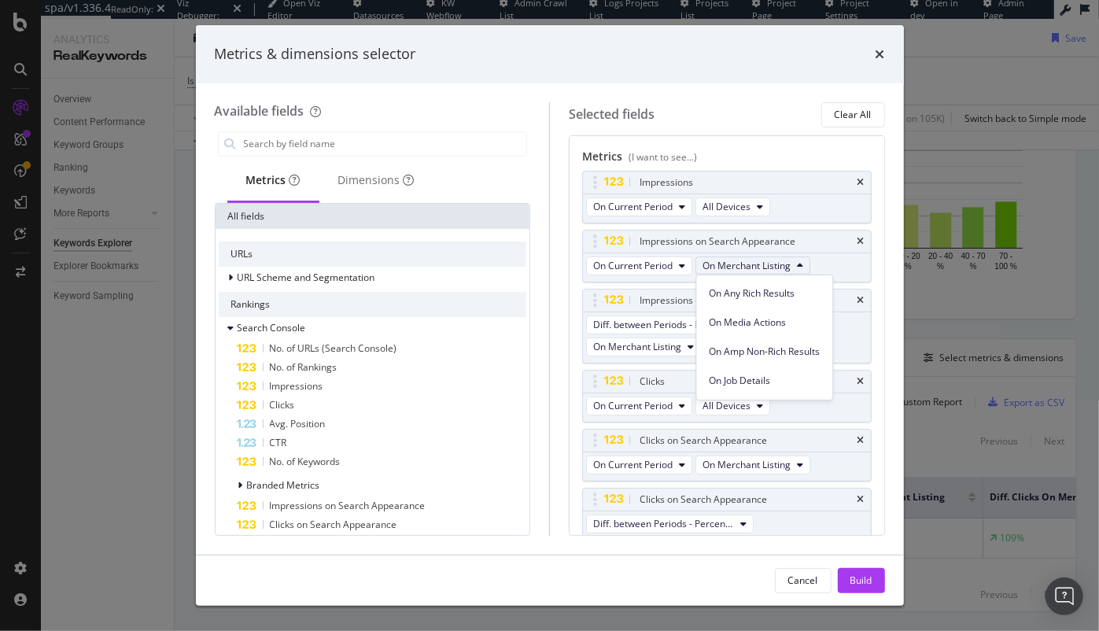
click at [555, 386] on div "Selected fields Clear All Metrics (I want to see...) Impressions On Current Per…" at bounding box center [717, 318] width 336 height 433
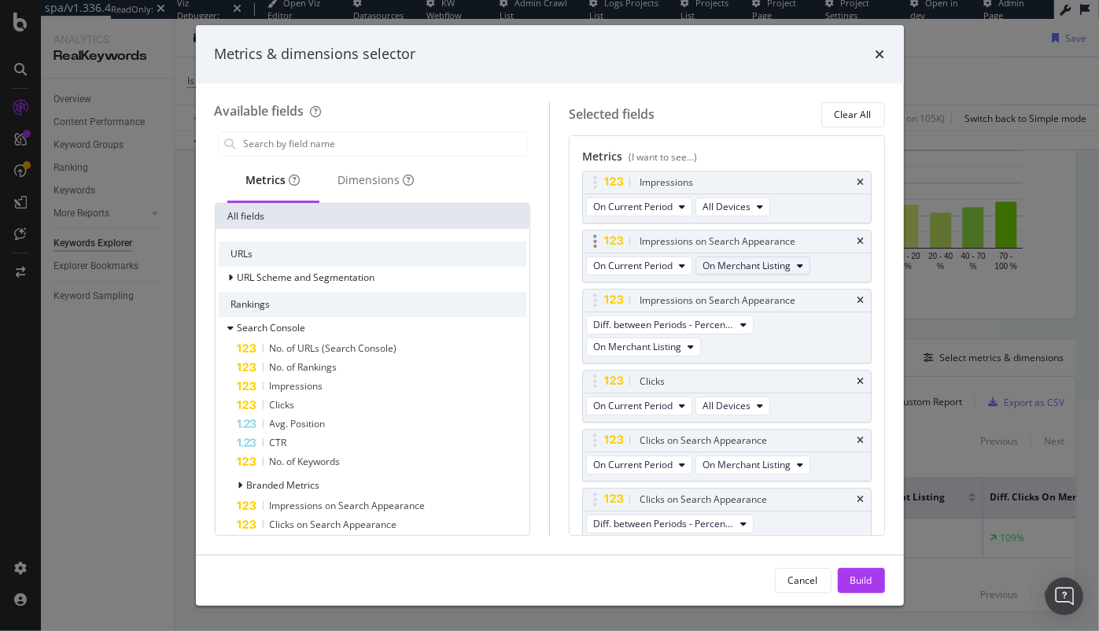
click at [785, 263] on span "On Merchant Listing" at bounding box center [746, 265] width 88 height 13
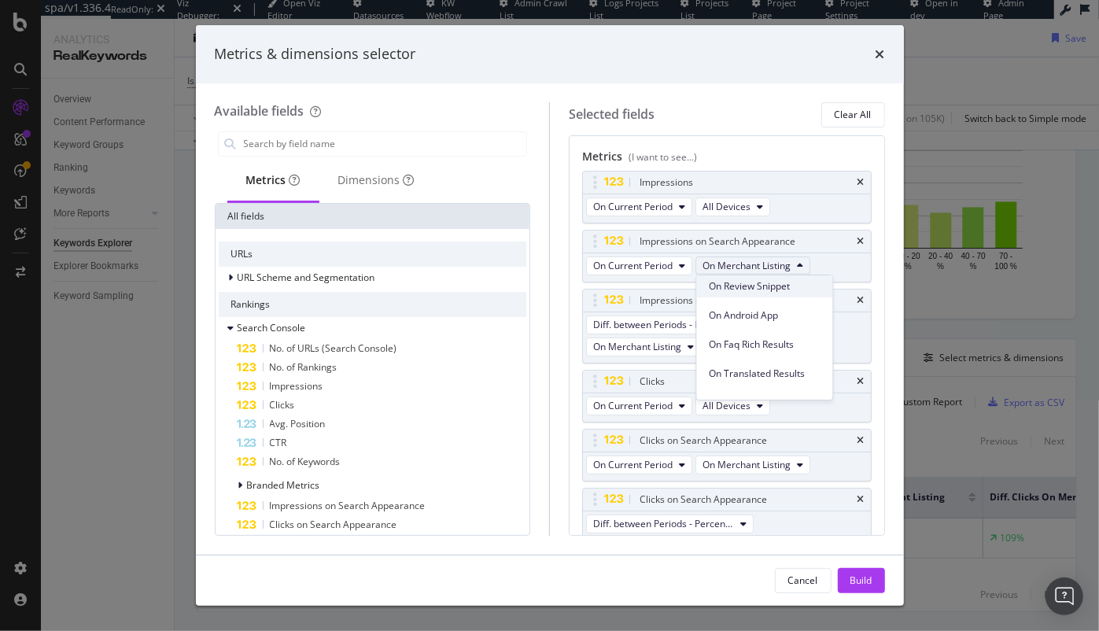
scroll to position [259, 0]
click at [560, 462] on div "Selected fields Clear All Metrics (I want to see...) Impressions On Current Per…" at bounding box center [717, 318] width 336 height 433
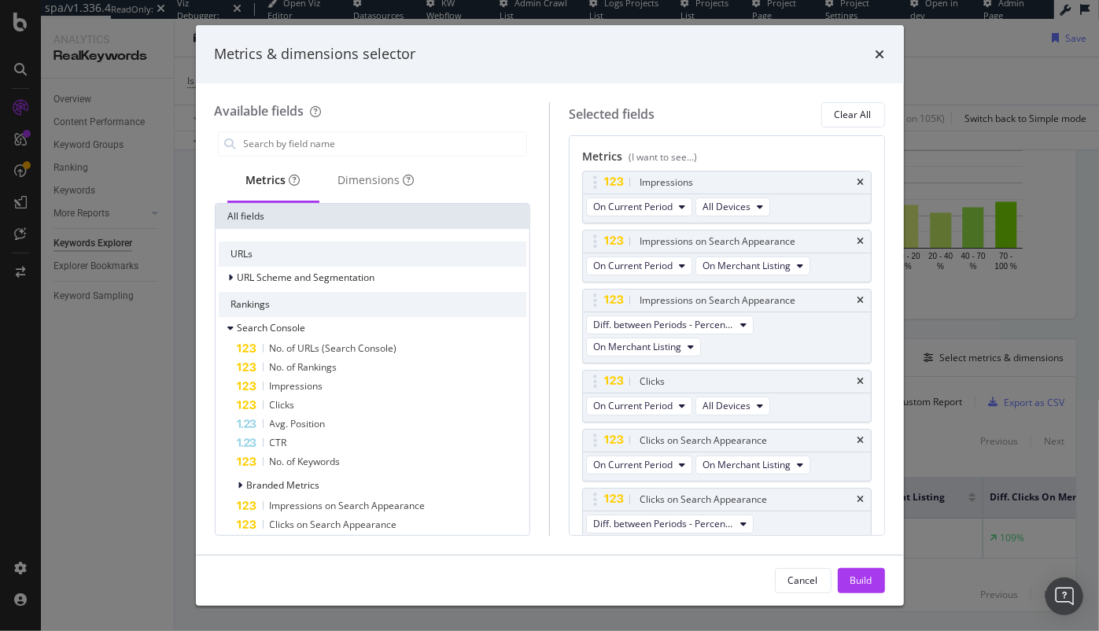
drag, startPoint x: 882, startPoint y: 49, endPoint x: 870, endPoint y: 51, distance: 12.0
click at [882, 49] on icon "times" at bounding box center [879, 54] width 9 height 13
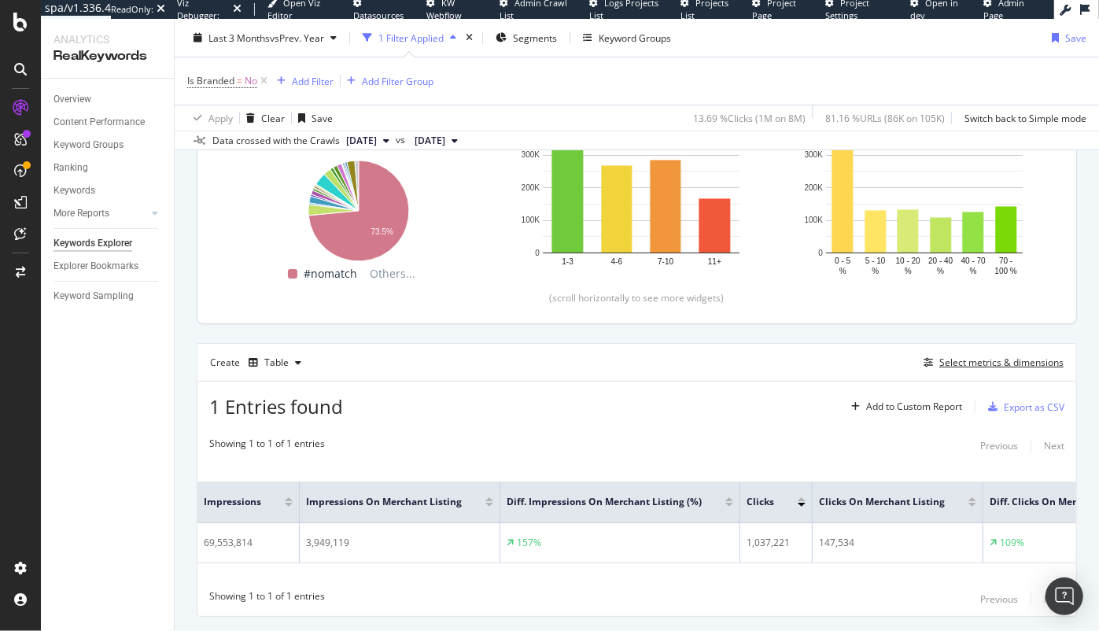
scroll to position [279, 0]
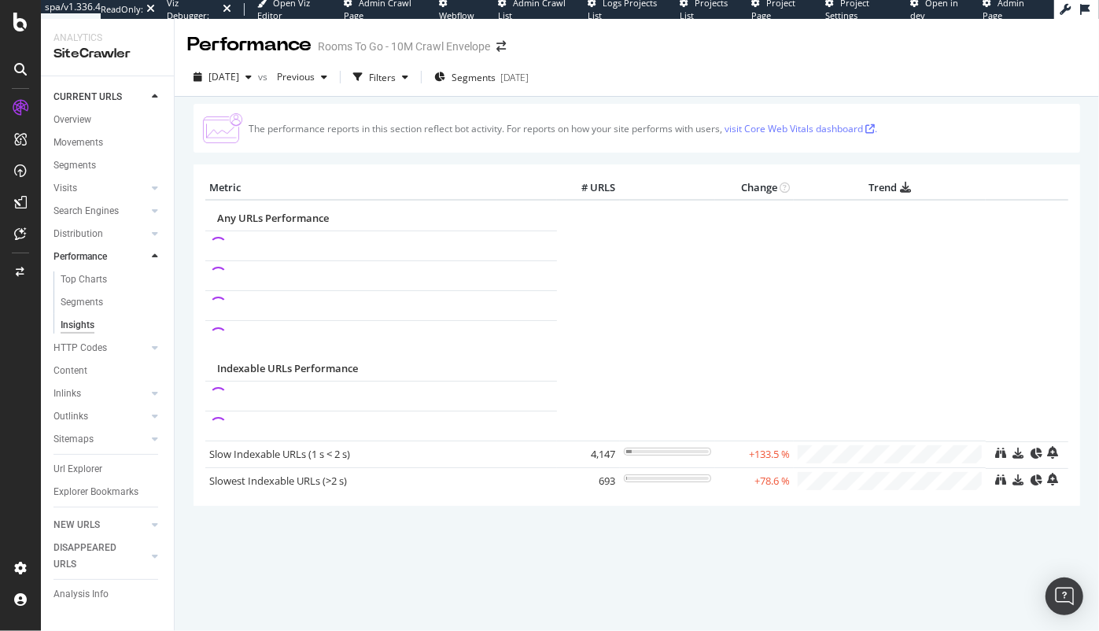
click at [188, 417] on div "Metric # URLS Change Trend Any URLs Performance Indexable URLs Performance Slow…" at bounding box center [637, 334] width 902 height 341
click at [406, 154] on div "The performance reports in this section reflect bot activity. For reports on ho…" at bounding box center [636, 332] width 886 height 457
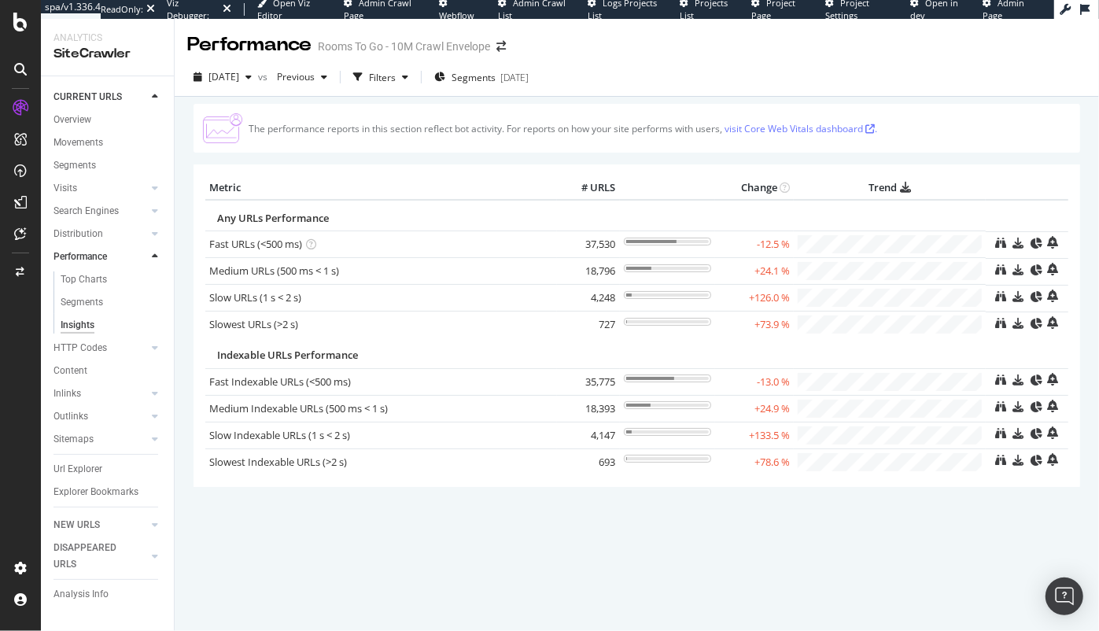
click at [683, 571] on div "The performance reports in this section reflect bot activity. For reports on ho…" at bounding box center [637, 364] width 924 height 534
drag, startPoint x: 864, startPoint y: 592, endPoint x: 841, endPoint y: 350, distance: 243.3
click at [862, 583] on div "The performance reports in this section reflect bot activity. For reports on ho…" at bounding box center [637, 364] width 924 height 534
click at [872, 126] on icon at bounding box center [869, 128] width 9 height 9
drag, startPoint x: 331, startPoint y: 579, endPoint x: 96, endPoint y: 618, distance: 238.4
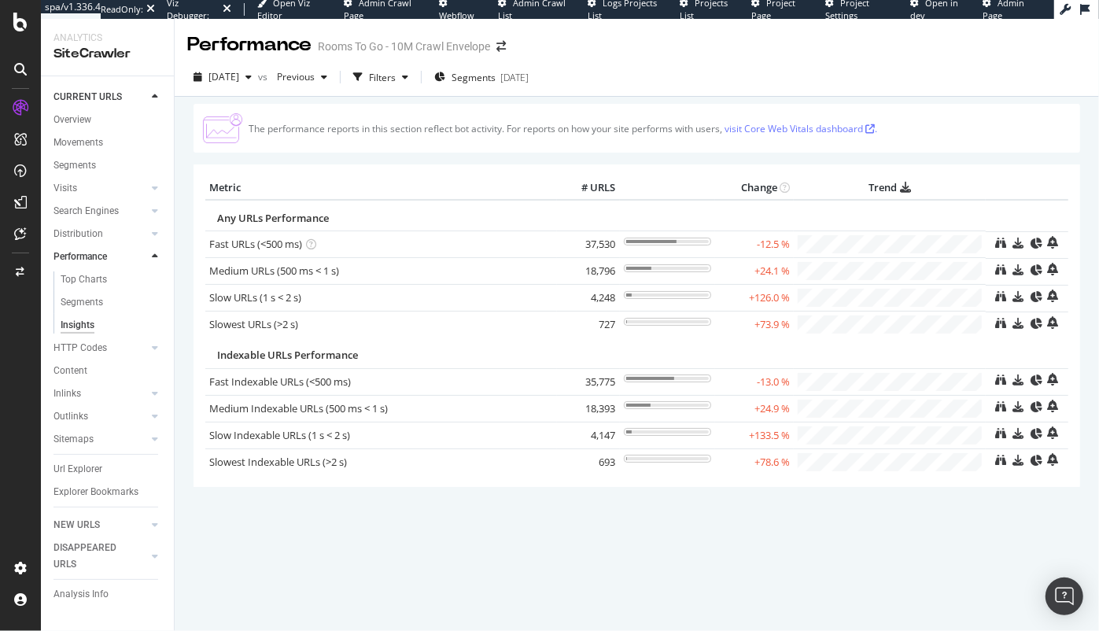
click at [323, 578] on div "The performance reports in this section reflect bot activity. For reports on ho…" at bounding box center [637, 364] width 924 height 534
click at [28, 25] on div at bounding box center [21, 22] width 38 height 19
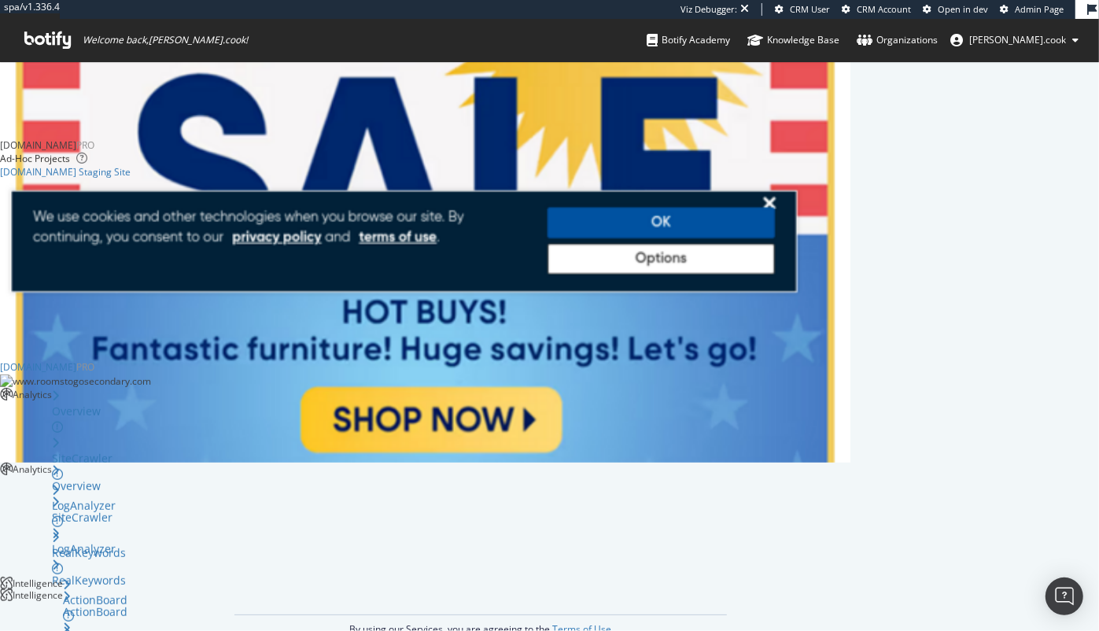
scroll to position [378, 0]
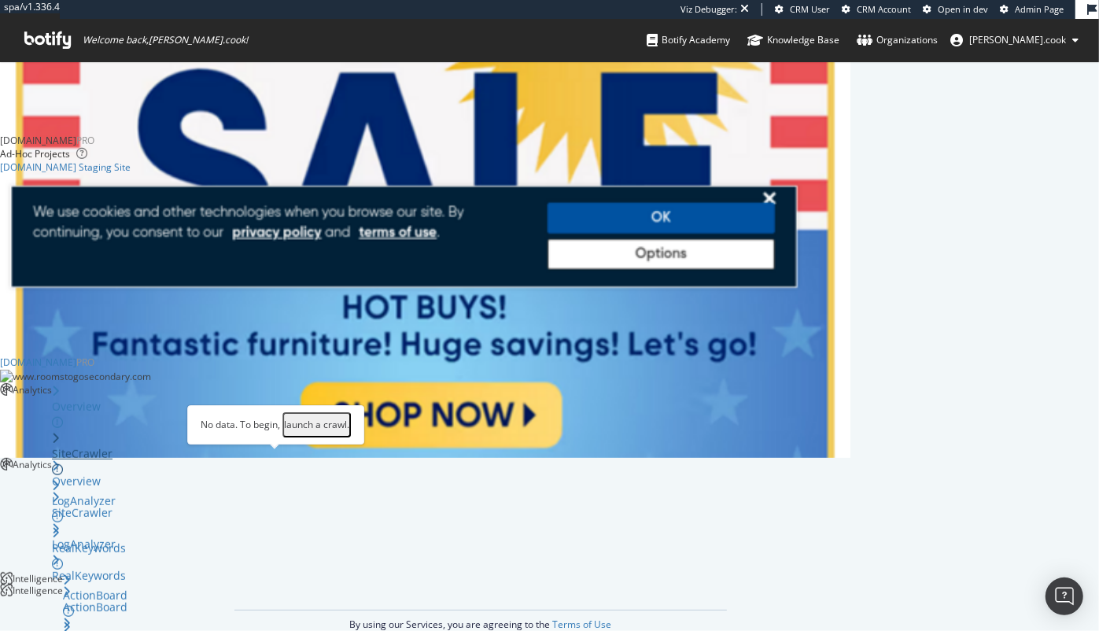
click at [112, 460] on div "SiteCrawler" at bounding box center [82, 455] width 61 height 16
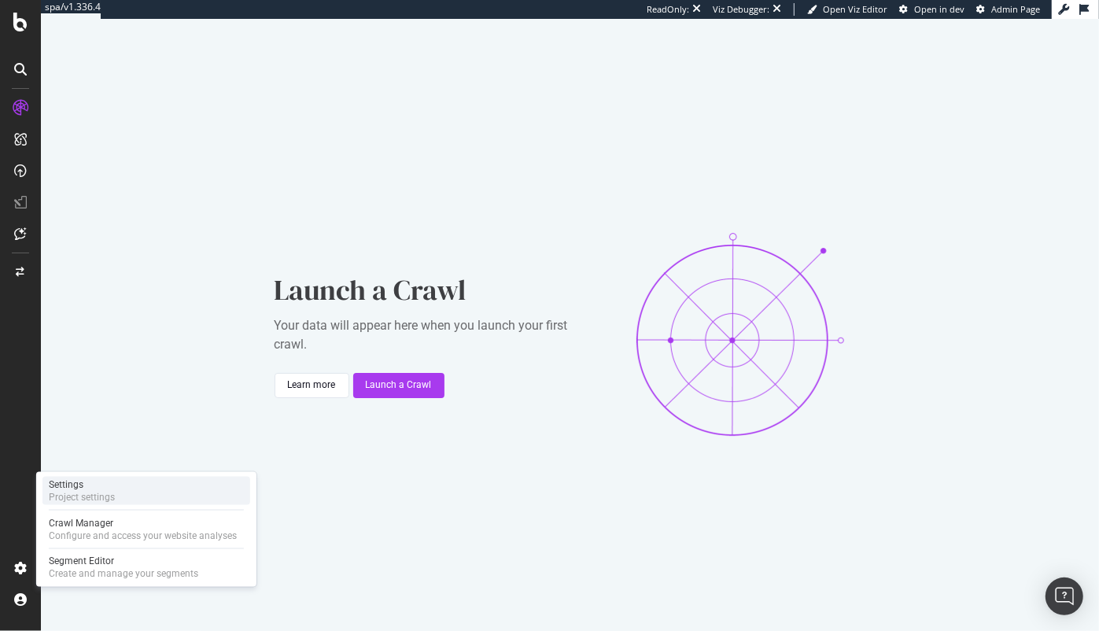
click at [125, 485] on div "Settings Project settings" at bounding box center [146, 491] width 208 height 28
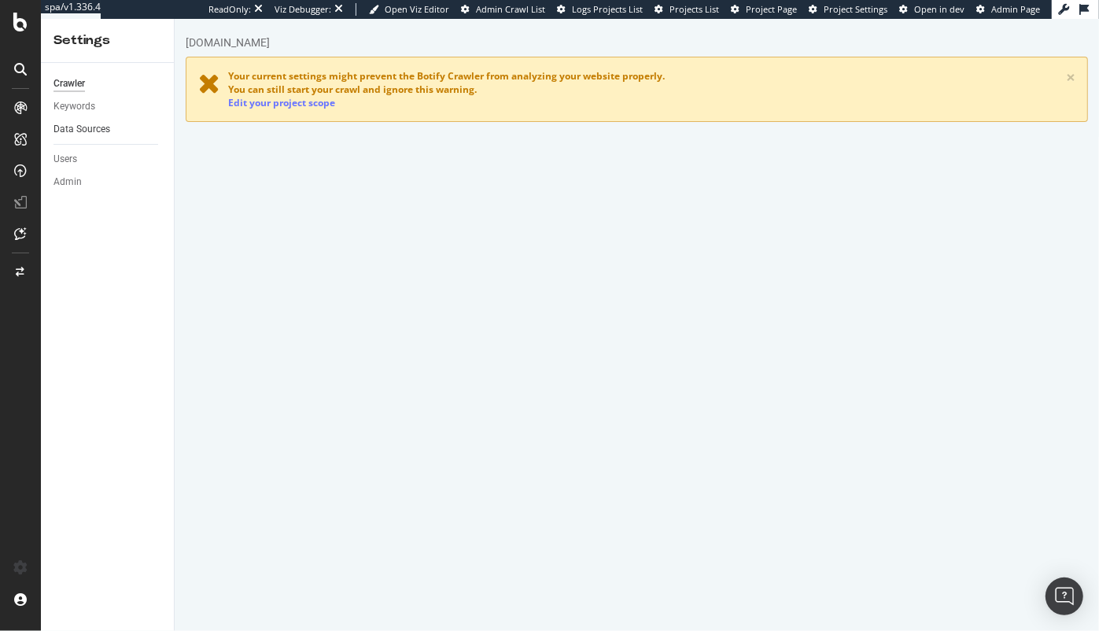
drag, startPoint x: 140, startPoint y: 295, endPoint x: 119, endPoint y: 128, distance: 168.1
click at [137, 292] on div "Crawler Keywords Data Sources Users Admin" at bounding box center [107, 347] width 133 height 568
click at [95, 109] on link "Keywords" at bounding box center [107, 106] width 109 height 17
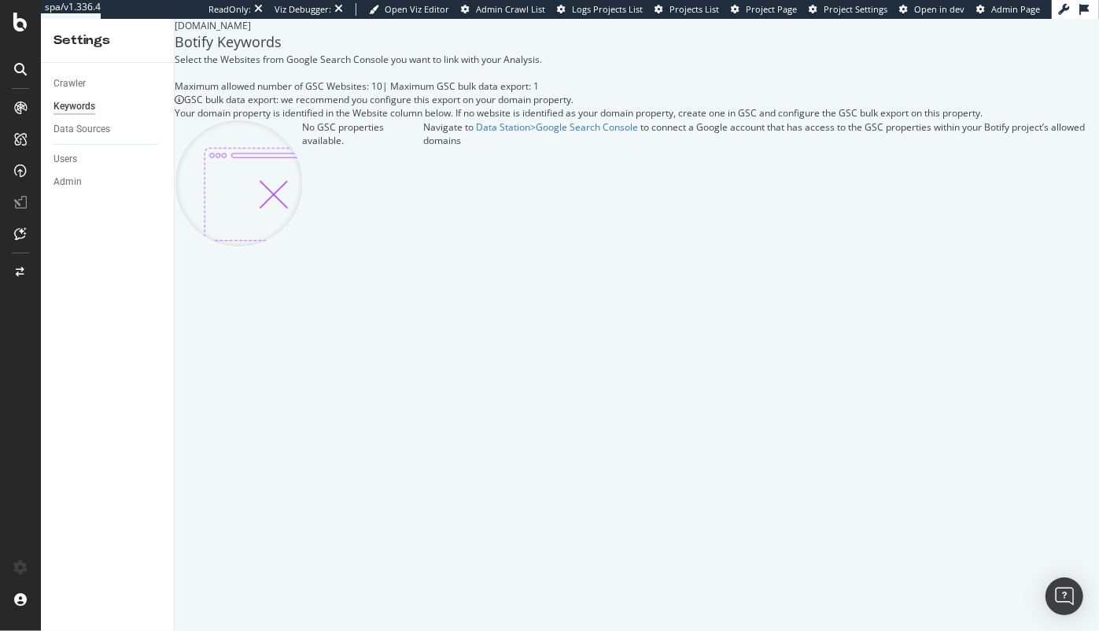
drag, startPoint x: 124, startPoint y: 336, endPoint x: 129, endPoint y: 348, distance: 13.4
click at [125, 335] on div "Crawler Keywords Data Sources Users Admin" at bounding box center [107, 347] width 133 height 568
click at [83, 127] on div "Data Sources" at bounding box center [81, 129] width 57 height 17
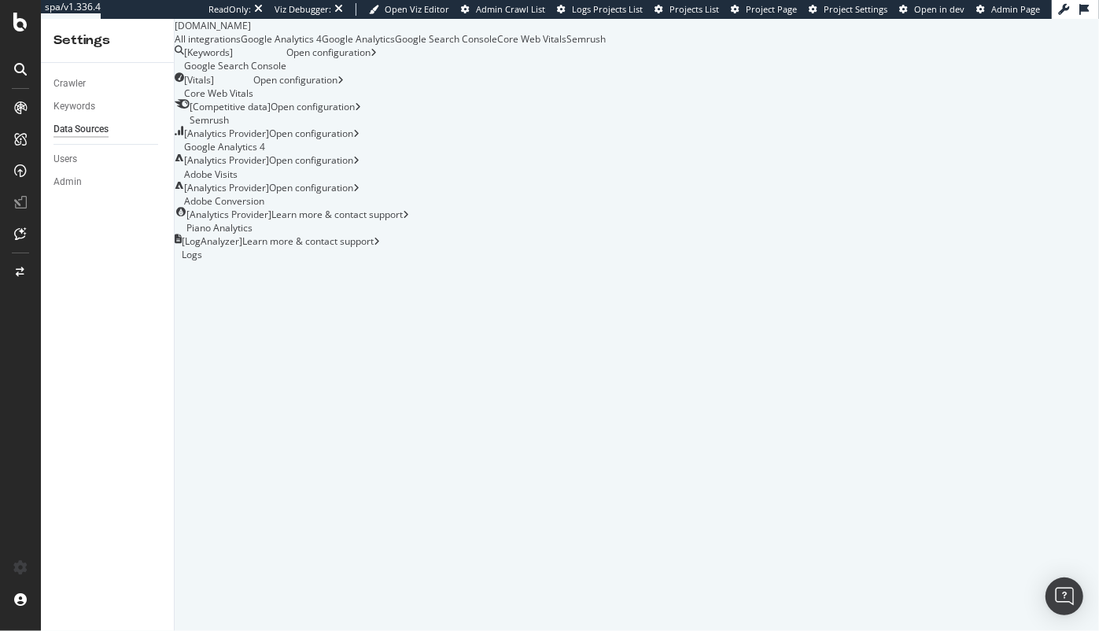
click at [110, 366] on div "Crawler Keywords Data Sources Users Admin" at bounding box center [107, 347] width 133 height 568
click at [399, 115] on div "[ Keywords ] Google Search Console Open configuration [ Vitals ] Core Web Vital…" at bounding box center [390, 153] width 431 height 215
click at [497, 46] on div "Google Search Console" at bounding box center [446, 38] width 102 height 13
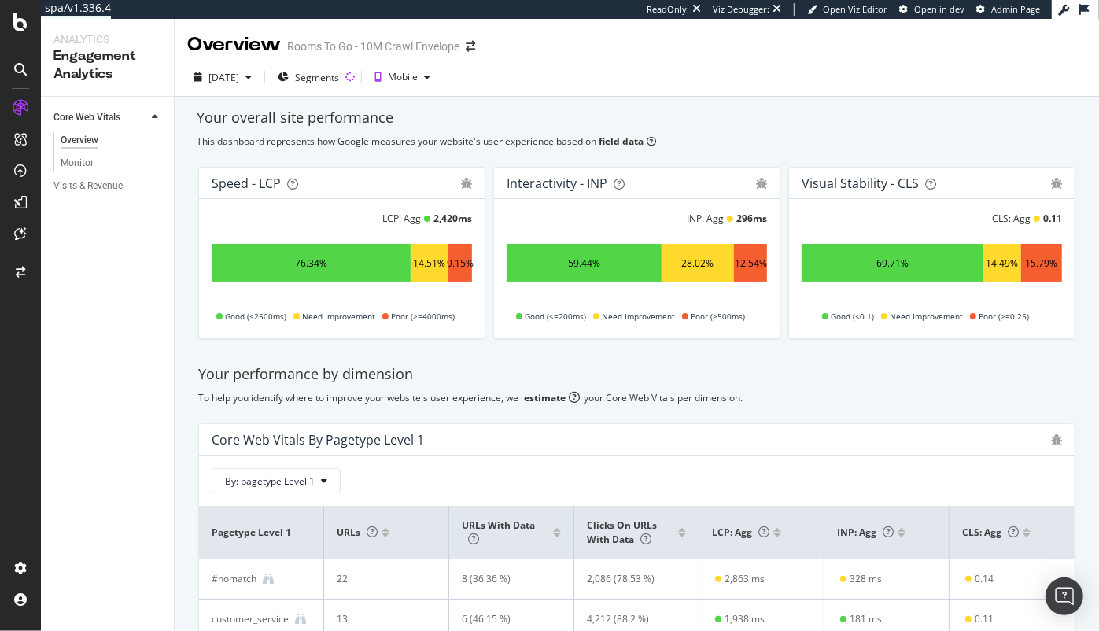
drag, startPoint x: 888, startPoint y: 90, endPoint x: 914, endPoint y: 6, distance: 88.8
click at [889, 80] on div "[DATE] Segments Mobile" at bounding box center [637, 79] width 924 height 31
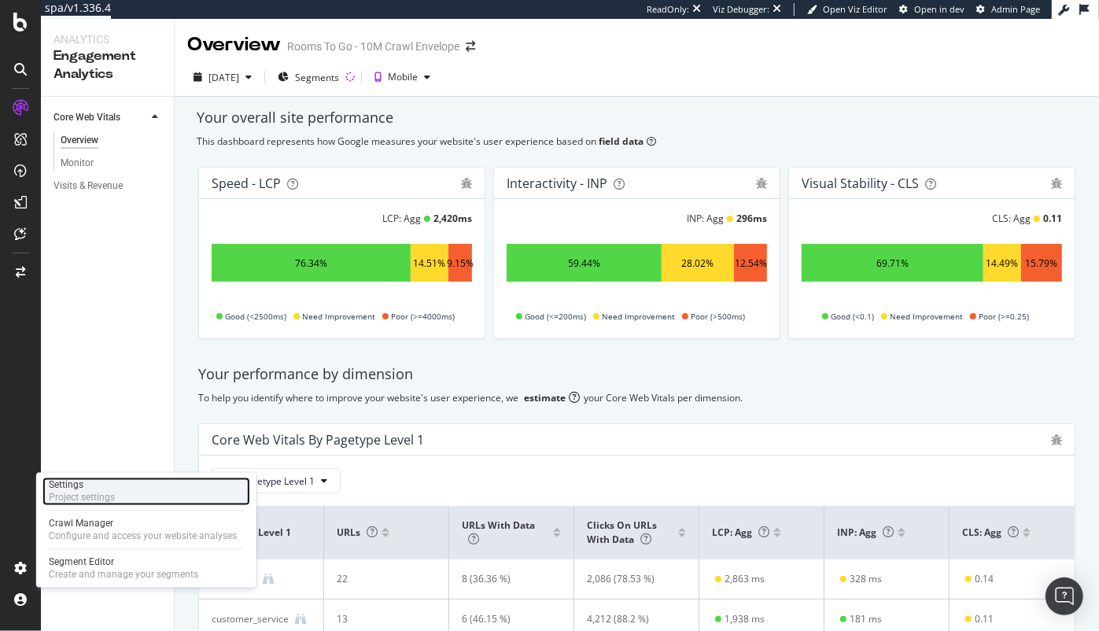
click at [109, 488] on div "Settings" at bounding box center [82, 485] width 66 height 13
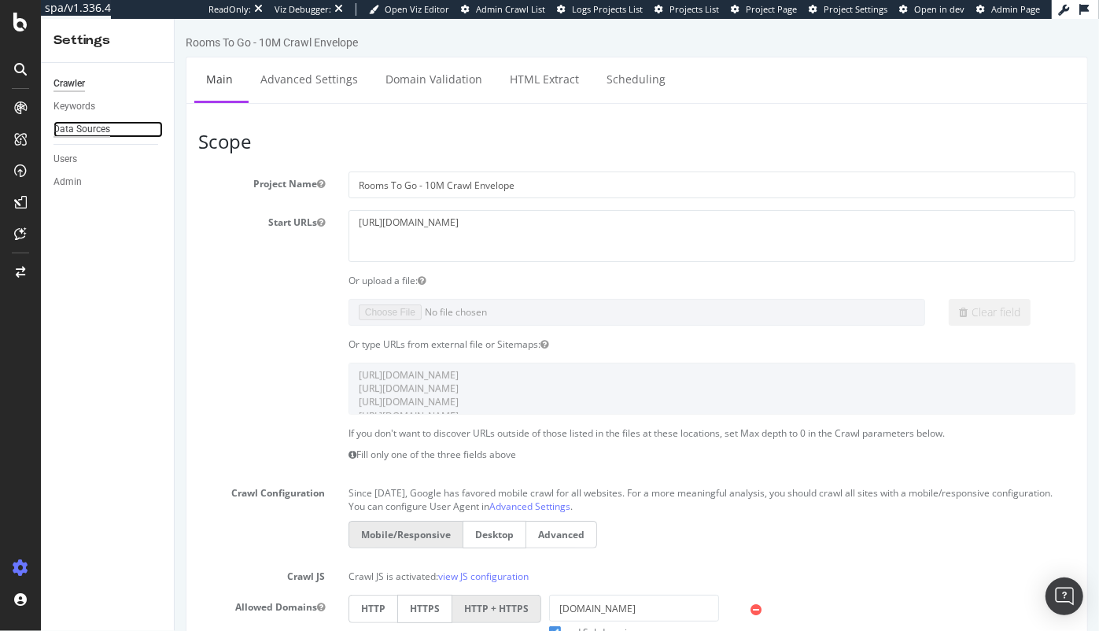
click at [86, 126] on div "Data Sources" at bounding box center [81, 129] width 57 height 17
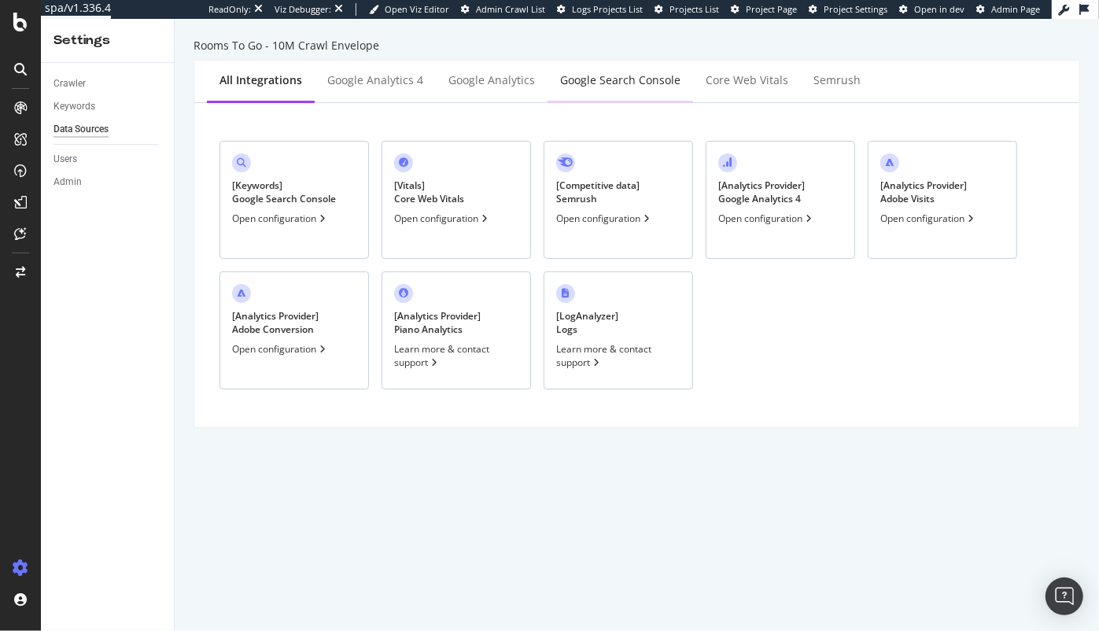
click at [584, 85] on div "Google Search Console" at bounding box center [620, 80] width 120 height 16
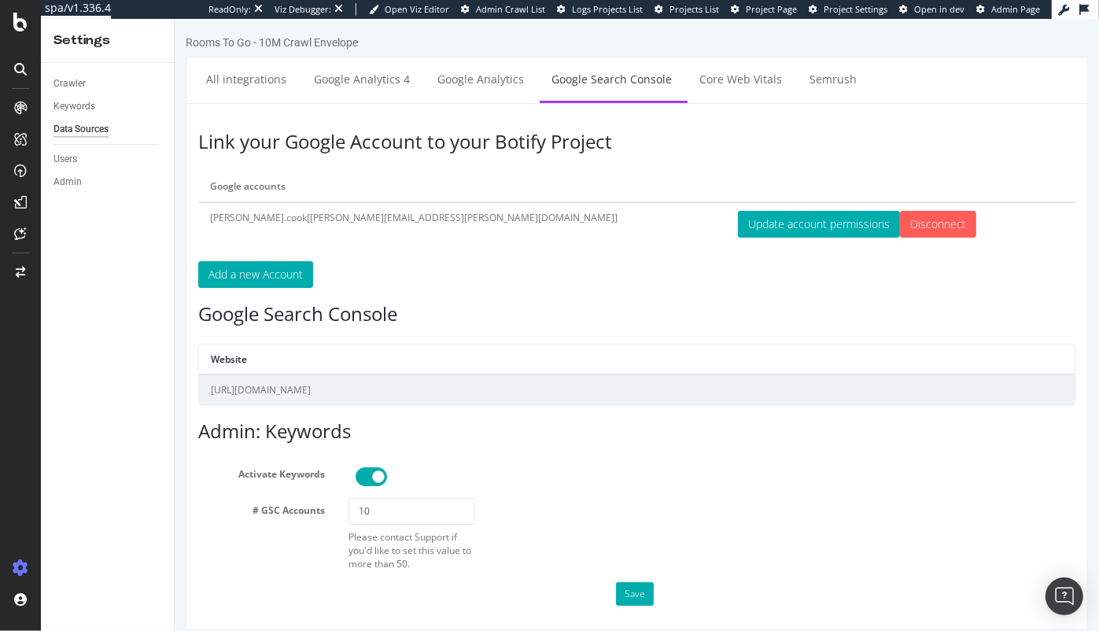
scroll to position [13, 0]
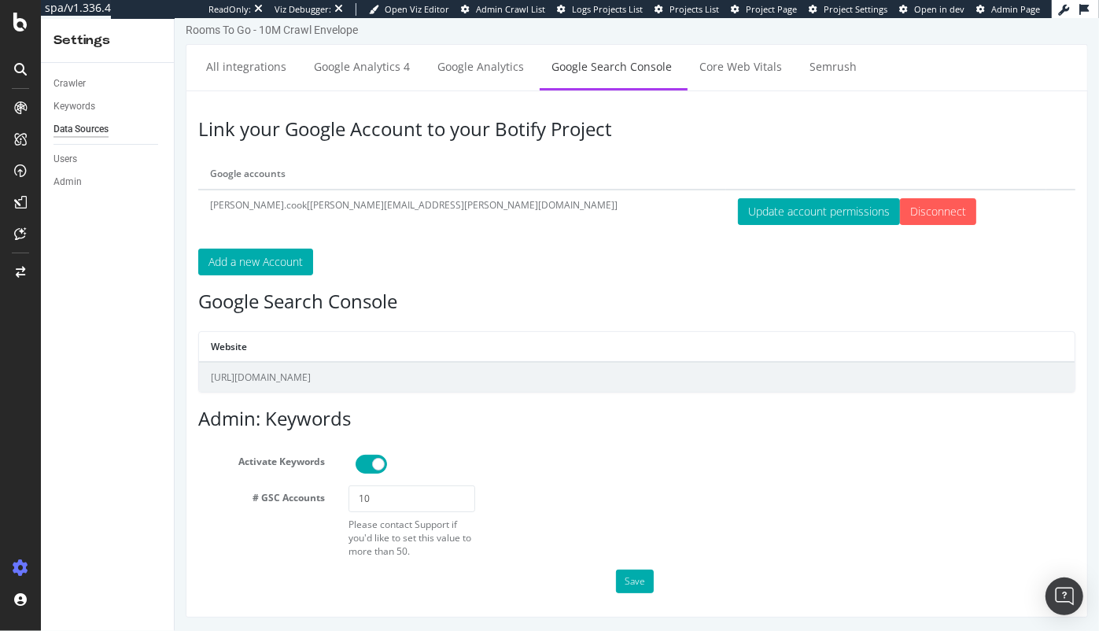
click at [178, 385] on div "Rooms To Go - 10M Crawl Envelope All integrations Google Analytics 4 Google Ana…" at bounding box center [636, 319] width 924 height 595
click at [90, 108] on div "Keywords" at bounding box center [74, 106] width 42 height 17
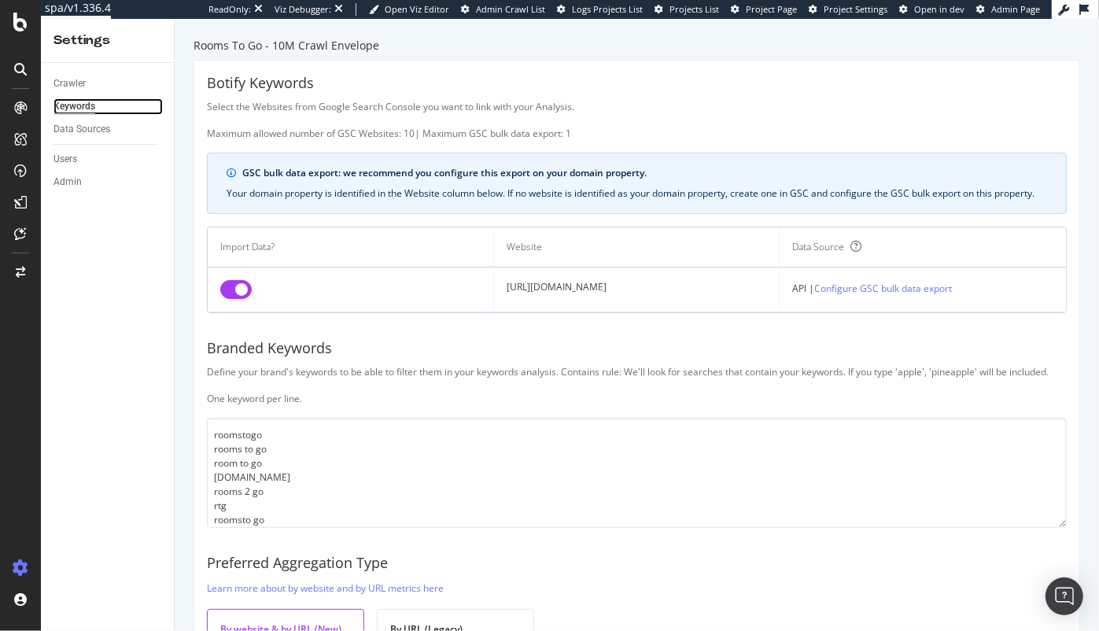
scroll to position [94, 0]
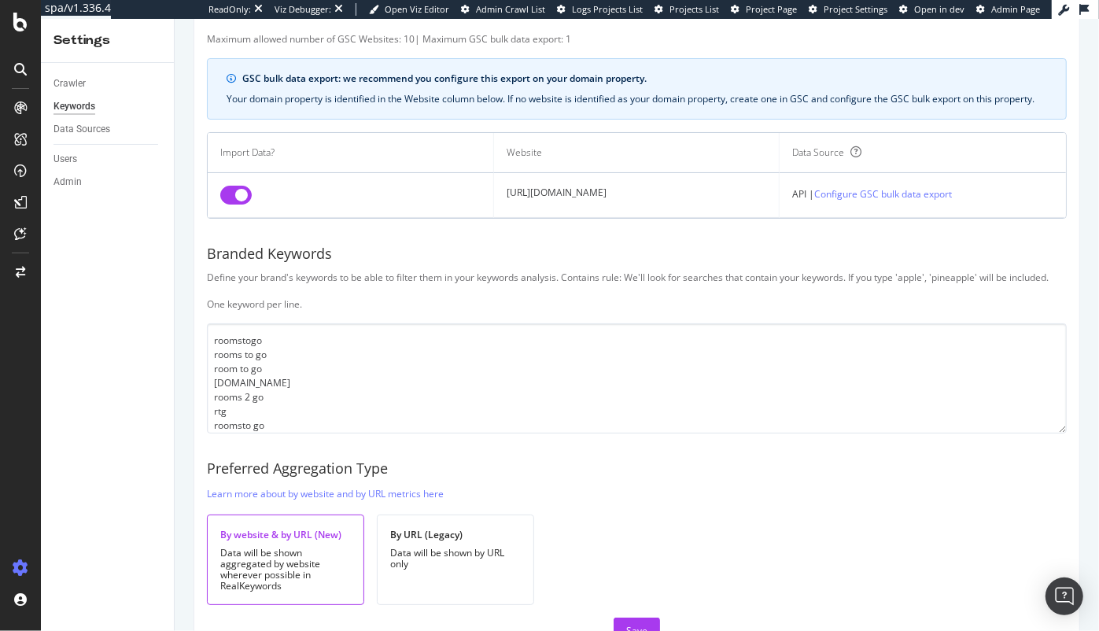
click at [188, 427] on div "Rooms To Go - 10M Crawl Envelope Botify Keywords Select the Websites from Googl…" at bounding box center [637, 325] width 924 height 612
click at [271, 423] on textarea "roomstogo rooms to go room to go roomstogo.com rooms 2 go rtg roomsto go rooms …" at bounding box center [636, 378] width 859 height 110
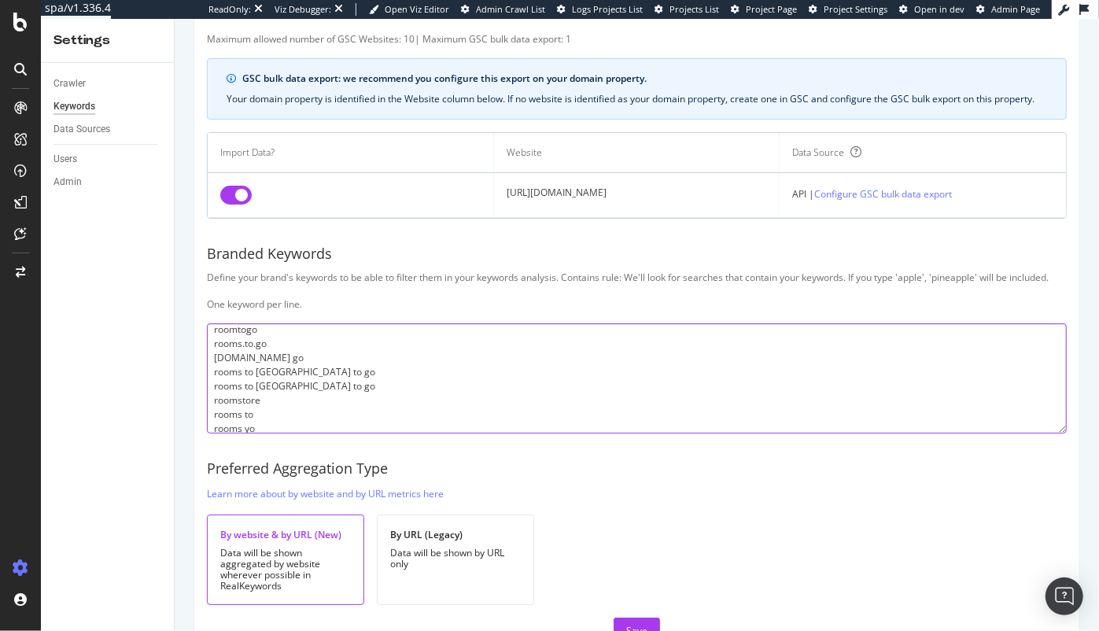
scroll to position [320, 0]
drag, startPoint x: 323, startPoint y: 441, endPoint x: 327, endPoint y: 452, distance: 11.7
click at [330, 455] on div "Botify Keywords Select the Websites from Google Search Console you want to link…" at bounding box center [636, 310] width 885 height 689
click at [314, 396] on textarea "roomstogo rooms to go room to go roomstogo.com rooms 2 go rtg roomsto go rooms …" at bounding box center [636, 378] width 859 height 110
click at [299, 416] on textarea "roomstogo rooms to go room to go roomstogo.com rooms 2 go rtg roomsto go rooms …" at bounding box center [636, 378] width 859 height 110
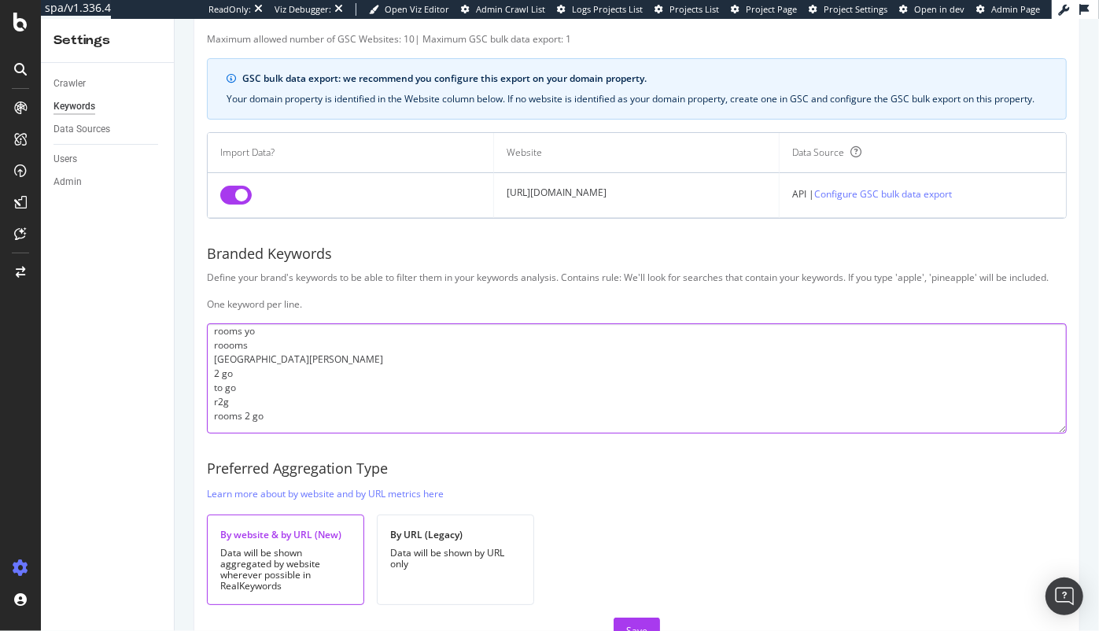
scroll to position [0, 0]
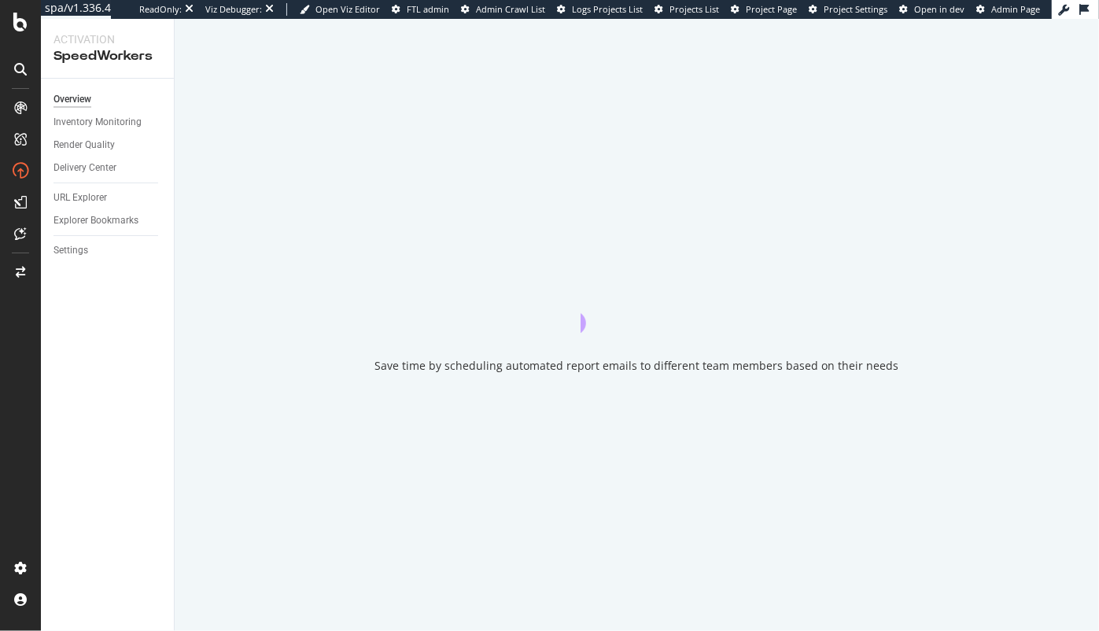
click at [11, 358] on div at bounding box center [21, 325] width 38 height 460
click at [123, 375] on div "Overview Inventory Monitoring Render Quality Delivery Center URL Explorer Explo…" at bounding box center [107, 355] width 133 height 552
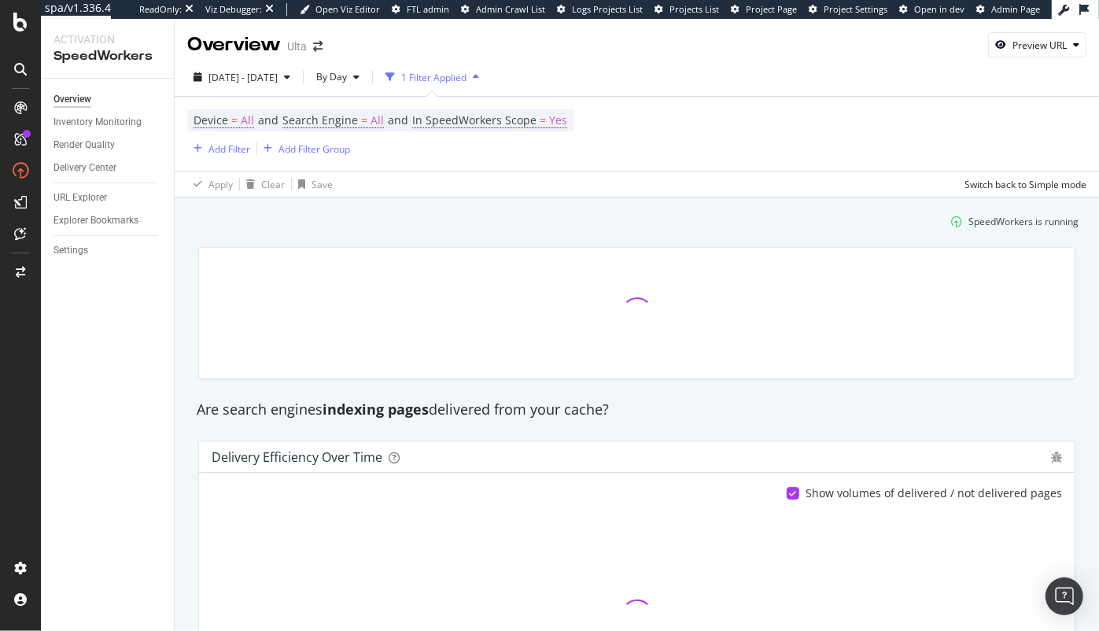
click at [394, 240] on div at bounding box center [637, 312] width 896 height 157
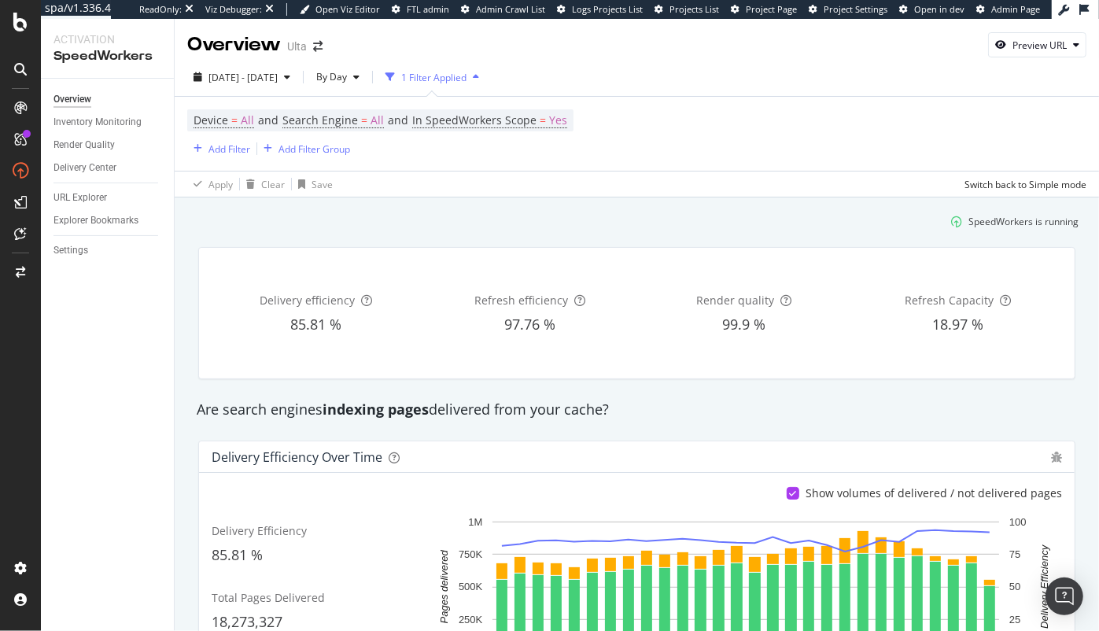
click at [554, 213] on div "SpeedWorkers is running" at bounding box center [637, 221] width 896 height 26
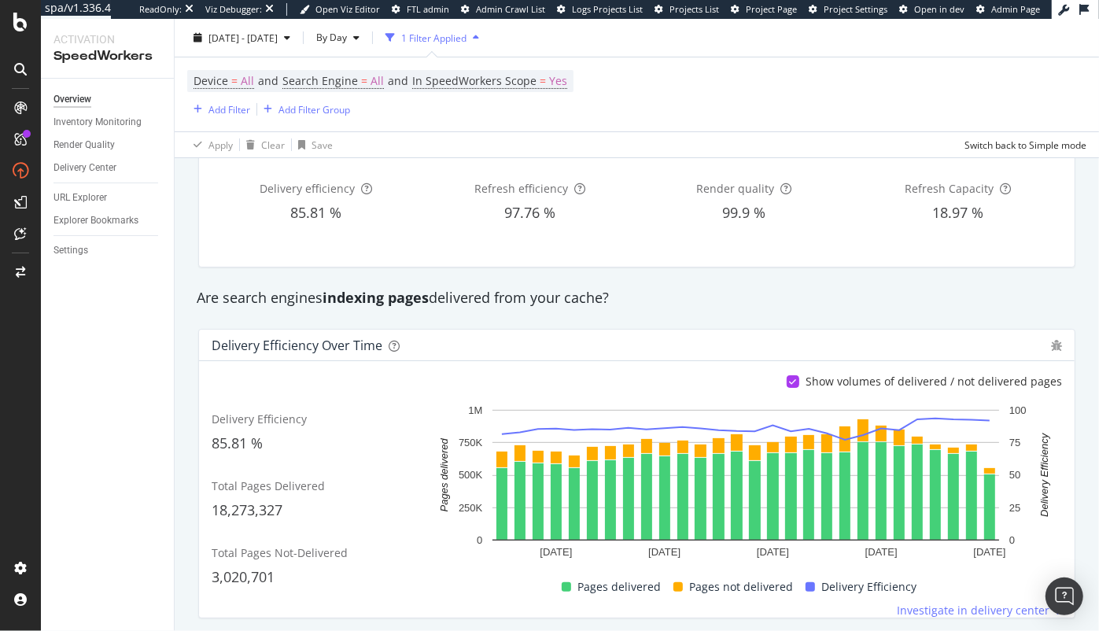
scroll to position [112, 0]
click at [872, 300] on div "Are search engines indexing pages delivered from your cache?" at bounding box center [637, 297] width 896 height 20
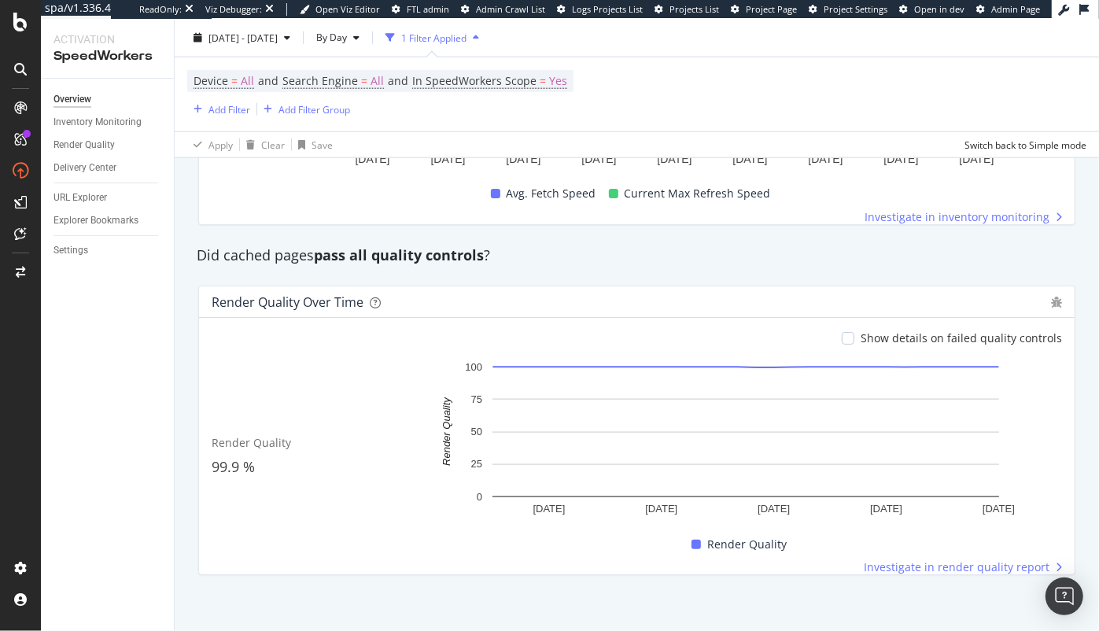
scroll to position [980, 0]
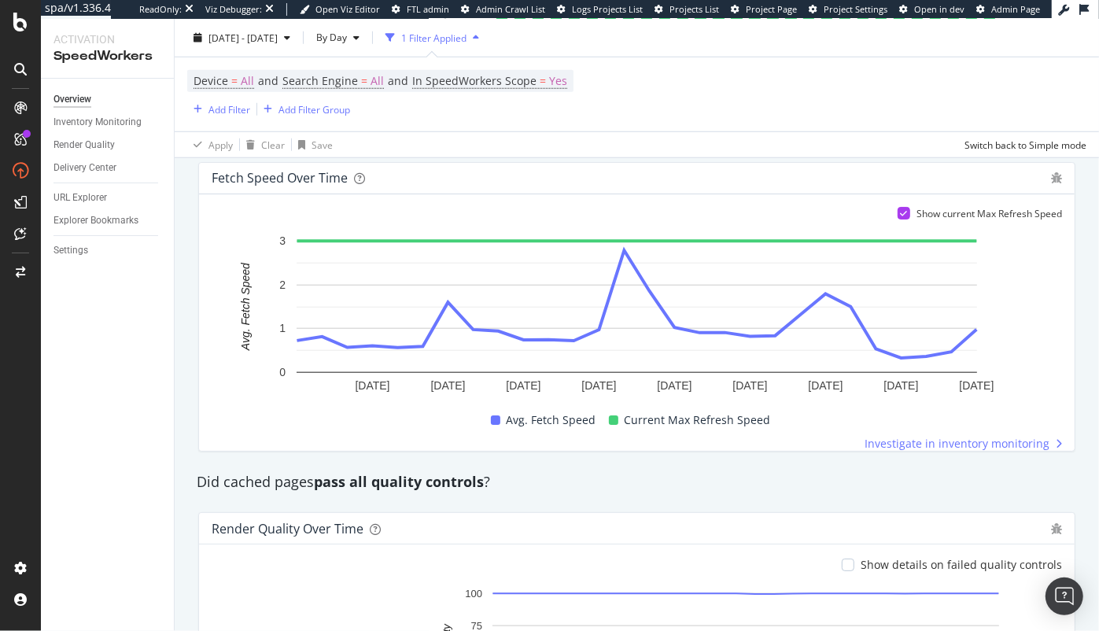
click at [668, 152] on div "Apply Clear Save Switch back to Simple mode" at bounding box center [637, 144] width 924 height 26
drag, startPoint x: 385, startPoint y: 38, endPoint x: 382, endPoint y: 46, distance: 8.2
click at [347, 38] on span "By Day" at bounding box center [328, 37] width 37 height 13
drag, startPoint x: 376, startPoint y: 74, endPoint x: 382, endPoint y: 83, distance: 10.7
click at [376, 74] on span "By Hour" at bounding box center [372, 69] width 42 height 14
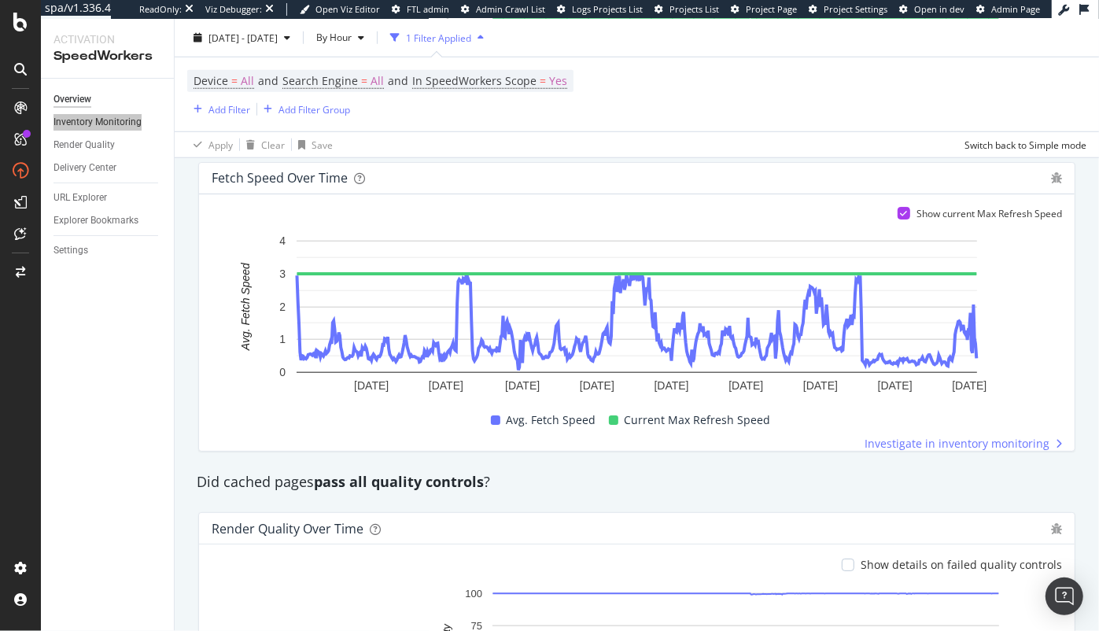
drag, startPoint x: 122, startPoint y: 124, endPoint x: 497, endPoint y: 34, distance: 385.8
click at [0, 0] on div "spa/v1.336.4 ReadOnly: Viz Debugger: Open Viz Editor FTL admin Admin Crawl List…" at bounding box center [549, 315] width 1099 height 631
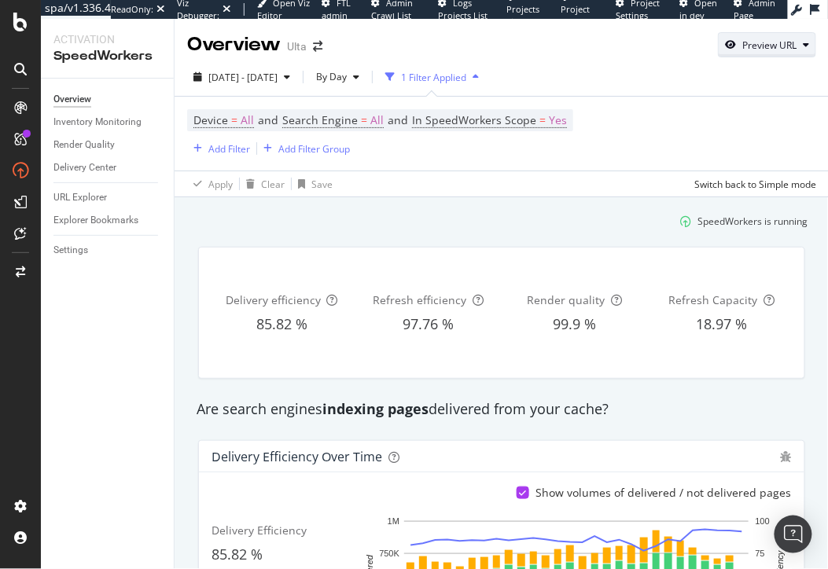
click at [760, 51] on div "Preview URL" at bounding box center [769, 45] width 54 height 13
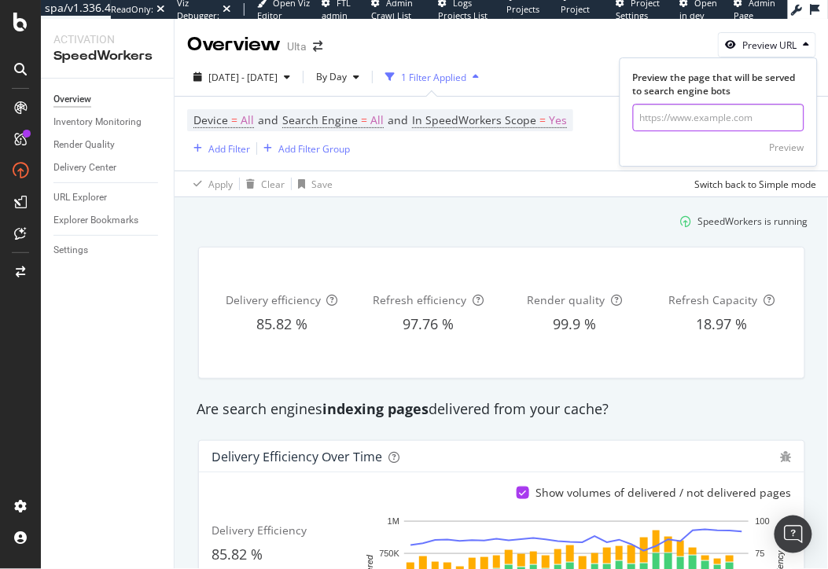
click at [745, 117] on input "url" at bounding box center [718, 118] width 171 height 28
paste input "[URL][DOMAIN_NAME]"
type input "[URL][DOMAIN_NAME]"
click at [789, 148] on div "Preview" at bounding box center [787, 147] width 35 height 13
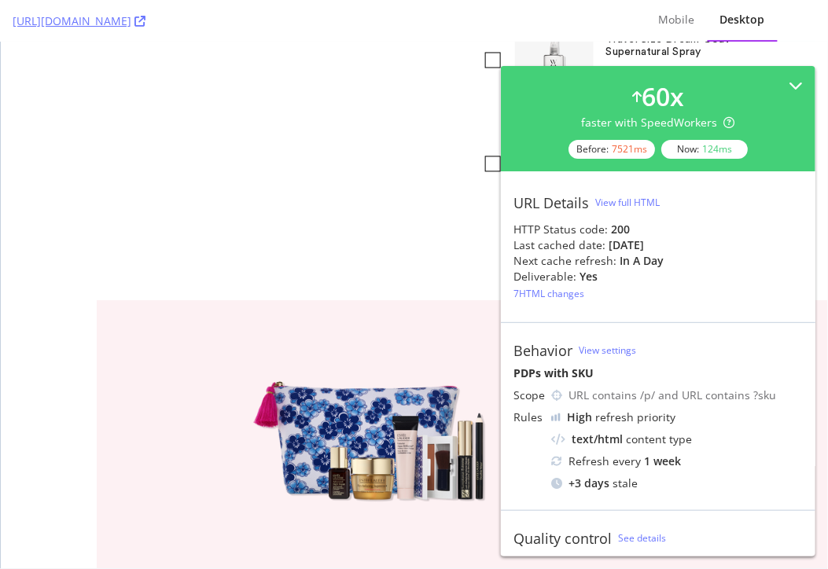
scroll to position [2653, 0]
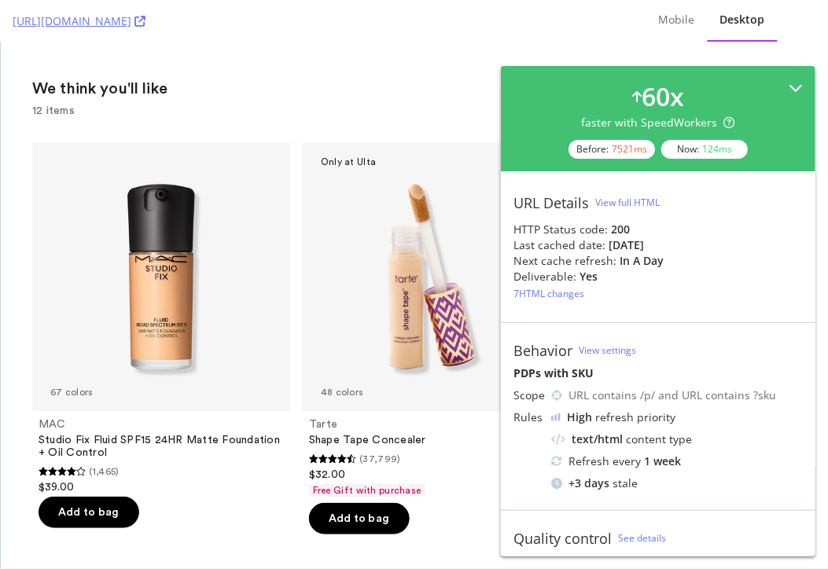
drag, startPoint x: 797, startPoint y: 85, endPoint x: 536, endPoint y: 113, distance: 261.8
click at [796, 86] on icon at bounding box center [796, 88] width 14 height 14
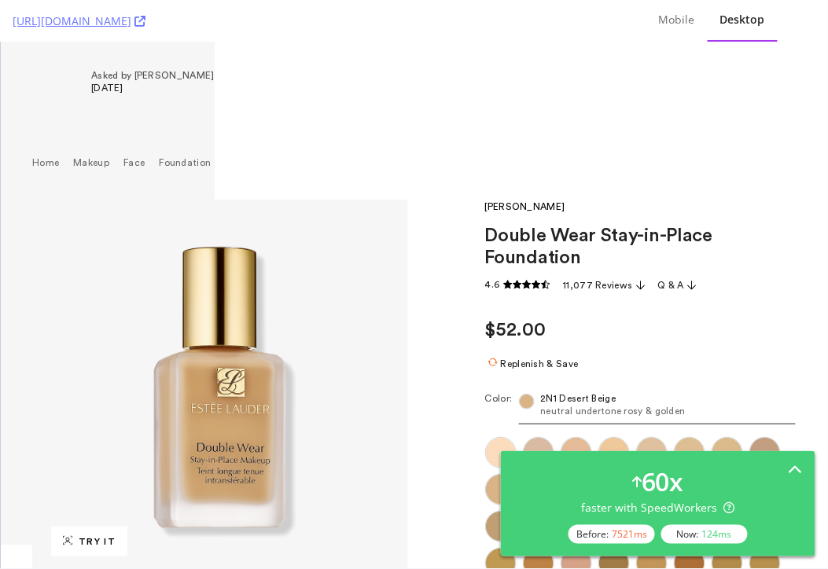
scroll to position [0, 0]
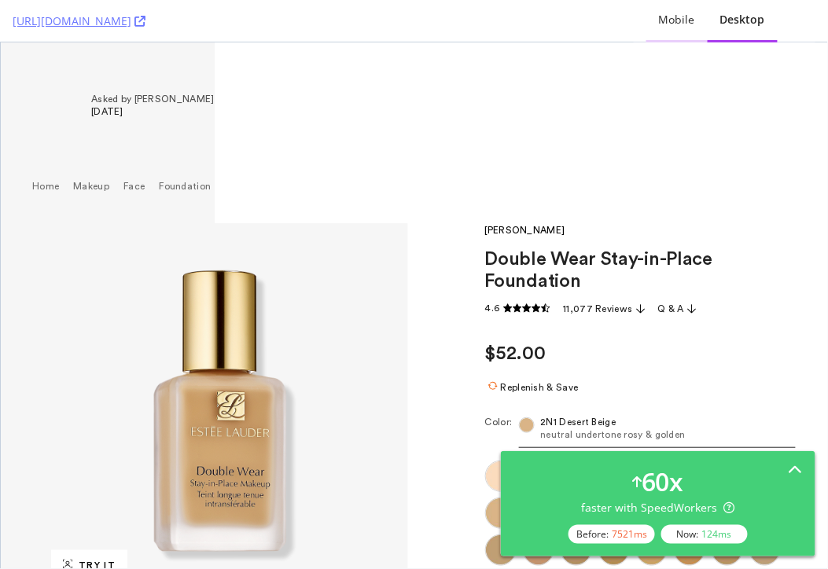
click at [700, 20] on div "Mobile" at bounding box center [676, 20] width 61 height 43
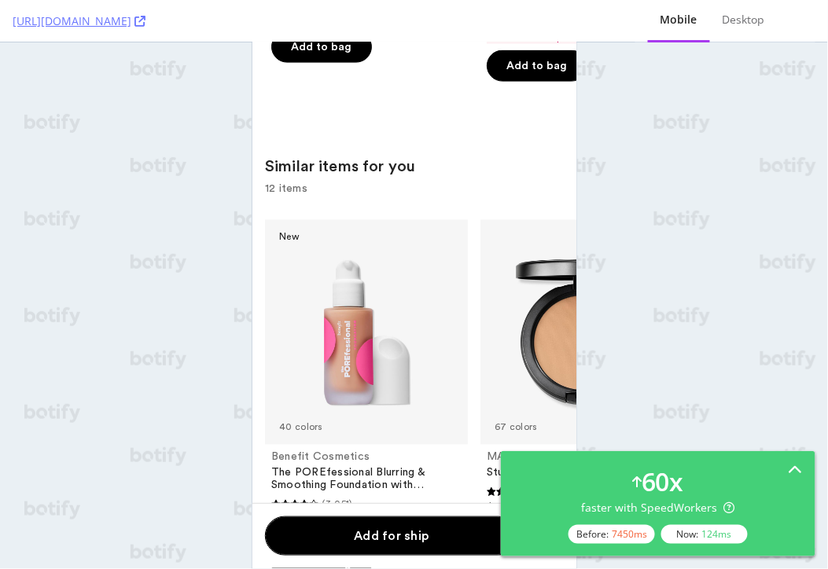
scroll to position [3079, 0]
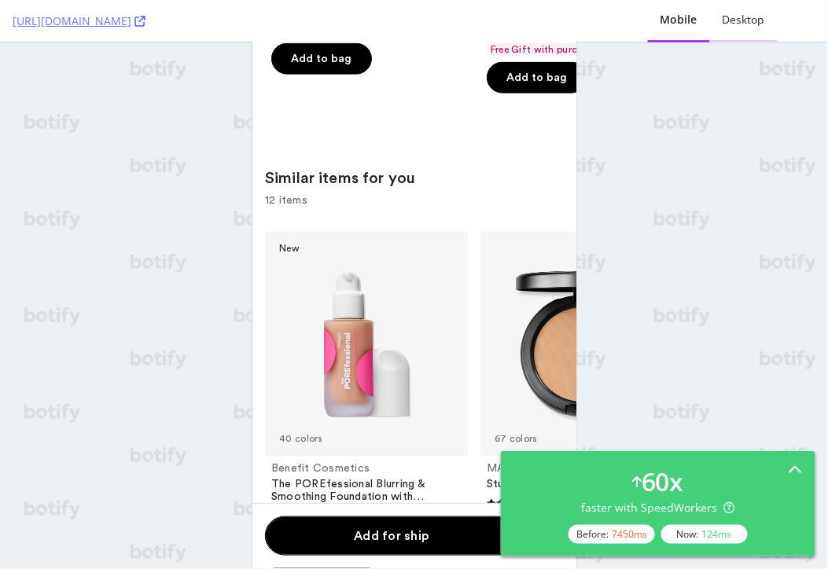
click at [738, 25] on div "Desktop" at bounding box center [744, 20] width 42 height 16
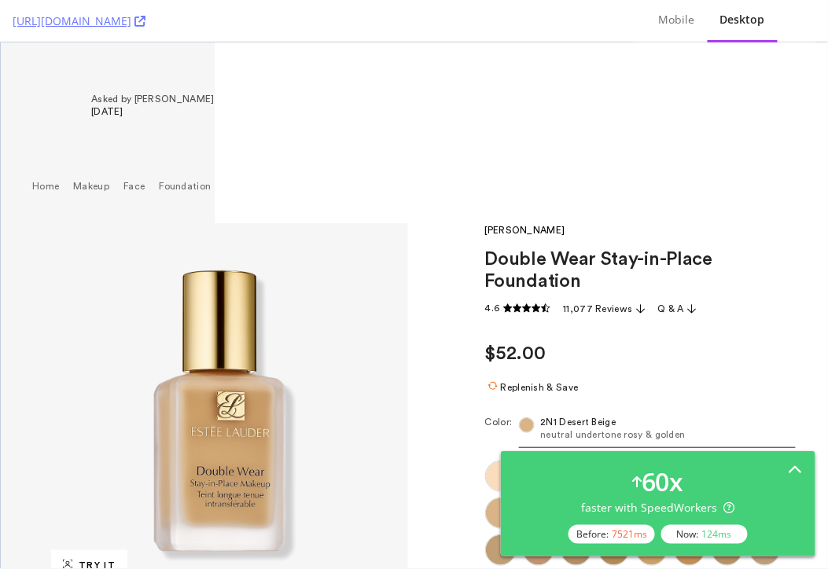
scroll to position [0, 0]
click at [128, 105] on dt "Asked by [PERSON_NAME] [DATE]" at bounding box center [108, 305] width 214 height 526
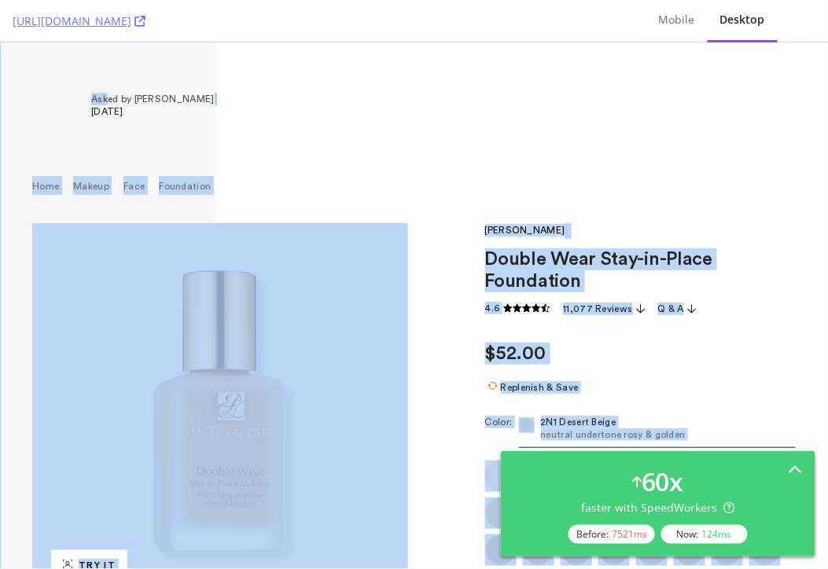
drag, startPoint x: 109, startPoint y: 96, endPoint x: 282, endPoint y: 137, distance: 177.8
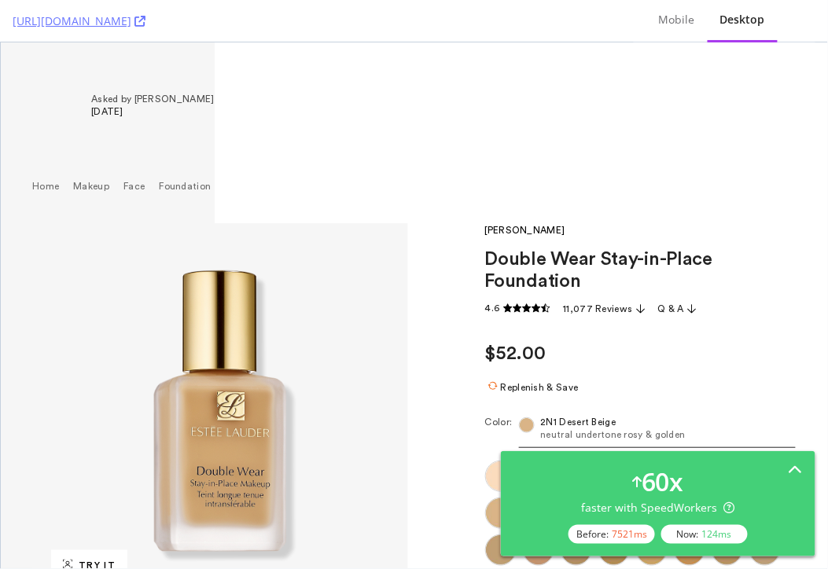
drag, startPoint x: 368, startPoint y: 165, endPoint x: 340, endPoint y: 83, distance: 86.3
click at [366, 160] on div "Home Makeup Face Foundation" at bounding box center [414, 181] width 764 height 50
